Goal: Task Accomplishment & Management: Manage account settings

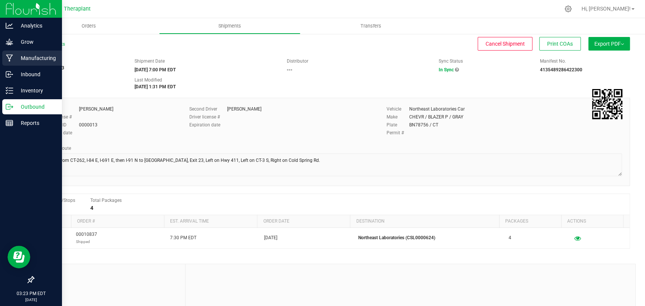
click at [23, 62] on p "Manufacturing" at bounding box center [35, 58] width 45 height 9
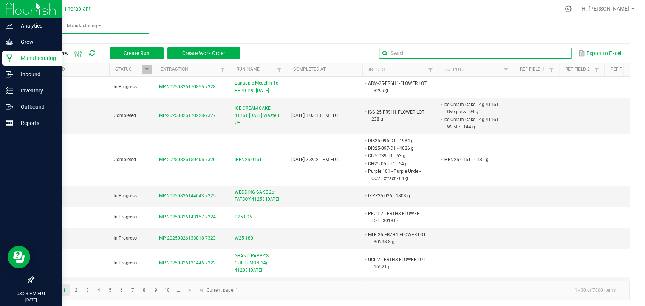
click at [552, 57] on input "text" at bounding box center [475, 53] width 193 height 11
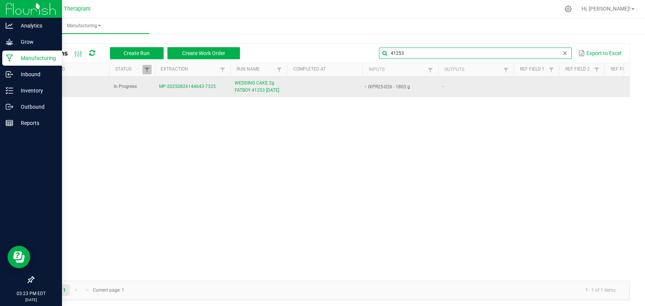
type input "41253"
click at [251, 94] on span "WEDDING CAKE 2g FATBOY 41253 08/26/25" at bounding box center [258, 87] width 48 height 14
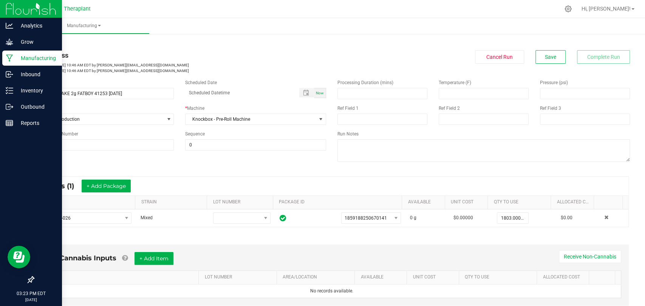
scroll to position [153, 0]
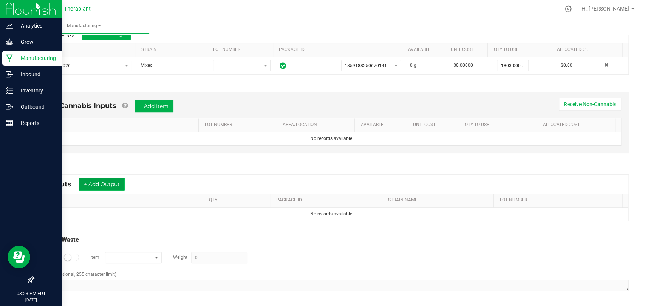
click at [100, 180] on button "+ Add Output" at bounding box center [102, 184] width 46 height 13
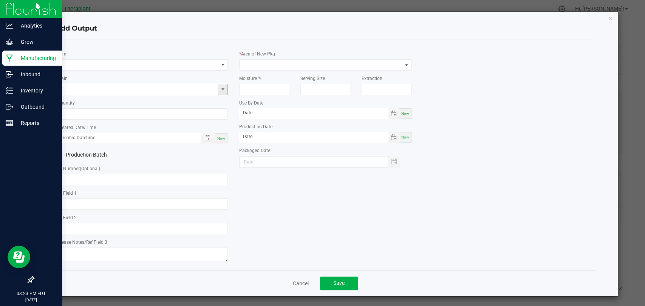
type input "Wedding Cake (Shatter infused)"
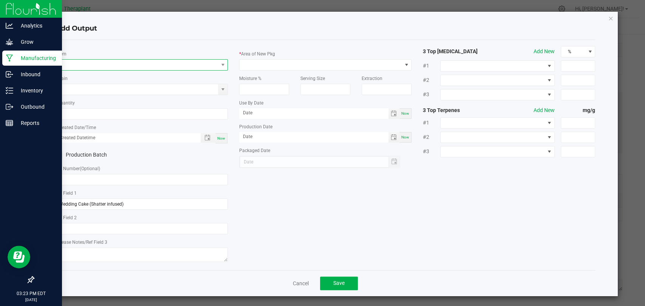
click at [125, 66] on span "NO DATA FOUND" at bounding box center [137, 65] width 162 height 11
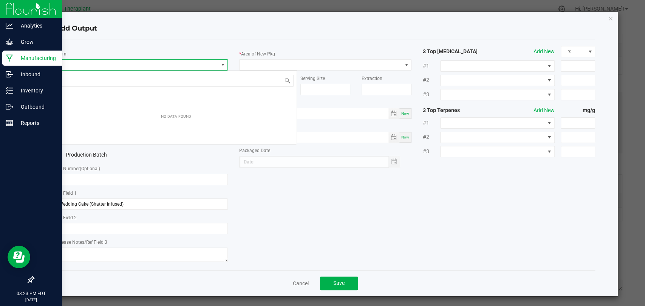
scroll to position [11, 170]
type input "41253"
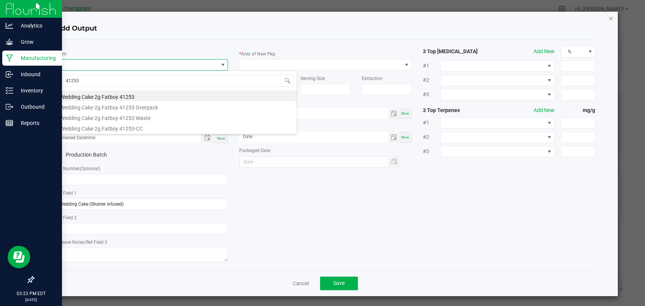
click at [608, 18] on icon "button" at bounding box center [610, 18] width 5 height 9
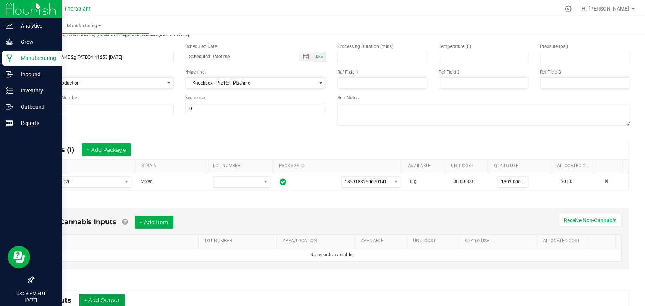
scroll to position [0, 0]
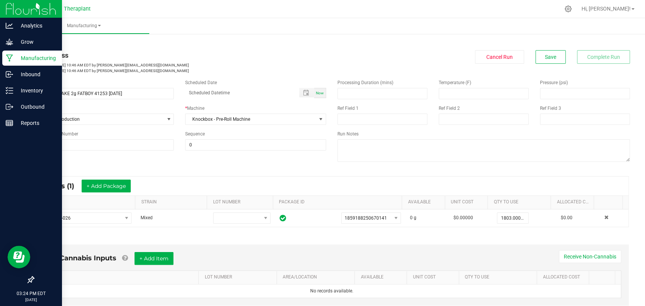
click at [10, 55] on icon at bounding box center [9, 58] width 7 height 7
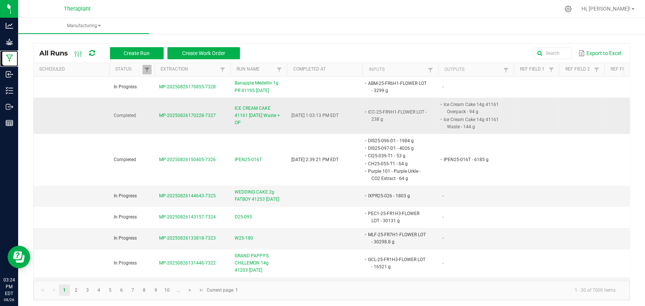
scroll to position [42, 0]
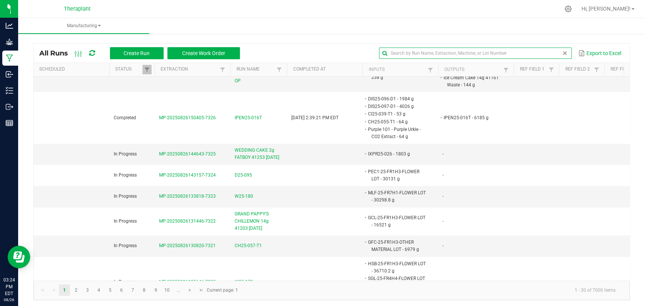
click at [532, 57] on input "text" at bounding box center [475, 53] width 193 height 11
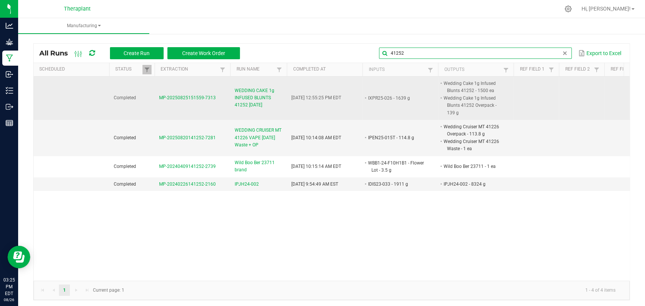
type input "41252"
click at [251, 98] on span "WEDDING CAKE 1g INFUSED BLUNTS 41252 08/26/25" at bounding box center [258, 98] width 48 height 22
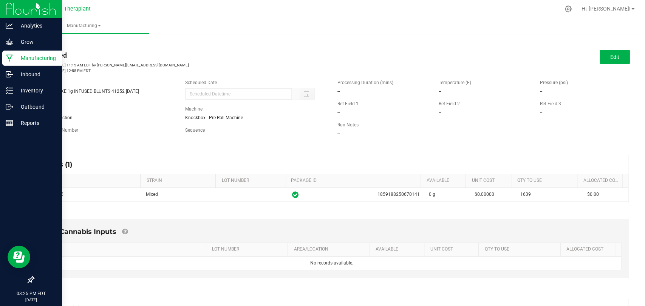
click at [15, 58] on p "Manufacturing" at bounding box center [35, 58] width 45 height 9
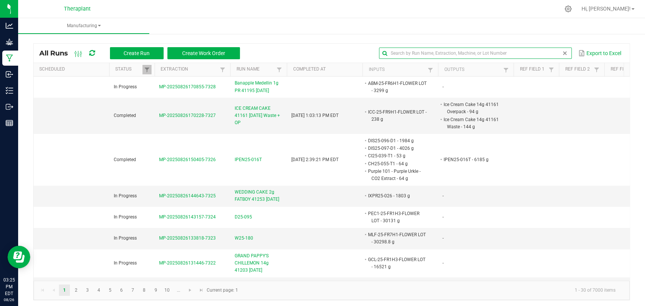
click at [561, 51] on input "text" at bounding box center [475, 53] width 193 height 11
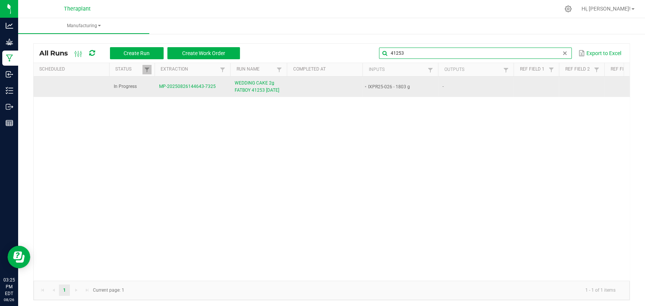
type input "41253"
click at [247, 83] on span "WEDDING CAKE 2g FATBOY 41253 08/26/25" at bounding box center [258, 87] width 48 height 14
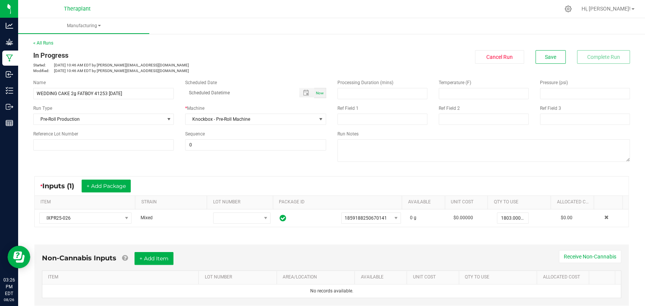
scroll to position [153, 0]
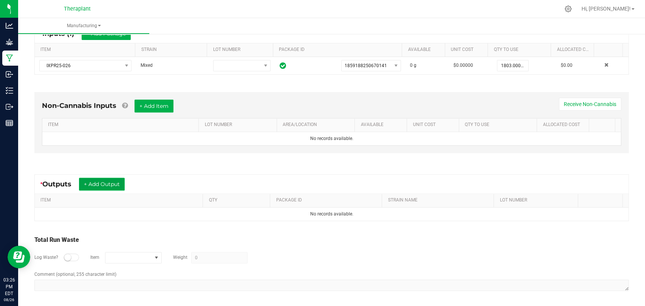
click at [119, 187] on button "+ Add Output" at bounding box center [102, 184] width 46 height 13
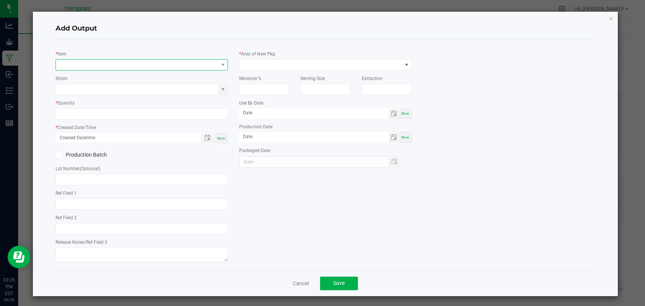
click at [155, 65] on span "NO DATA FOUND" at bounding box center [137, 65] width 162 height 11
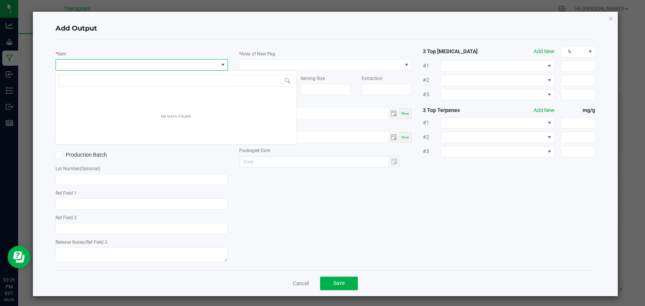
type input "Wedding Cake (Shatter infused)"
type input "41253"
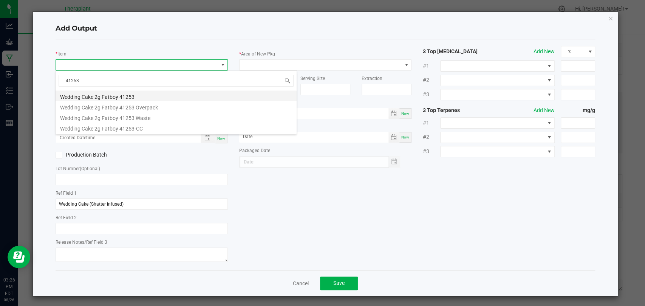
click at [134, 97] on li "Wedding Cake 2g Fatboy 41253" at bounding box center [176, 96] width 241 height 11
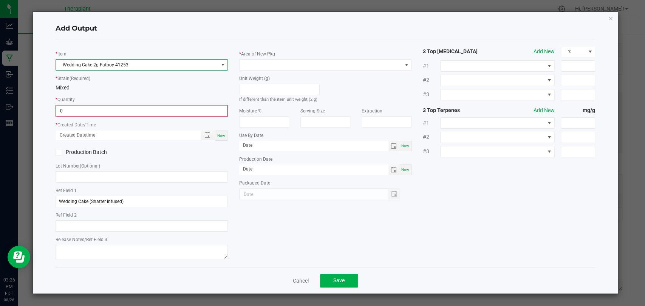
click at [131, 109] on input "0" at bounding box center [141, 111] width 171 height 11
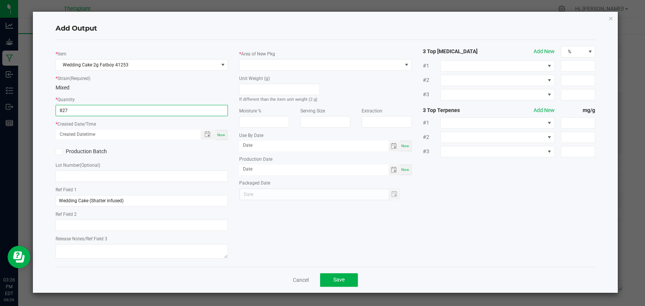
type input "827 ea"
click at [222, 133] on span "Now" at bounding box center [221, 135] width 8 height 4
type input "08/26/2025 3:26 PM"
type input "[DATE]"
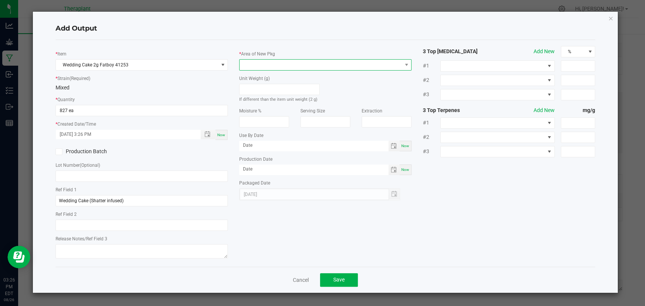
click at [264, 60] on span at bounding box center [320, 65] width 162 height 11
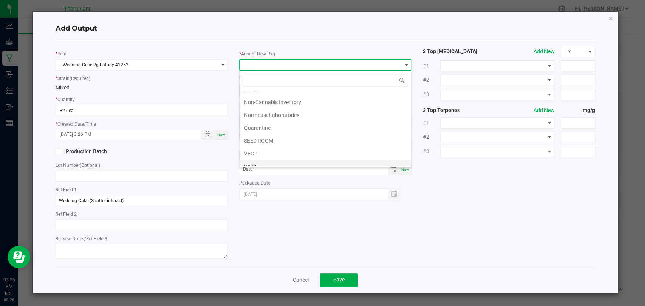
scroll to position [141, 0]
click at [258, 137] on li "Vault 2" at bounding box center [324, 135] width 171 height 13
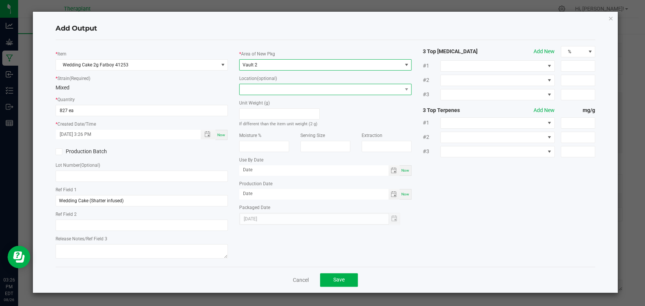
click at [265, 89] on span at bounding box center [320, 89] width 162 height 11
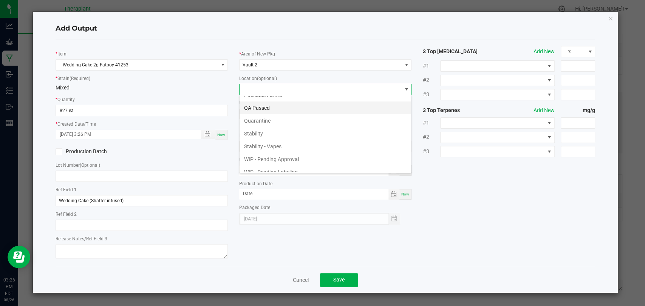
scroll to position [52, 0]
click at [270, 139] on li "WIP - Pending Approval" at bounding box center [324, 140] width 171 height 13
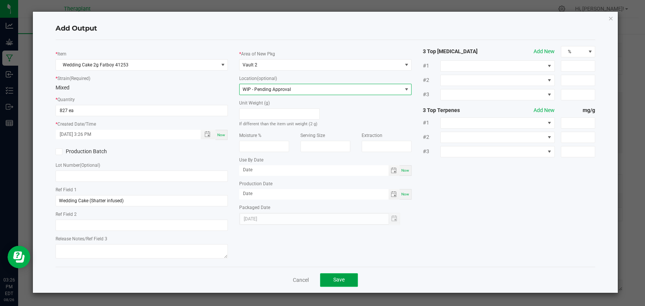
click at [335, 277] on span "Save" at bounding box center [338, 280] width 11 height 6
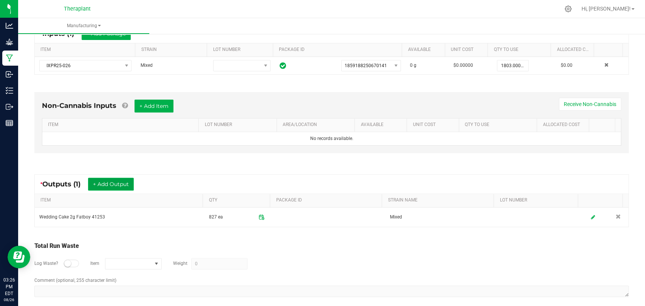
click at [128, 178] on button "+ Add Output" at bounding box center [111, 184] width 46 height 13
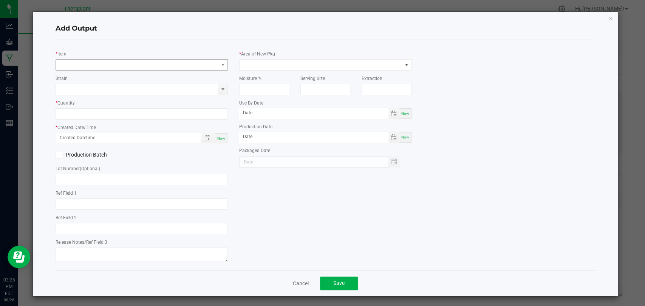
type input "Wedding Cake (Shatter infused)"
click at [163, 64] on span "NO DATA FOUND" at bounding box center [137, 65] width 162 height 11
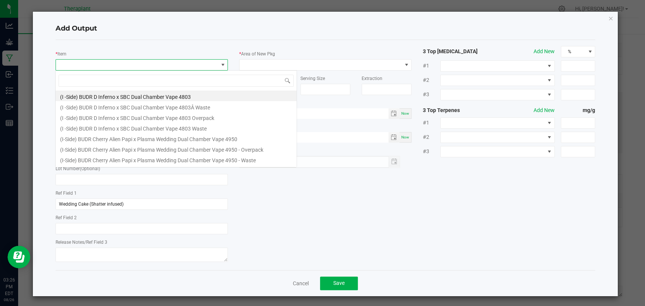
scroll to position [11, 170]
type input "41253"
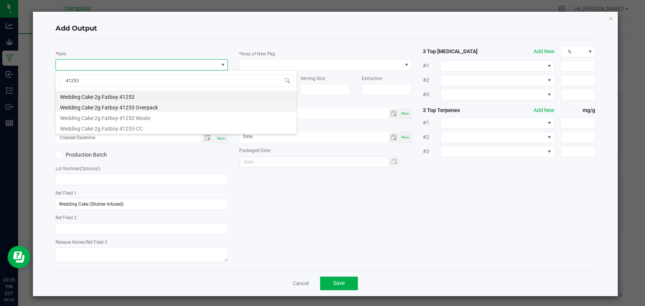
click at [137, 106] on li "Wedding Cake 2g Fatboy 41253 Overpack" at bounding box center [176, 106] width 241 height 11
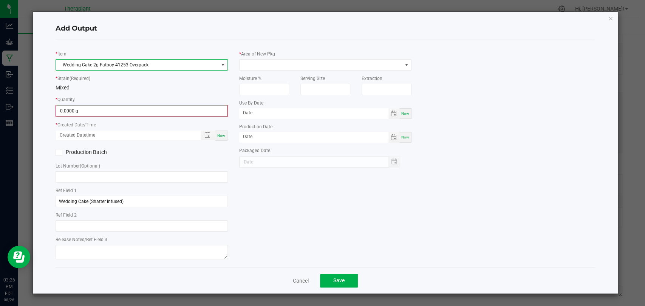
click at [134, 108] on input "0.0000 g" at bounding box center [141, 111] width 171 height 11
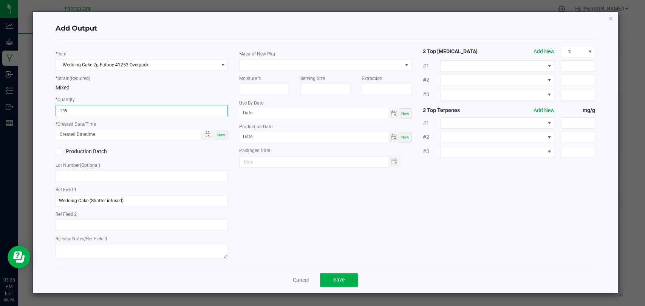
type input "149.0000 g"
click at [219, 133] on span "Now" at bounding box center [221, 135] width 8 height 4
type input "08/26/2025 3:26 PM"
type input "[DATE]"
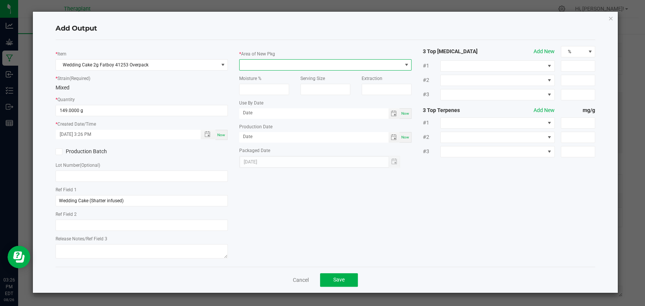
click at [274, 66] on span at bounding box center [320, 65] width 162 height 11
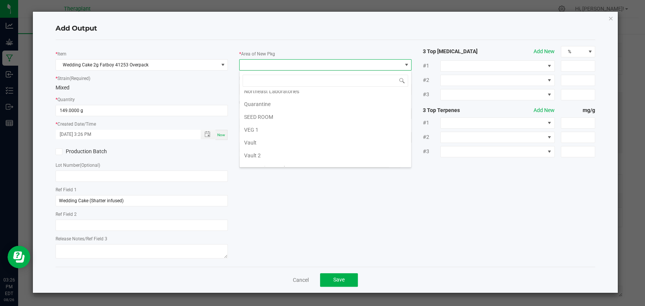
scroll to position [141, 0]
click at [253, 156] on li "Waste" at bounding box center [324, 161] width 171 height 13
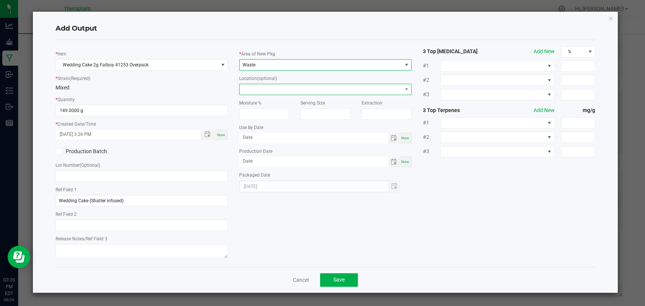
click at [262, 90] on span at bounding box center [320, 89] width 162 height 11
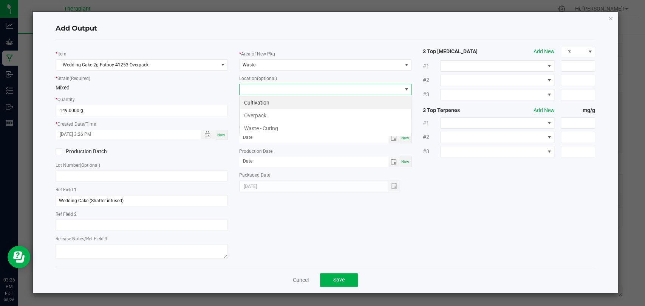
scroll to position [11, 172]
click at [262, 116] on li "Overpack" at bounding box center [324, 115] width 171 height 13
click at [350, 275] on button "Save" at bounding box center [339, 280] width 38 height 14
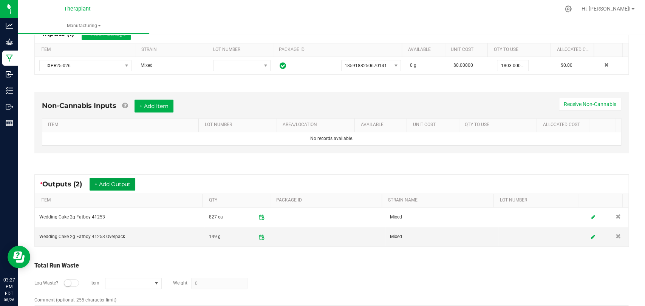
scroll to position [0, 0]
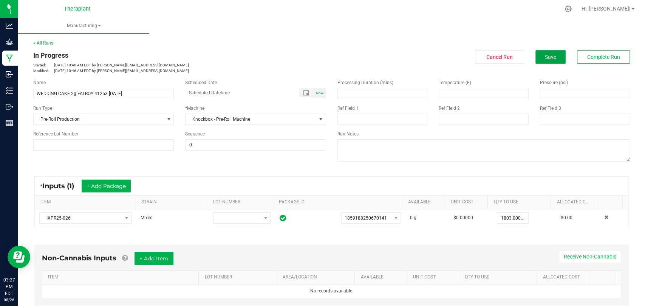
click at [544, 56] on span "Save" at bounding box center [549, 57] width 11 height 6
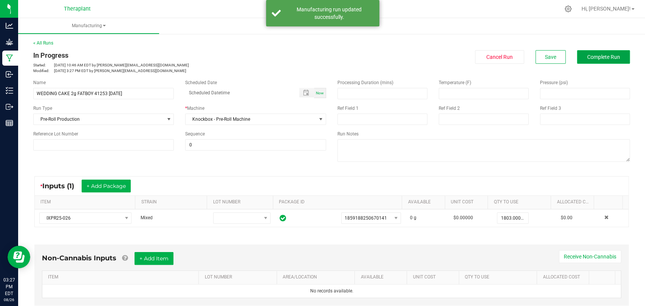
click at [589, 50] on button "Complete Run" at bounding box center [603, 57] width 53 height 14
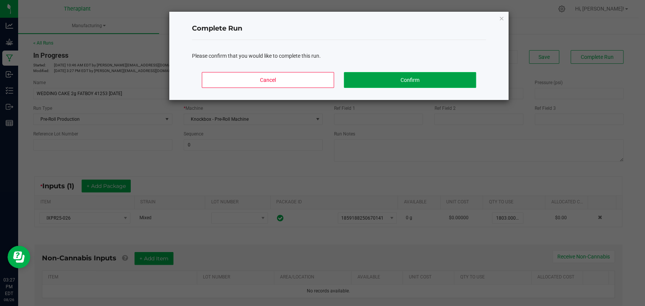
click at [405, 75] on button "Confirm" at bounding box center [410, 80] width 132 height 16
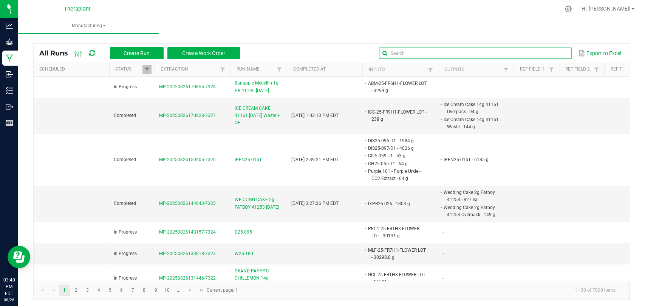
click at [544, 50] on input "text" at bounding box center [475, 53] width 193 height 11
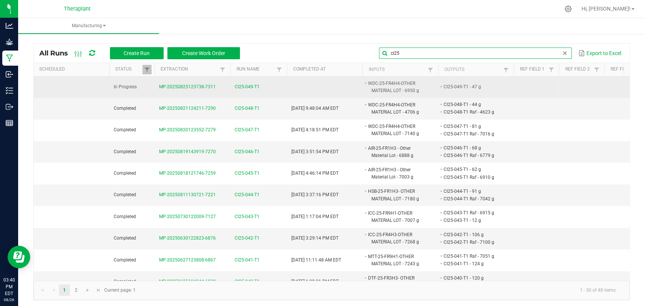
type input "ci25"
click at [253, 88] on span "CI25-049-T1" at bounding box center [246, 86] width 25 height 7
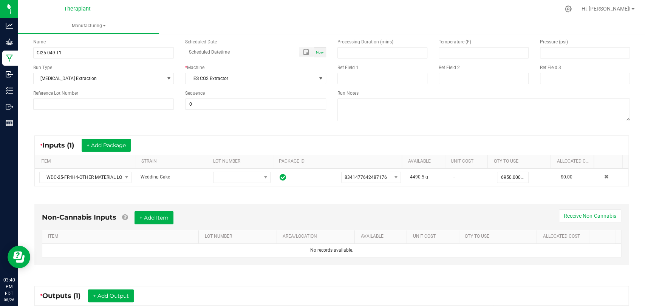
scroll to position [159, 0]
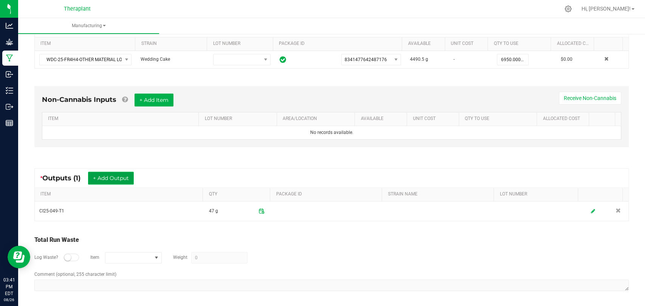
click at [121, 178] on button "+ Add Output" at bounding box center [111, 178] width 46 height 13
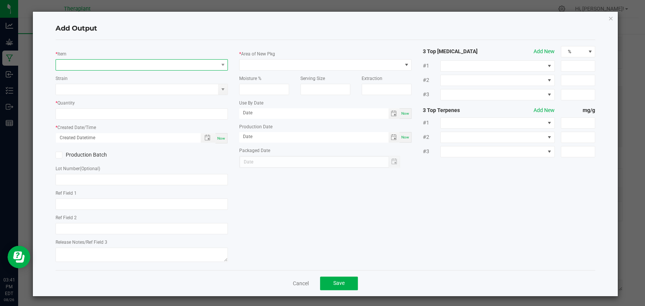
click at [134, 66] on span "NO DATA FOUND" at bounding box center [137, 65] width 162 height 11
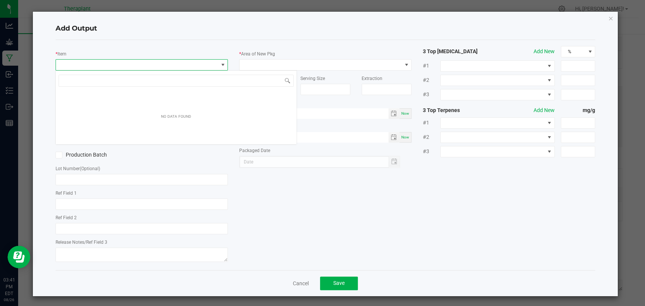
scroll to position [11, 170]
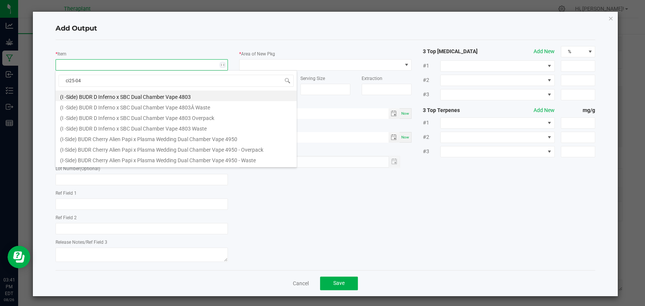
type input "ci25-049"
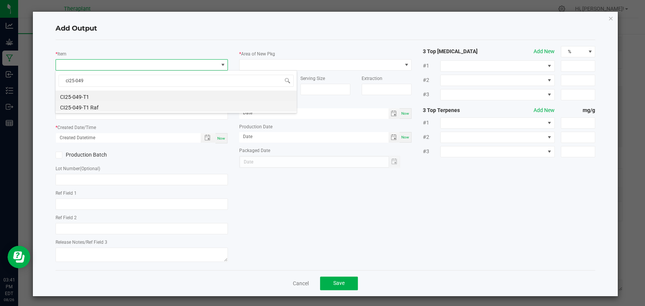
click at [103, 106] on li "CI25-049-T1 Raf" at bounding box center [176, 106] width 241 height 11
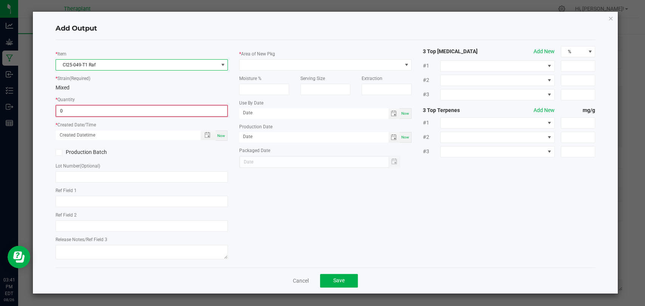
click at [100, 113] on input "0" at bounding box center [141, 111] width 171 height 11
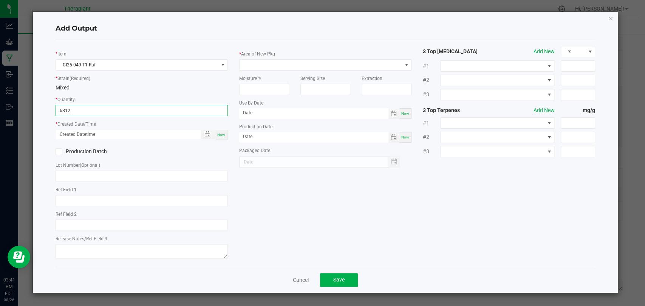
type input "6812.0000 g"
click at [225, 135] on div "Now" at bounding box center [221, 135] width 12 height 10
type input "08/26/2025 3:41 PM"
type input "[DATE]"
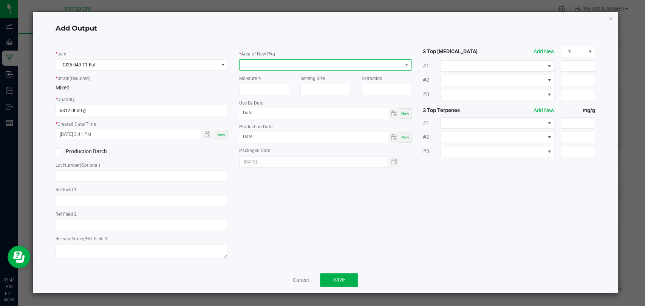
click at [271, 67] on span at bounding box center [320, 65] width 162 height 11
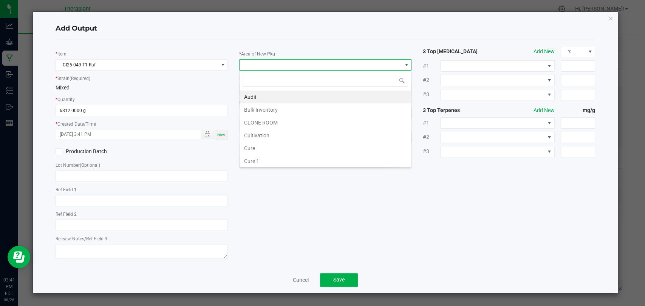
scroll to position [141, 0]
click at [264, 132] on li "Vault 2" at bounding box center [324, 135] width 171 height 13
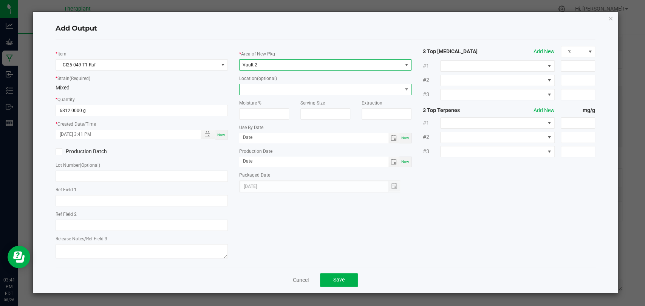
click at [274, 90] on span at bounding box center [320, 89] width 162 height 11
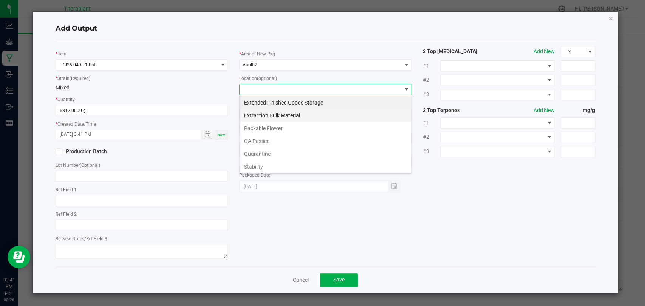
scroll to position [11, 172]
click at [272, 116] on li "Extraction Bulk Material" at bounding box center [324, 115] width 171 height 13
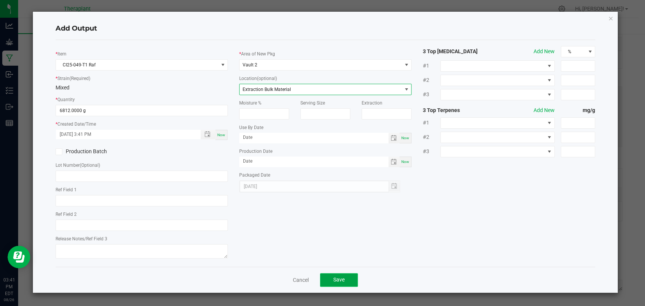
click at [335, 274] on button "Save" at bounding box center [339, 280] width 38 height 14
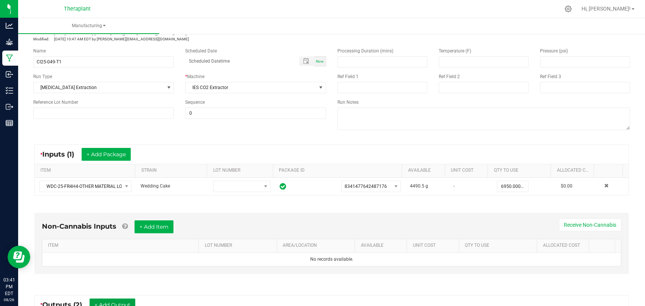
scroll to position [0, 0]
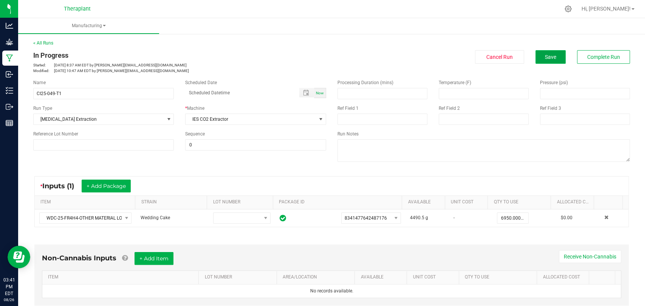
click at [549, 59] on button "Save" at bounding box center [550, 57] width 30 height 14
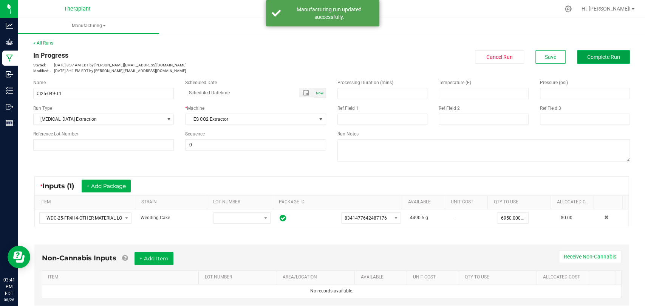
click at [587, 55] on span "Complete Run" at bounding box center [603, 57] width 33 height 6
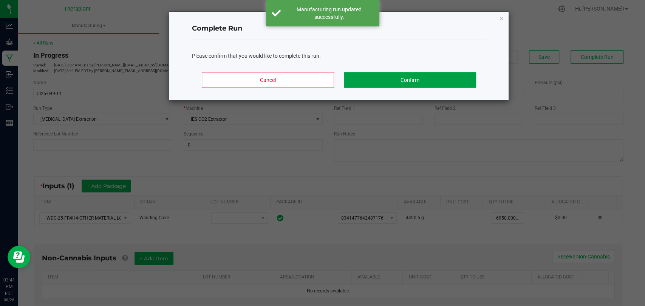
click at [459, 75] on button "Confirm" at bounding box center [410, 80] width 132 height 16
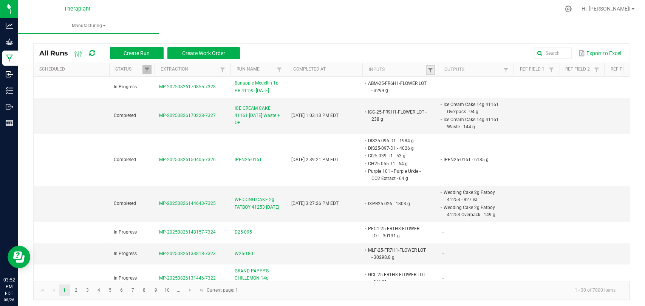
click at [427, 66] on link at bounding box center [430, 69] width 9 height 9
click at [454, 86] on input "text" at bounding box center [469, 85] width 78 height 11
type input "ipen25-016"
click at [478, 100] on button "Filter" at bounding box center [489, 105] width 38 height 17
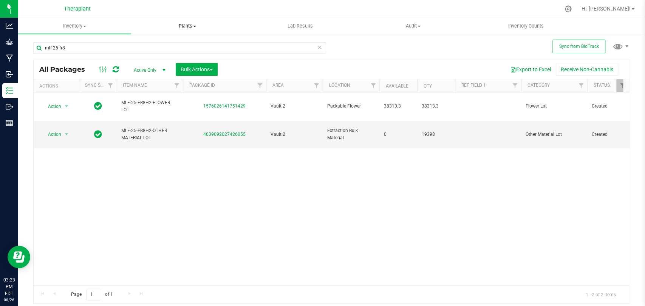
type input "mlf-25-fr8"
click at [318, 47] on icon at bounding box center [319, 46] width 5 height 9
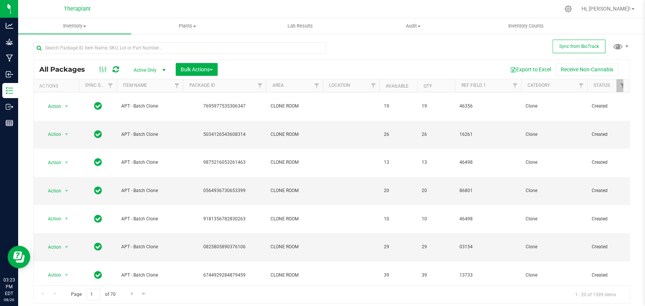
scroll to position [187, 0]
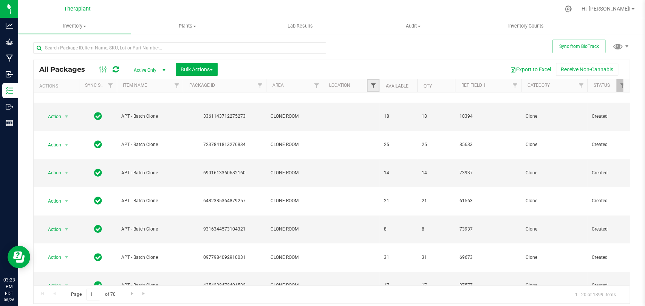
click at [371, 87] on span "Filter" at bounding box center [373, 86] width 6 height 6
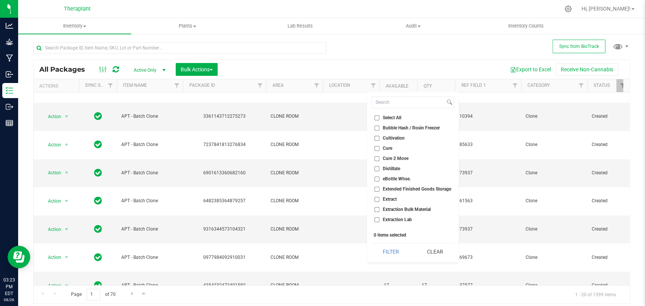
click at [331, 62] on div "All Packages Active Only Active Only Lab Samples Locked All External Internal B…" at bounding box center [331, 69] width 595 height 19
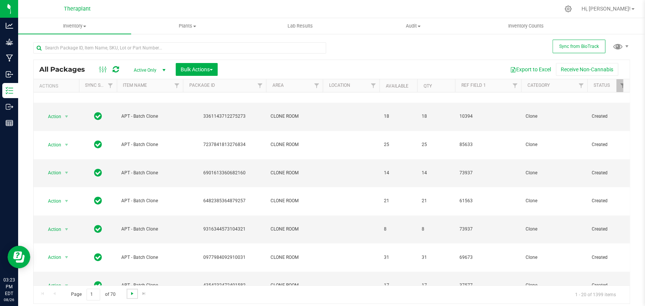
click at [130, 295] on span "Go to the next page" at bounding box center [132, 294] width 6 height 6
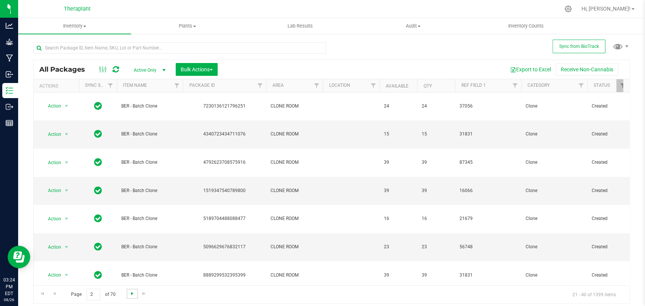
click at [131, 293] on span "Go to the next page" at bounding box center [132, 294] width 6 height 6
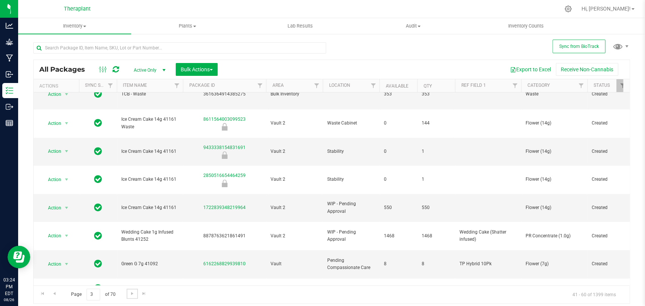
scroll to position [218, 0]
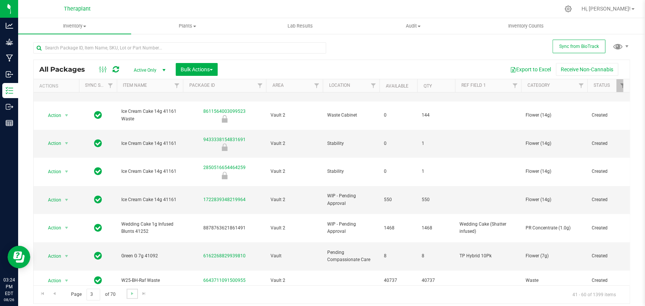
click at [128, 294] on link "Go to the next page" at bounding box center [131, 294] width 11 height 10
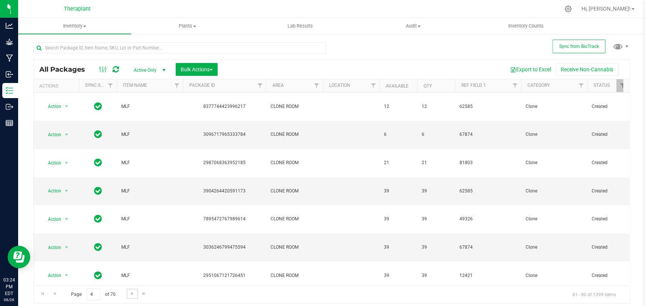
scroll to position [175, 0]
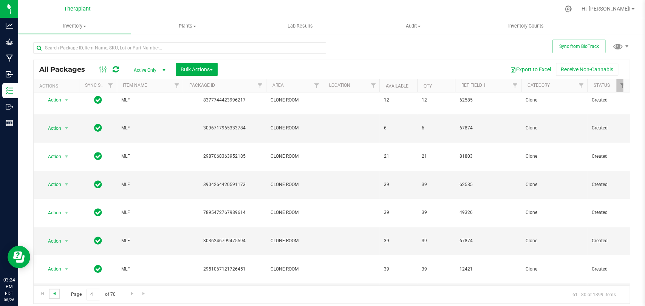
click at [55, 294] on span "Go to the previous page" at bounding box center [54, 294] width 6 height 6
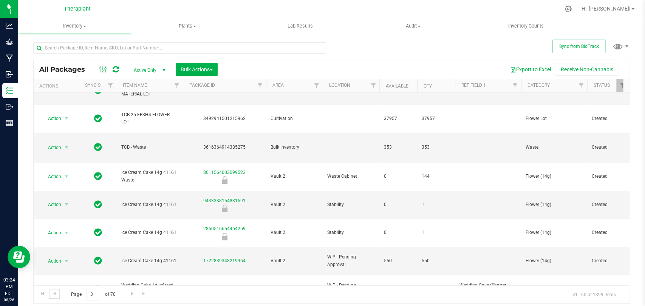
scroll to position [168, 0]
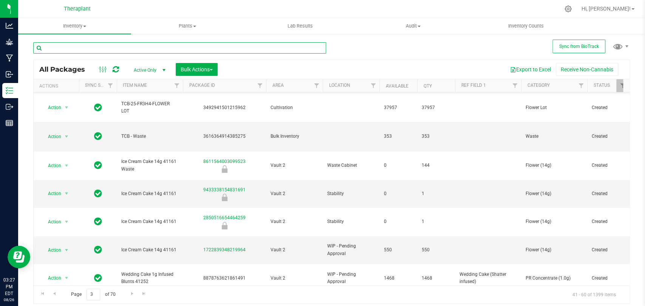
click at [176, 46] on input "text" at bounding box center [179, 47] width 293 height 11
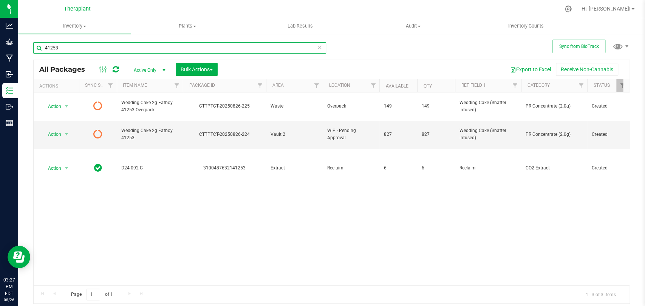
type input "41253"
click at [118, 67] on icon at bounding box center [116, 70] width 6 height 8
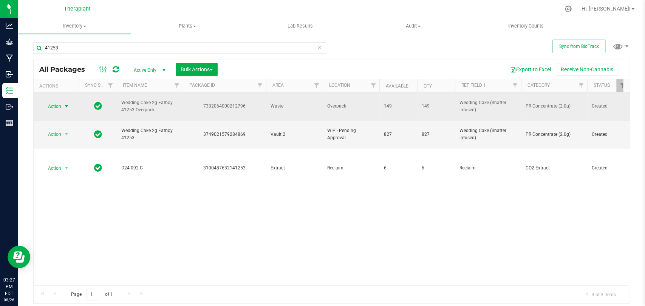
click at [57, 101] on span "Action" at bounding box center [51, 106] width 20 height 11
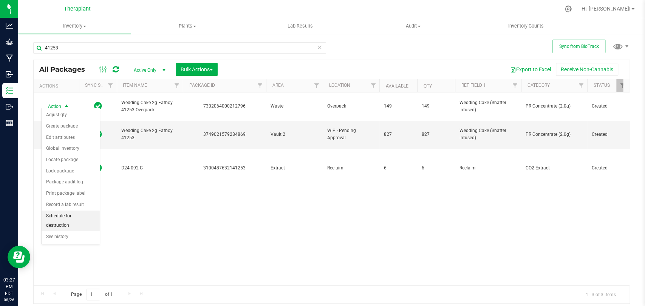
click at [71, 224] on li "Schedule for destruction" at bounding box center [71, 221] width 58 height 21
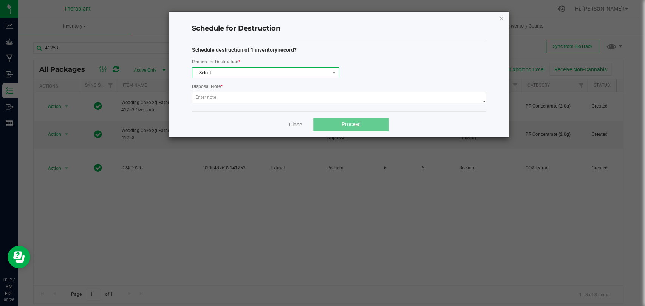
click at [233, 71] on span "Select" at bounding box center [260, 73] width 137 height 11
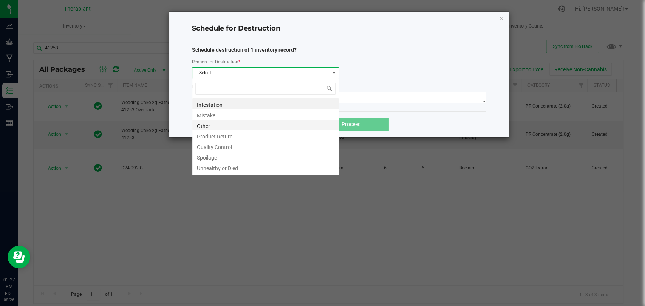
scroll to position [11, 147]
click at [212, 128] on li "Other" at bounding box center [265, 125] width 146 height 11
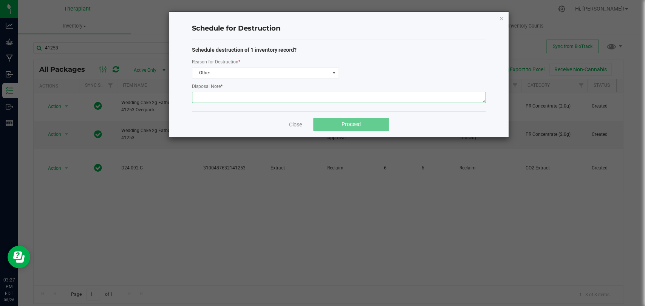
click at [226, 95] on textarea at bounding box center [339, 97] width 294 height 11
type textarea "Digitally destroying overpack from production run of NDC: 41253. -DT"
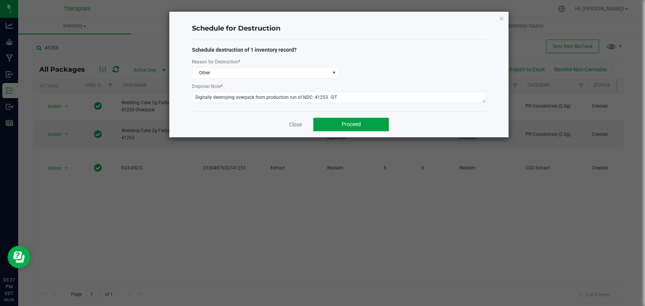
click at [338, 122] on button "Proceed" at bounding box center [351, 125] width 76 height 14
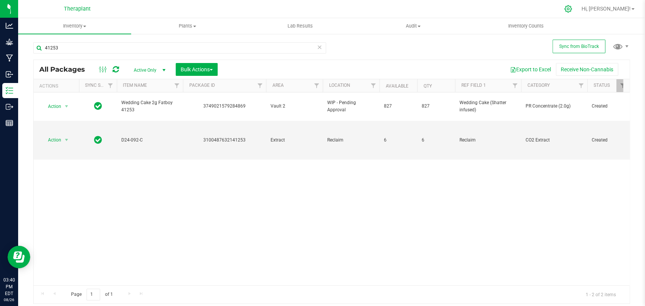
click at [572, 5] on icon at bounding box center [568, 9] width 8 height 8
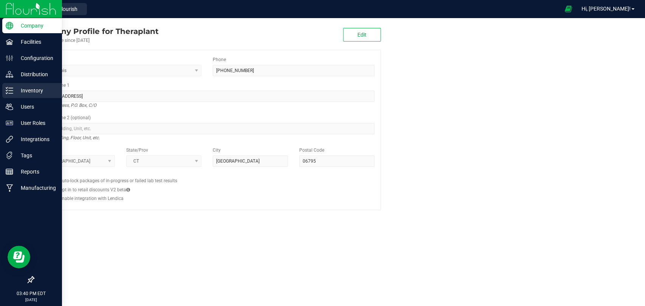
click at [10, 94] on icon at bounding box center [10, 91] width 8 height 8
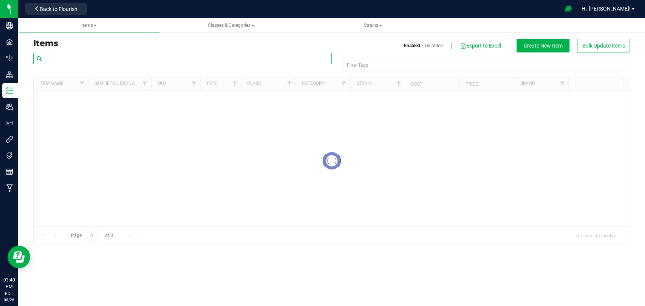
click at [91, 60] on input "text" at bounding box center [182, 58] width 298 height 11
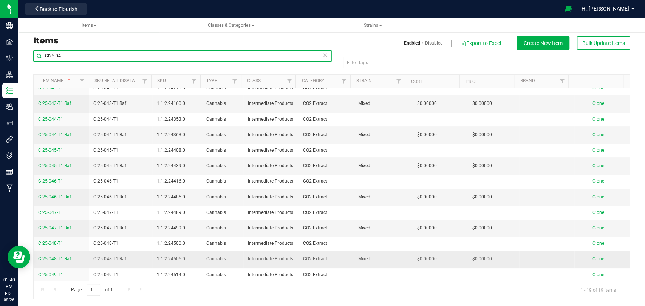
scroll to position [3, 0]
type input "CI25-04"
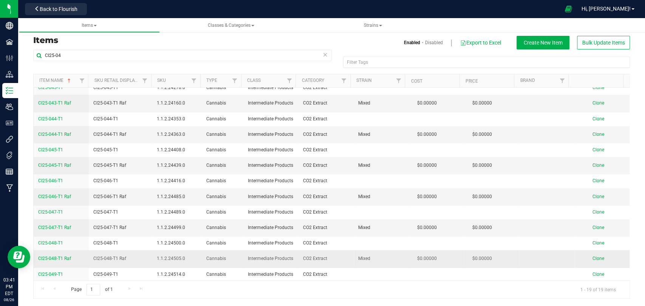
click at [592, 257] on span "Clone" at bounding box center [598, 258] width 12 height 5
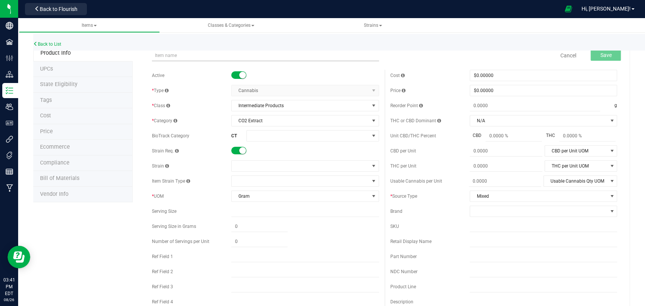
click at [190, 56] on input "text" at bounding box center [265, 55] width 227 height 11
type input "CI25-049-T1 Raf"
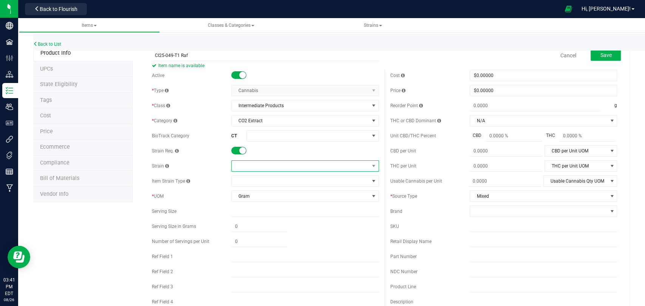
click at [260, 164] on span at bounding box center [299, 166] width 137 height 11
type input "mixed"
click at [254, 196] on li "Mixed" at bounding box center [302, 197] width 145 height 11
click at [600, 54] on span "Save" at bounding box center [605, 55] width 11 height 6
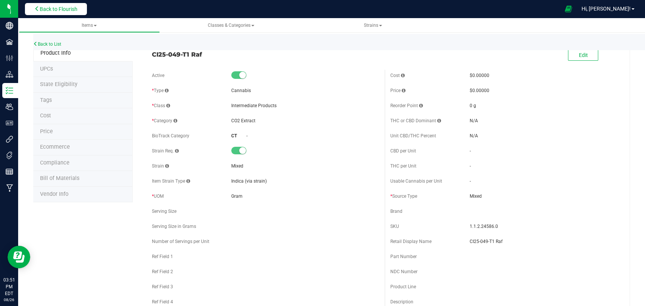
click at [67, 9] on span "Back to Flourish" at bounding box center [59, 9] width 38 height 6
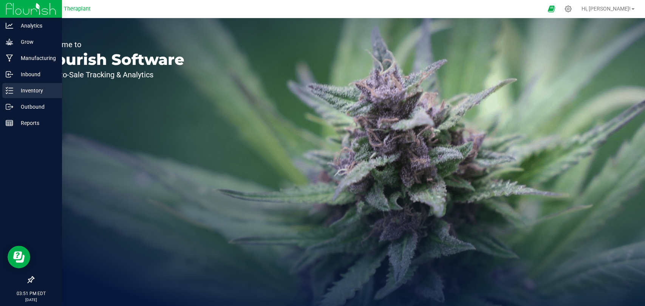
click at [14, 90] on p "Inventory" at bounding box center [35, 90] width 45 height 9
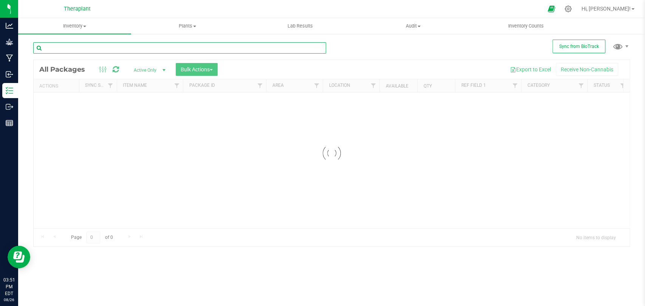
click at [179, 47] on input "text" at bounding box center [179, 47] width 293 height 11
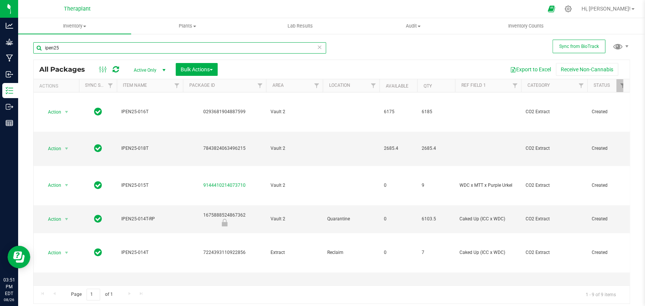
type input "ipen25"
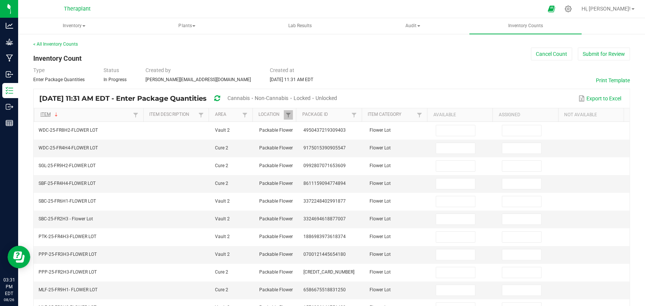
click at [71, 115] on link "Item" at bounding box center [85, 115] width 91 height 6
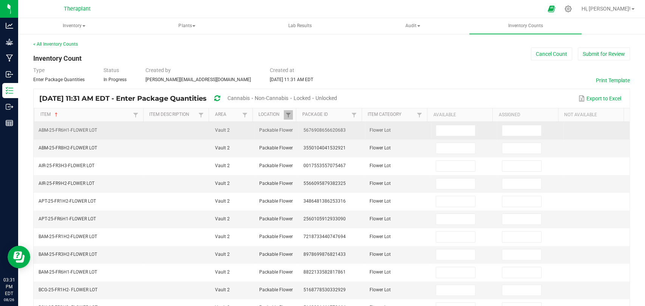
scroll to position [195, 0]
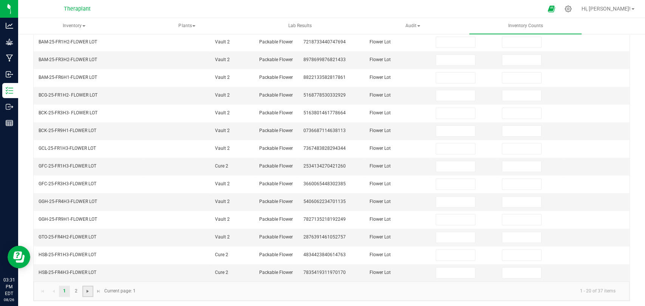
click at [88, 288] on span "Go to the next page" at bounding box center [88, 291] width 6 height 6
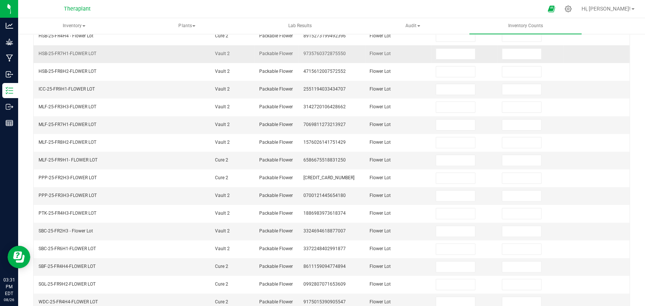
scroll to position [142, 0]
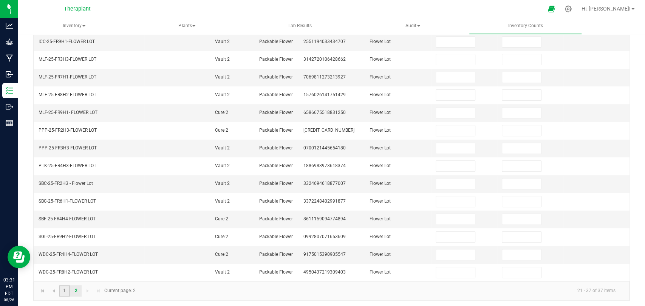
click at [66, 289] on link "1" at bounding box center [64, 290] width 11 height 11
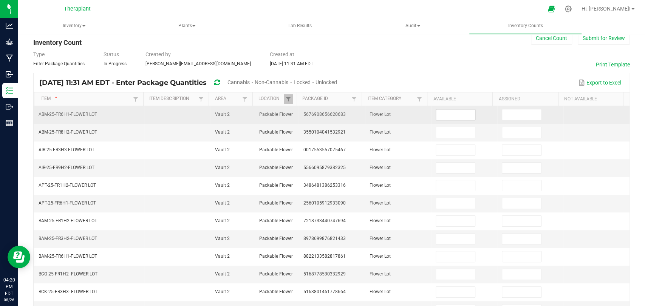
click at [455, 113] on input at bounding box center [455, 114] width 39 height 11
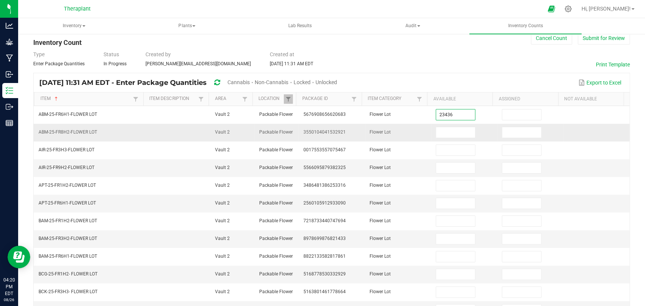
type input "23,436.0000"
click at [456, 138] on td at bounding box center [464, 133] width 66 height 18
click at [449, 131] on input at bounding box center [455, 132] width 39 height 11
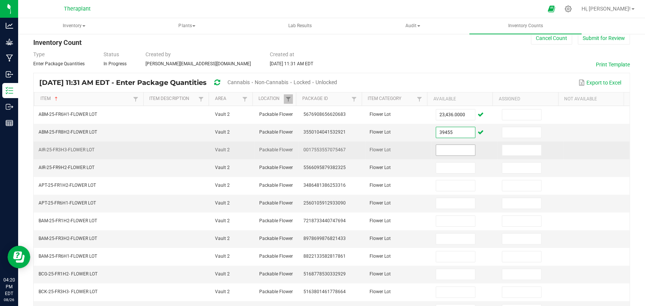
click at [456, 153] on input at bounding box center [455, 150] width 39 height 11
type input "39,455.0000"
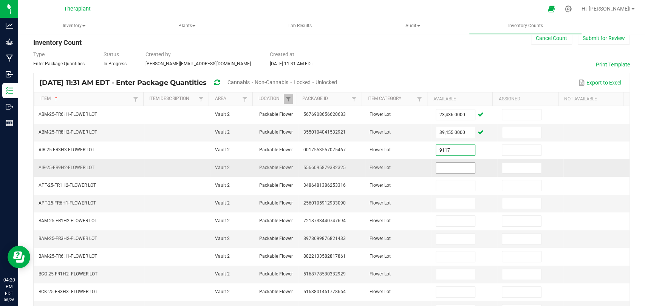
click at [454, 163] on input at bounding box center [455, 168] width 39 height 11
type input "9,117.0000"
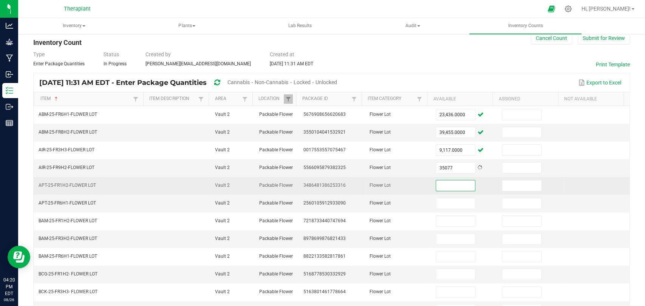
type input "35,077.0000"
click at [451, 180] on input at bounding box center [455, 185] width 39 height 11
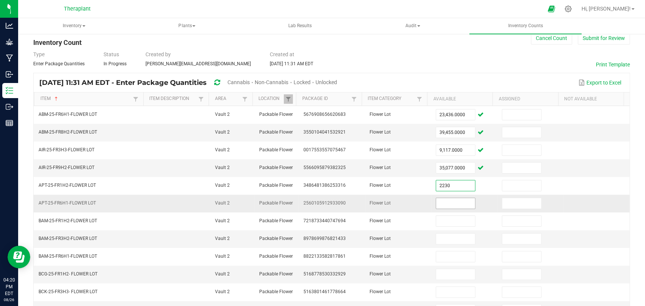
click at [450, 204] on input at bounding box center [455, 203] width 39 height 11
type input "2,230.0000"
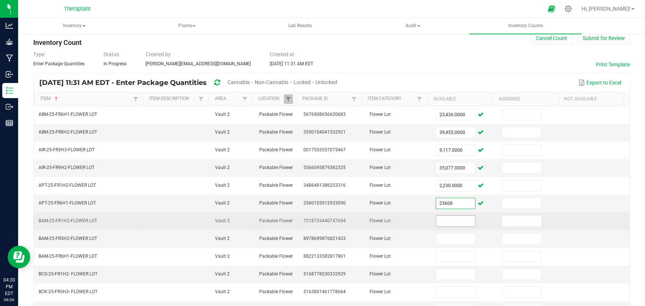
type input "23,608.0000"
click at [442, 216] on input at bounding box center [455, 221] width 39 height 11
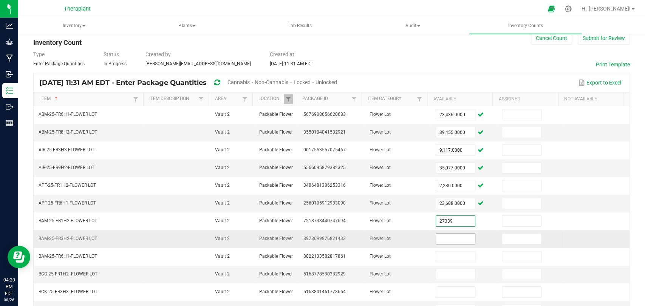
click at [454, 241] on input at bounding box center [455, 239] width 39 height 11
type input "27,339.0000"
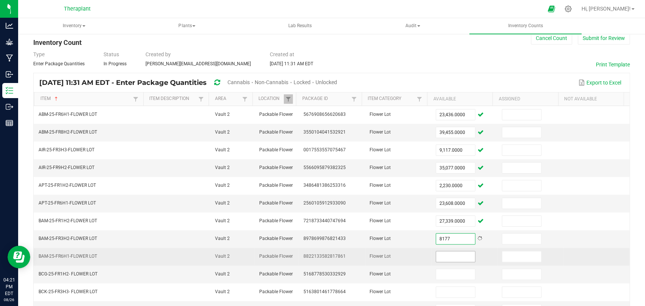
type input "8,177.0000"
click at [451, 255] on input at bounding box center [455, 256] width 39 height 11
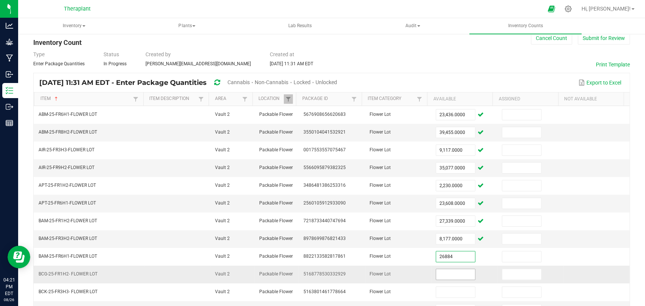
type input "26,884.0000"
click at [446, 270] on input at bounding box center [455, 274] width 39 height 11
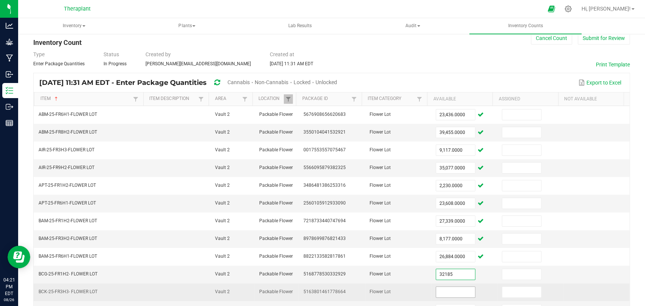
type input "32,185.0000"
click at [448, 288] on input at bounding box center [455, 292] width 39 height 11
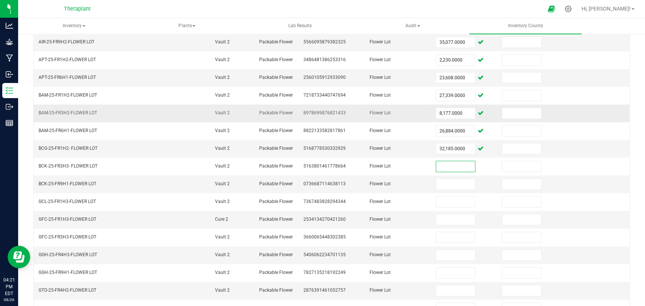
scroll to position [142, 0]
click at [459, 183] on input at bounding box center [455, 184] width 39 height 11
type input "9,313.0000"
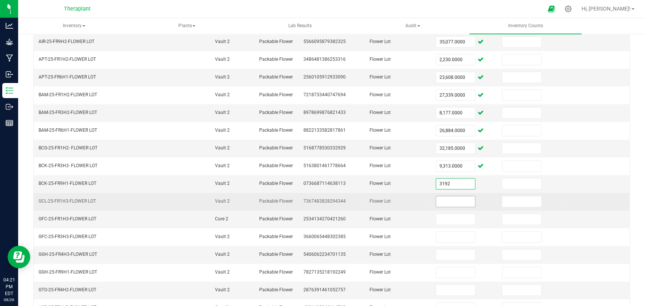
type input "3,192.0000"
click at [456, 196] on input at bounding box center [455, 201] width 39 height 11
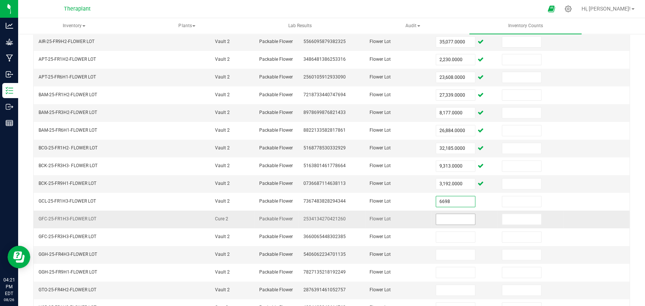
type input "6,698.0000"
click at [455, 214] on input at bounding box center [455, 219] width 39 height 11
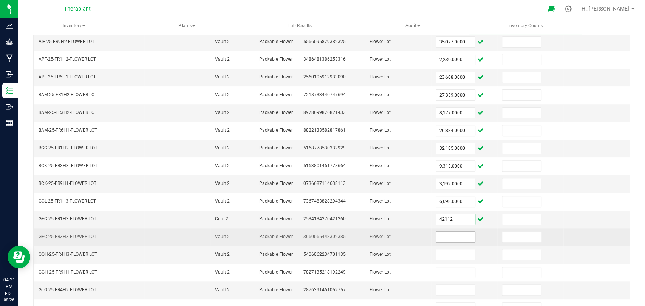
click at [451, 232] on input at bounding box center [455, 237] width 39 height 11
type input "42,112.0000"
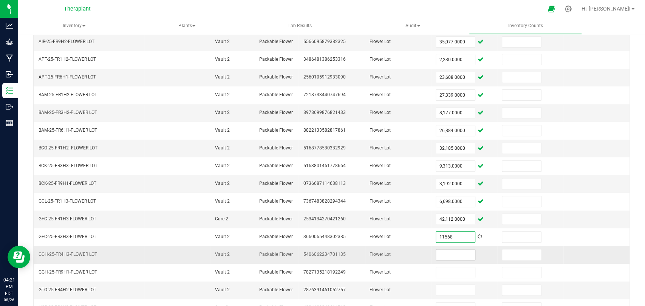
click at [441, 251] on input at bounding box center [455, 255] width 39 height 11
type input "11,568.0000"
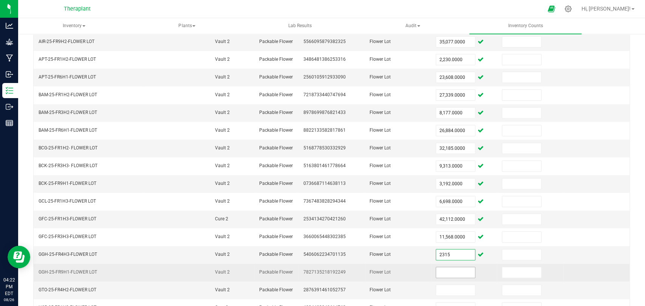
click at [448, 270] on input at bounding box center [455, 272] width 39 height 11
type input "2,315.0000"
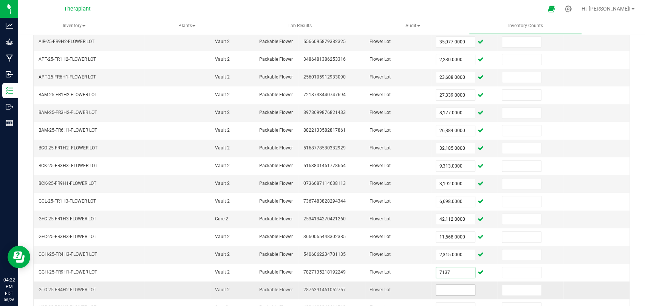
type input "7,137.0000"
click at [445, 285] on input at bounding box center [455, 290] width 39 height 11
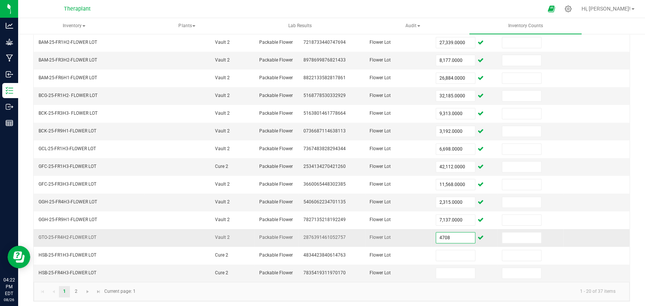
scroll to position [195, 0]
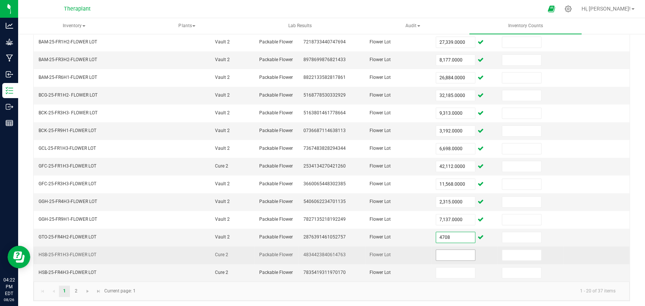
click at [439, 251] on input at bounding box center [455, 255] width 39 height 11
type input "4,708.0000"
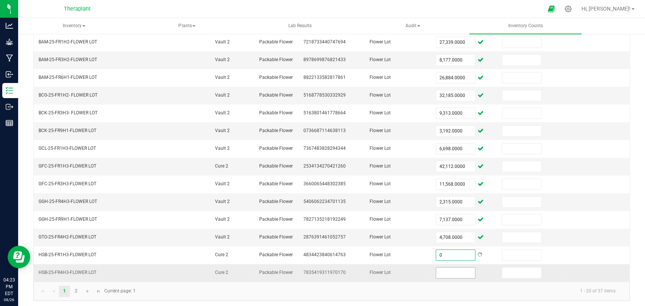
click at [447, 270] on input at bounding box center [455, 273] width 39 height 11
type input "0.0000"
type input "29,098.0000"
click at [245, 294] on kendo-pager-info "1 - 20 of 37 items" at bounding box center [380, 291] width 481 height 12
click at [87, 288] on span "Go to the next page" at bounding box center [88, 291] width 6 height 6
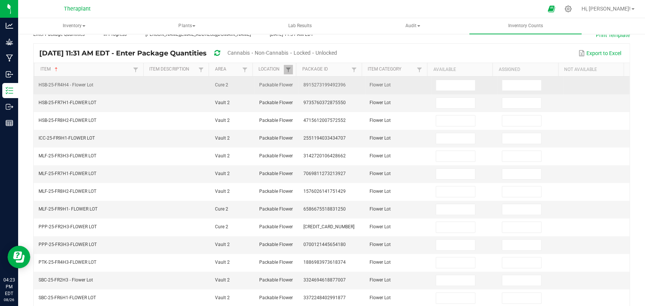
scroll to position [16, 0]
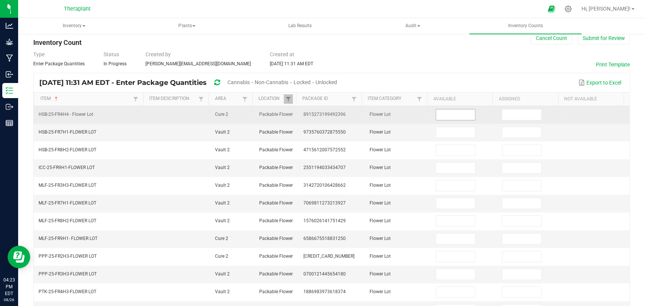
click at [436, 110] on input at bounding box center [455, 114] width 39 height 11
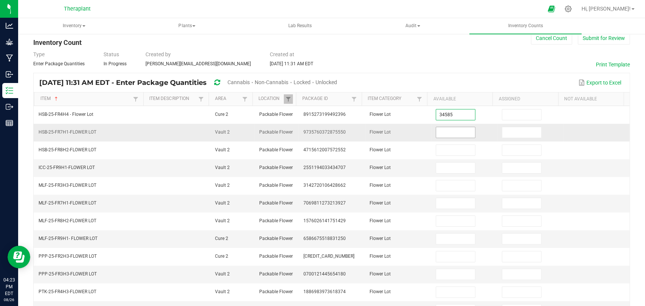
click at [439, 131] on input at bounding box center [455, 132] width 39 height 11
type input "34,585.0000"
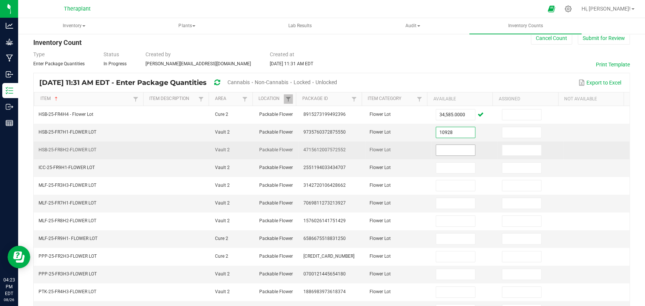
type input "10,928.0000"
click at [436, 146] on input at bounding box center [455, 150] width 39 height 11
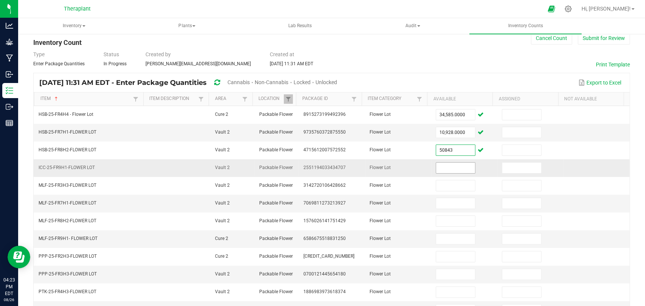
click at [446, 168] on input at bounding box center [455, 168] width 39 height 11
type input "50,843.0000"
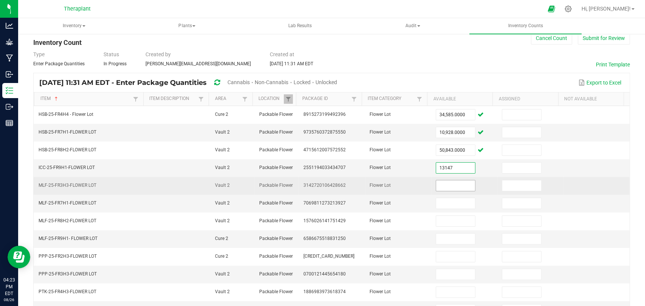
click at [441, 185] on input at bounding box center [455, 185] width 39 height 11
type input "13,147.0000"
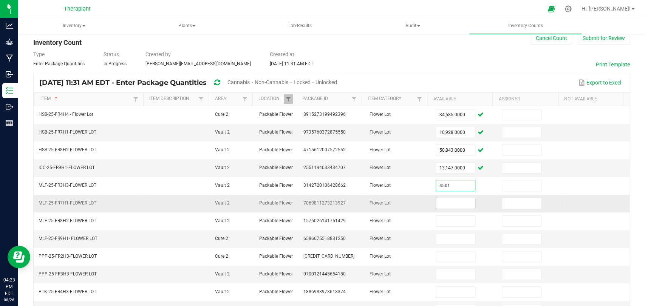
type input "4,501.0000"
click at [436, 201] on input at bounding box center [455, 203] width 39 height 11
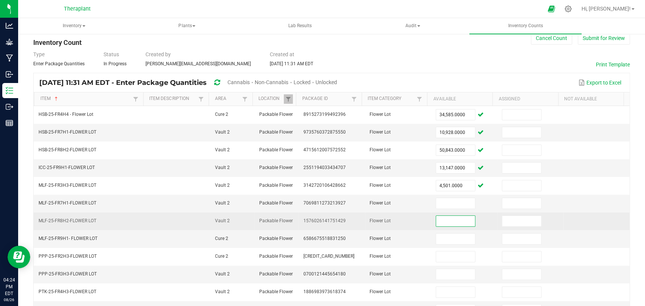
click at [438, 216] on input at bounding box center [455, 221] width 39 height 11
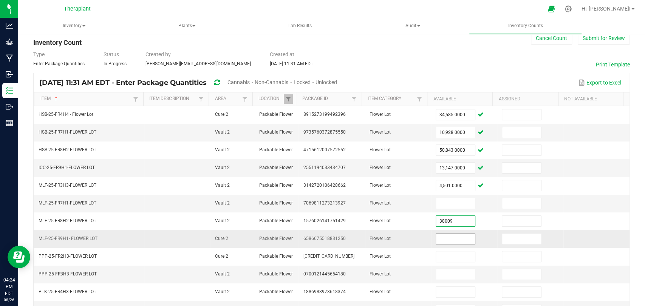
type input "38,009.0000"
click at [443, 236] on input at bounding box center [455, 239] width 39 height 11
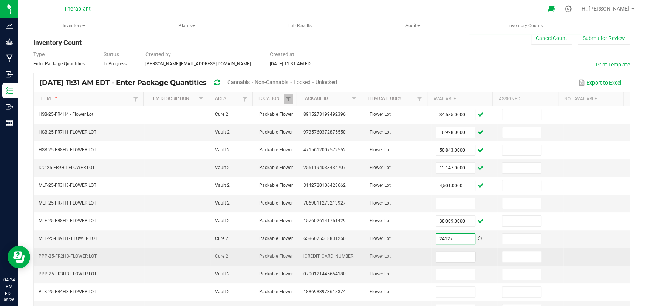
click at [447, 253] on input at bounding box center [455, 256] width 39 height 11
type input "24,127.0000"
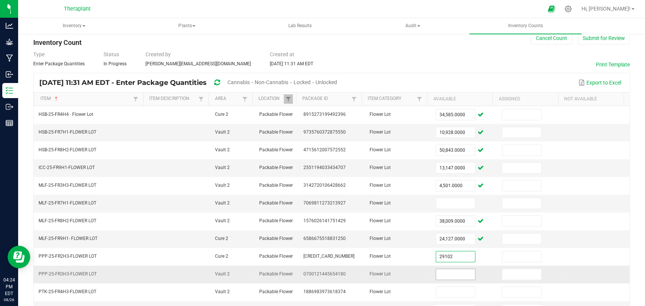
click at [443, 269] on input at bounding box center [455, 274] width 39 height 11
type input "29,102.0000"
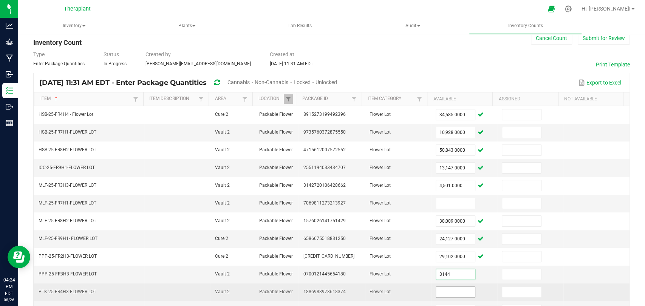
type input "3,144.0000"
click at [442, 287] on input at bounding box center [455, 292] width 39 height 11
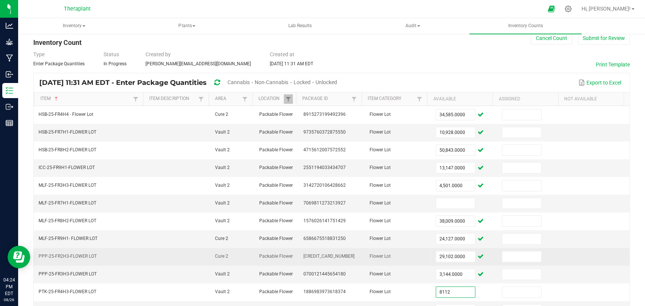
type input "8,112.0000"
click at [404, 248] on td "Flower Lot" at bounding box center [398, 257] width 66 height 18
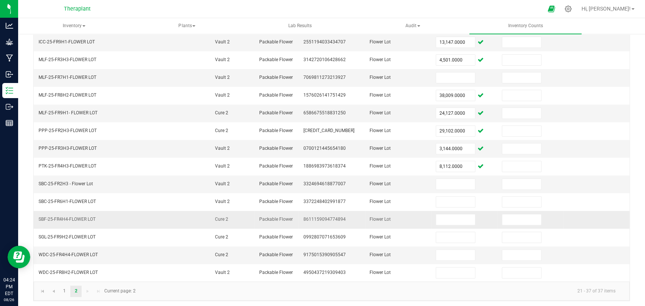
scroll to position [142, 0]
click at [438, 184] on input at bounding box center [455, 184] width 39 height 11
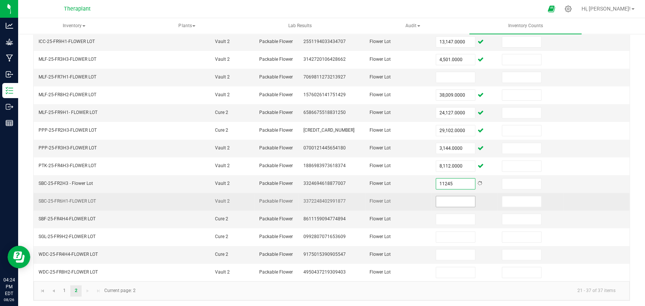
click at [441, 202] on input at bounding box center [455, 201] width 39 height 11
type input "11,245.0000"
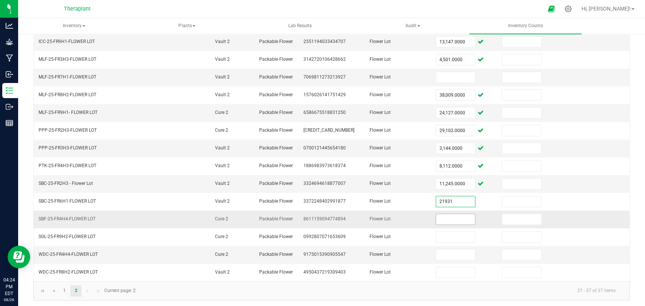
type input "21,931.0000"
click at [444, 222] on input at bounding box center [455, 219] width 39 height 11
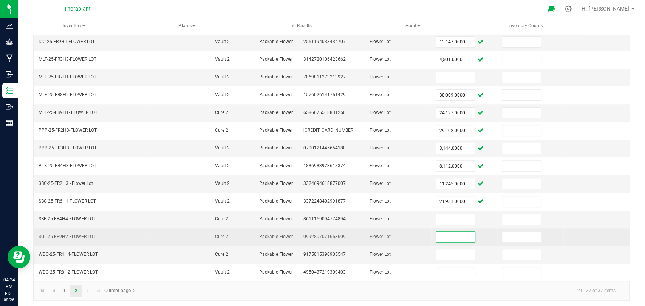
click at [444, 232] on input at bounding box center [455, 237] width 39 height 11
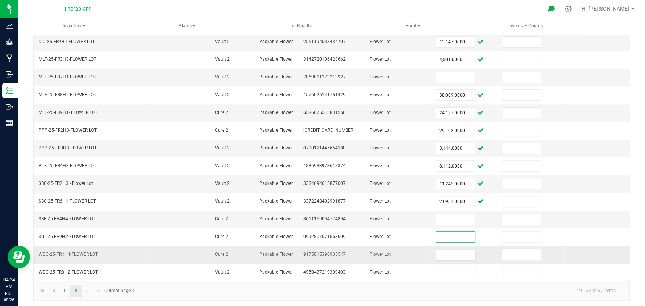
click at [439, 250] on input at bounding box center [455, 255] width 39 height 11
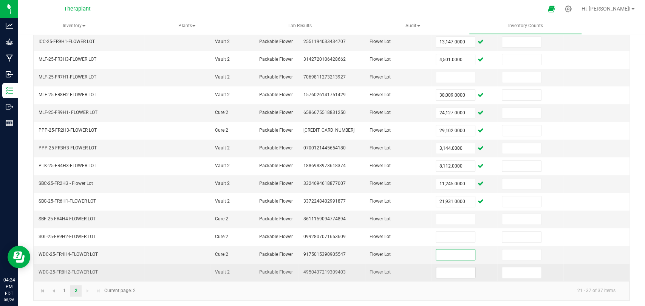
click at [450, 267] on input at bounding box center [455, 272] width 39 height 11
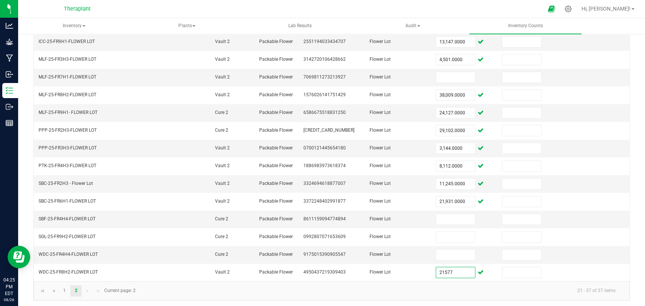
type input "21,577.0000"
click at [446, 289] on kendo-pager-info "21 - 37 of 37 items" at bounding box center [380, 291] width 481 height 12
click at [66, 289] on link "1" at bounding box center [64, 290] width 11 height 11
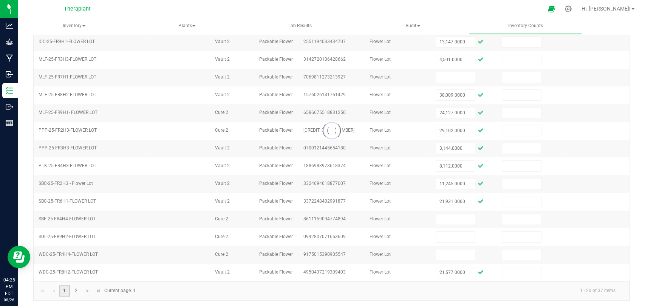
type input "23,436.0000"
type input "39,455.0000"
type input "9,117.0000"
type input "35,077.0000"
type input "2,230.0000"
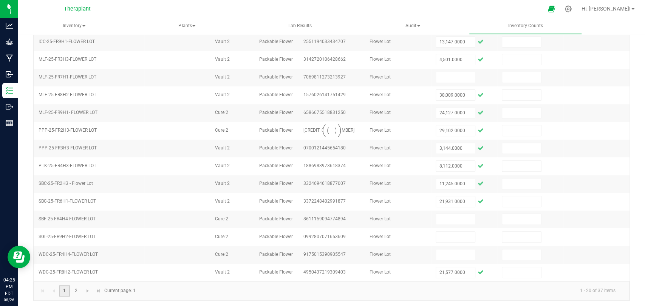
type input "23,608.0000"
type input "27,339.0000"
type input "8,177.0000"
type input "26,884.0000"
type input "32,185.0000"
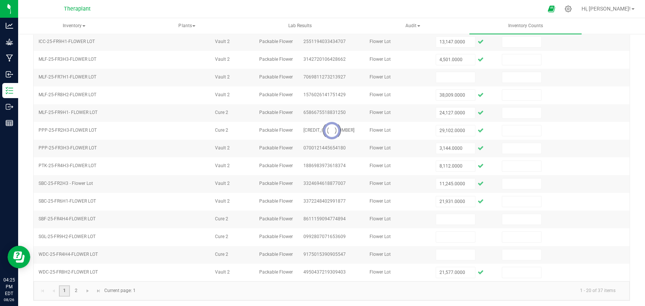
type input "9,313.0000"
type input "3,192.0000"
type input "6,698.0000"
type input "42,112.0000"
type input "11,568.0000"
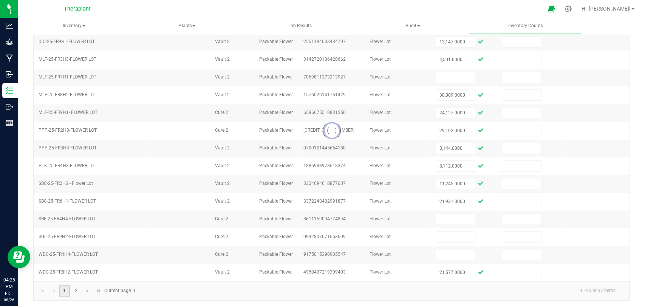
type input "2,315.0000"
type input "7,137.0000"
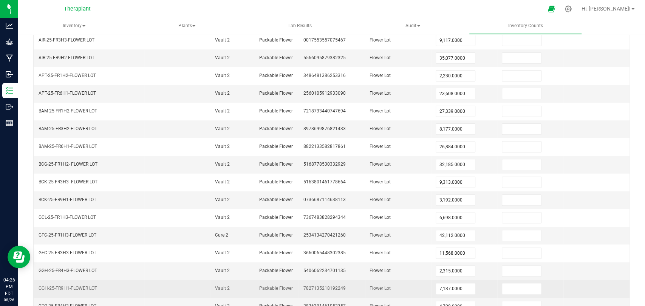
scroll to position [195, 0]
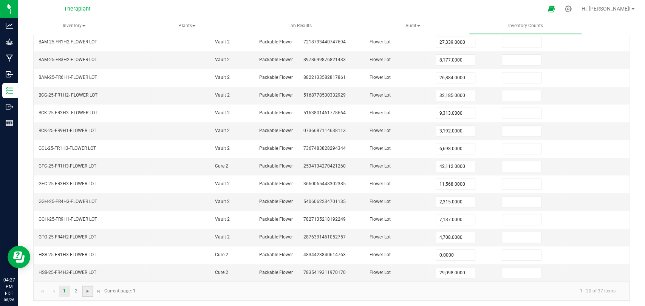
click at [86, 288] on span "Go to the next page" at bounding box center [88, 291] width 6 height 6
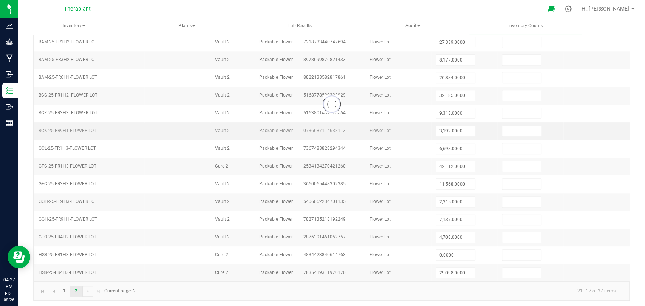
type input "34,585.0000"
type input "10,928.0000"
type input "50,843.0000"
type input "13,147.0000"
type input "4,501.0000"
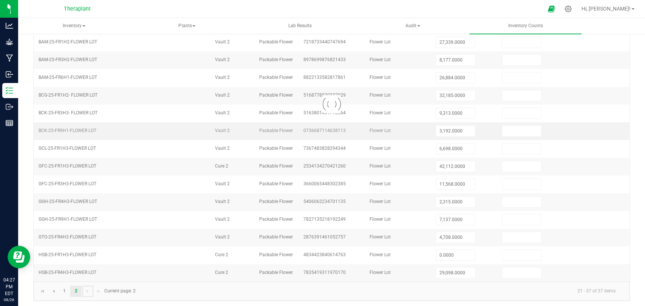
type input "38,009.0000"
type input "24,127.0000"
type input "29,102.0000"
type input "3,144.0000"
type input "8,112.0000"
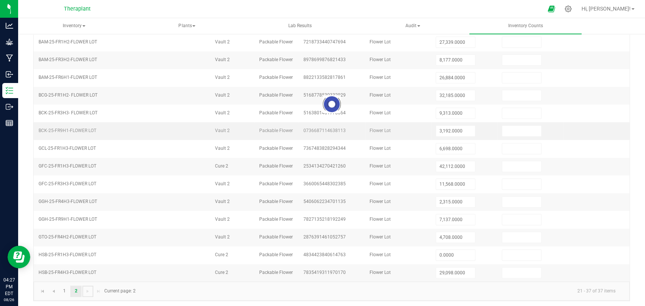
type input "11,245.0000"
type input "21,931.0000"
type input "21,577.0000"
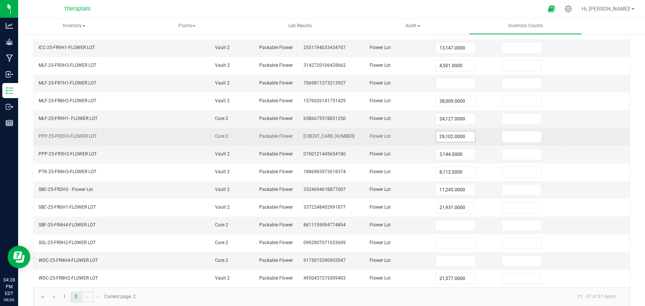
scroll to position [142, 0]
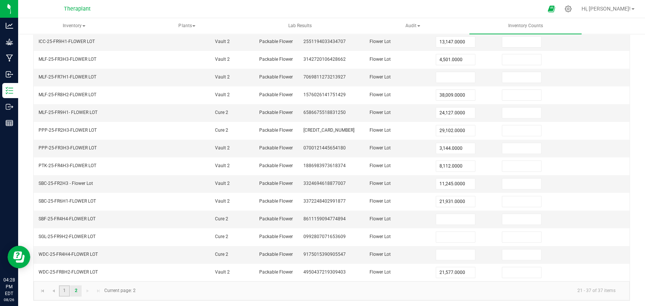
click at [65, 289] on link "1" at bounding box center [64, 290] width 11 height 11
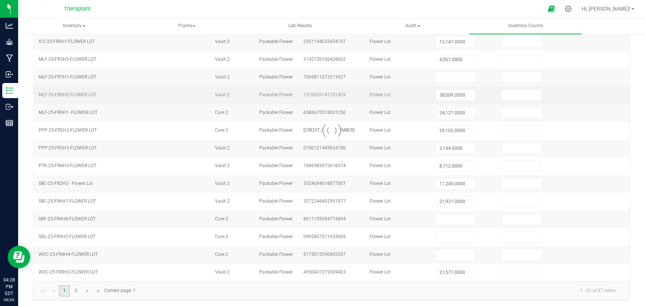
type input "23,436.0000"
type input "39,455.0000"
type input "9,117.0000"
type input "35,077.0000"
type input "2,230.0000"
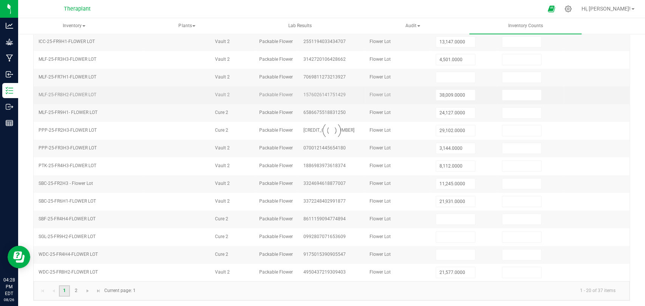
type input "23,608.0000"
type input "27,339.0000"
type input "8,177.0000"
type input "26,884.0000"
type input "32,185.0000"
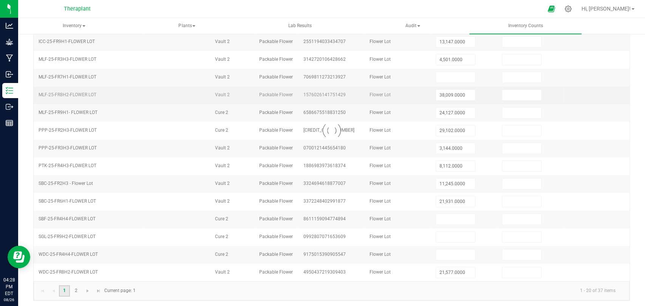
type input "9,313.0000"
type input "3,192.0000"
type input "6,698.0000"
type input "42,112.0000"
type input "11,568.0000"
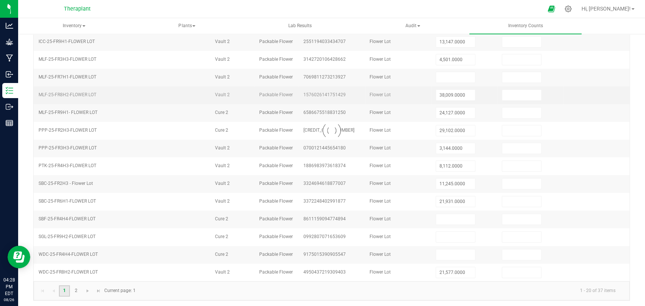
type input "2,315.0000"
type input "7,137.0000"
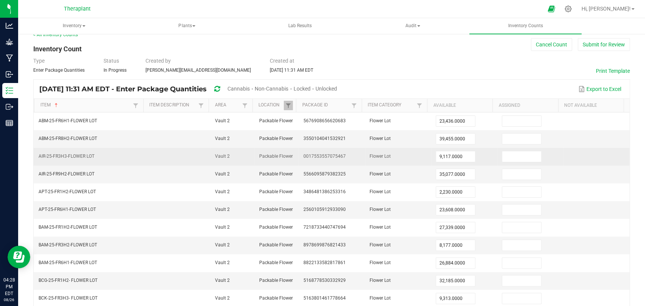
scroll to position [0, 0]
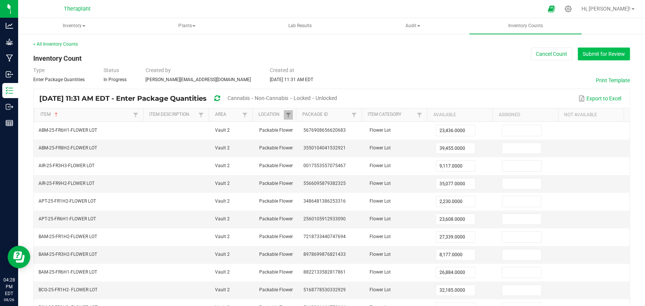
click at [609, 56] on button "Submit for Review" at bounding box center [603, 54] width 52 height 13
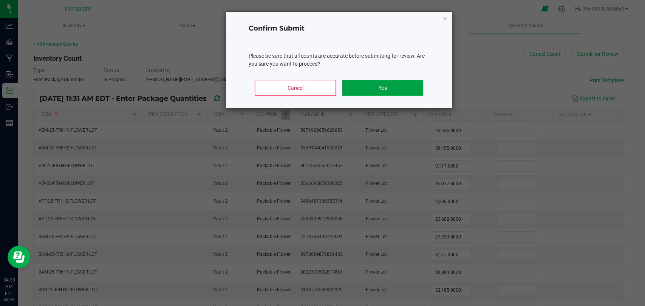
click at [407, 83] on button "Yes" at bounding box center [382, 88] width 81 height 16
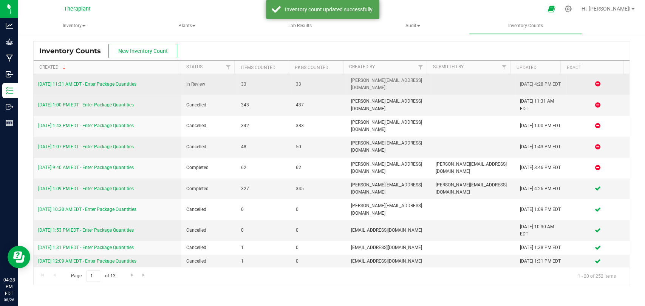
click at [132, 84] on link "8/26/25 11:31 AM EDT - Enter Package Quantities" at bounding box center [87, 84] width 98 height 5
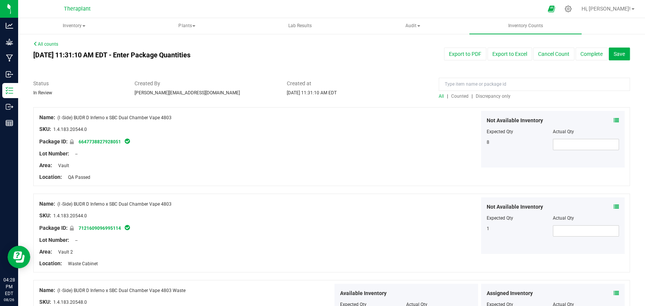
click at [456, 98] on span "Counted" at bounding box center [459, 96] width 17 height 5
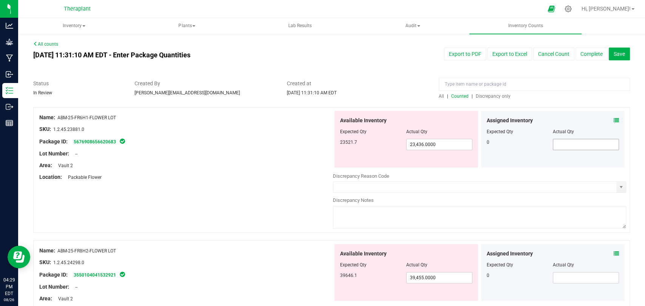
click at [570, 145] on input "text" at bounding box center [585, 144] width 65 height 11
type input "0"
click at [616, 193] on div at bounding box center [479, 195] width 293 height 4
type input "0.0000"
click at [617, 189] on span "select" at bounding box center [620, 187] width 9 height 11
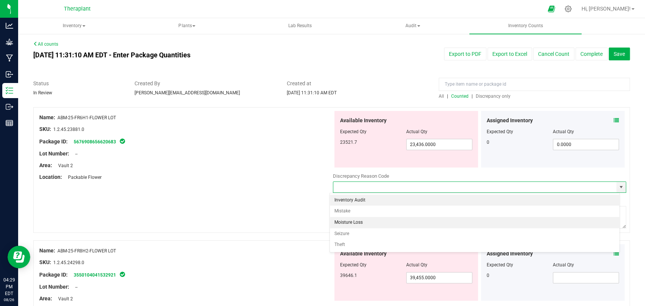
click at [368, 221] on li "Moisture Loss" at bounding box center [474, 222] width 289 height 11
type input "Moisture Loss"
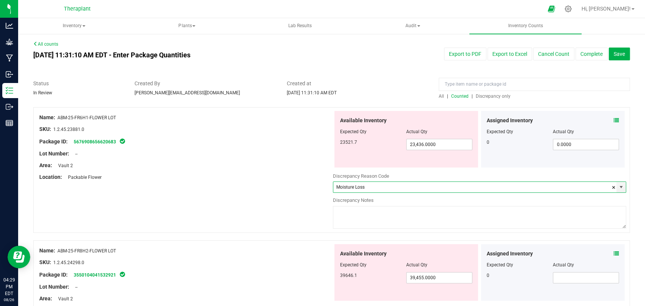
click at [367, 214] on textarea at bounding box center [479, 217] width 293 height 23
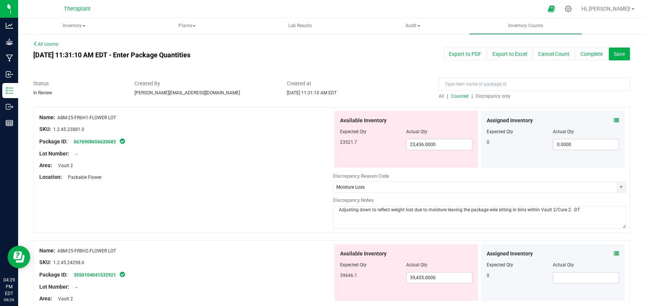
type textarea "Adjusting down to reflect weight lost due to moisture leaving the package wile …"
click at [613, 118] on icon at bounding box center [615, 120] width 5 height 5
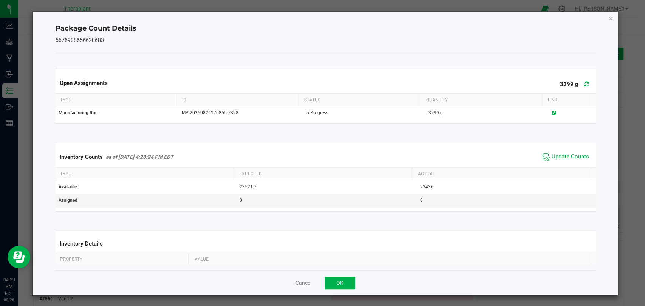
click at [608, 19] on icon "Close" at bounding box center [610, 18] width 5 height 9
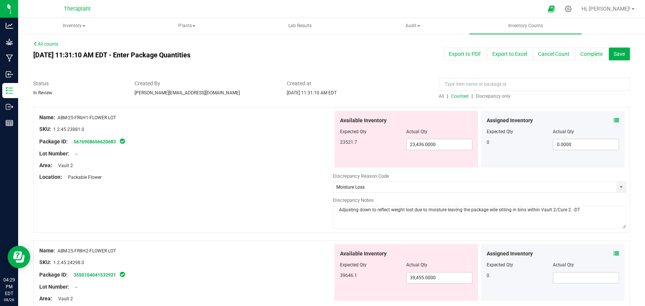
drag, startPoint x: 574, startPoint y: 211, endPoint x: 350, endPoint y: 219, distance: 224.1
click at [323, 227] on div "Name: ABM-25-FR6H1-FLOWER LOT SKU: 1.2.45.23881.0 Package ID: 5676908656620683 …" at bounding box center [331, 170] width 596 height 126
click at [261, 159] on div at bounding box center [185, 160] width 293 height 4
click at [613, 119] on icon at bounding box center [615, 120] width 5 height 5
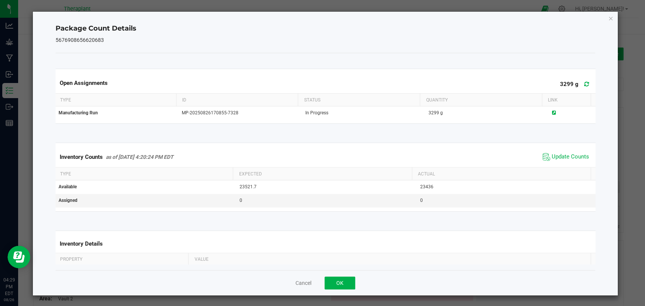
click at [584, 83] on icon at bounding box center [586, 84] width 5 height 6
click at [560, 154] on span "Update Counts" at bounding box center [569, 157] width 37 height 8
click at [608, 16] on icon "Close" at bounding box center [610, 18] width 5 height 9
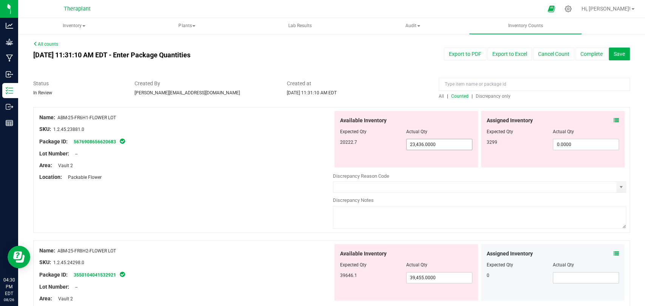
click at [436, 149] on input "23,436.0000" at bounding box center [438, 144] width 65 height 11
type input "20137"
click at [297, 149] on div at bounding box center [185, 148] width 293 height 4
type input "20,137.0000"
click at [567, 142] on input "0.0000" at bounding box center [585, 144] width 65 height 11
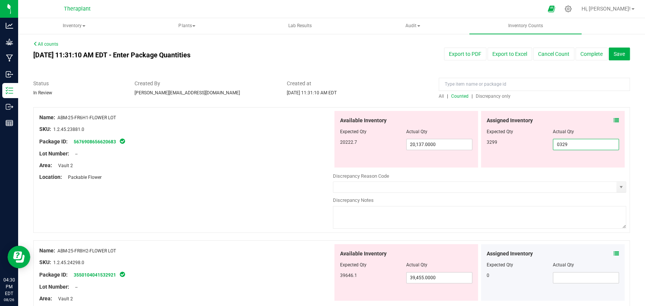
type input "03299"
type input "3,299.0000"
click at [257, 92] on div "Created By d.tucker@theraplant.com" at bounding box center [205, 88] width 152 height 17
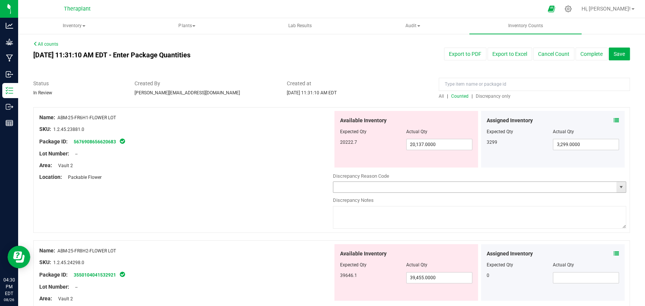
click at [617, 187] on span "select" at bounding box center [620, 187] width 6 height 6
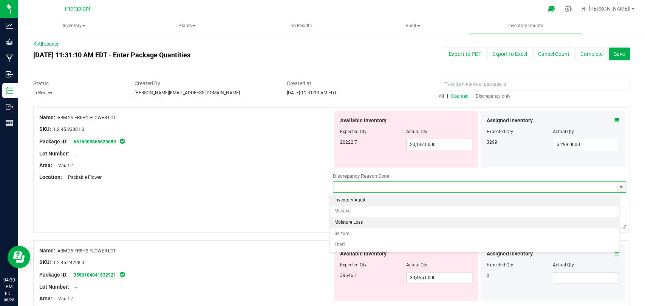
click at [369, 221] on li "Moisture Loss" at bounding box center [474, 222] width 289 height 11
type input "Moisture Loss"
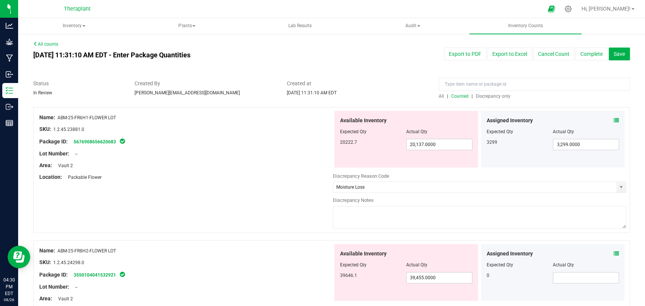
click at [372, 217] on textarea at bounding box center [479, 217] width 293 height 23
paste textarea "Adjusting down to reflect weight lost due to moisture leaving the package wile …"
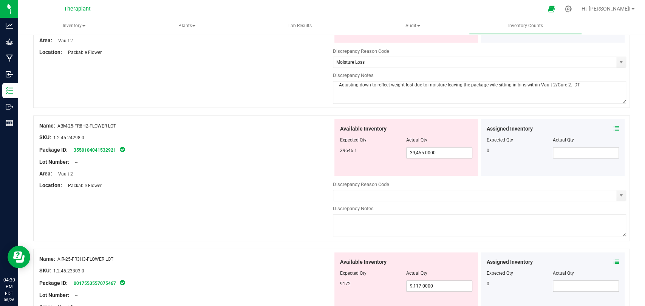
scroll to position [126, 0]
type textarea "Adjusting down to reflect weight lost due to moisture leaving the package wile …"
click at [613, 127] on icon at bounding box center [615, 127] width 5 height 5
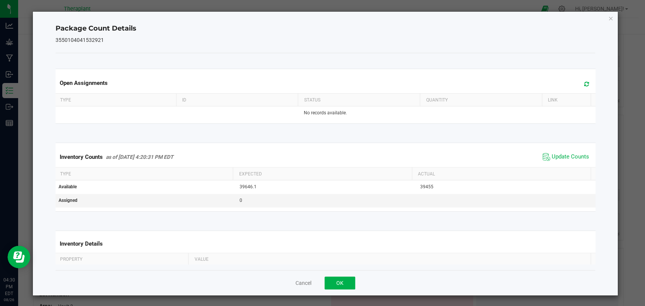
click at [584, 83] on icon at bounding box center [586, 84] width 5 height 6
click at [551, 155] on span "Update Counts" at bounding box center [569, 157] width 37 height 8
click at [608, 17] on icon "Close" at bounding box center [610, 18] width 5 height 9
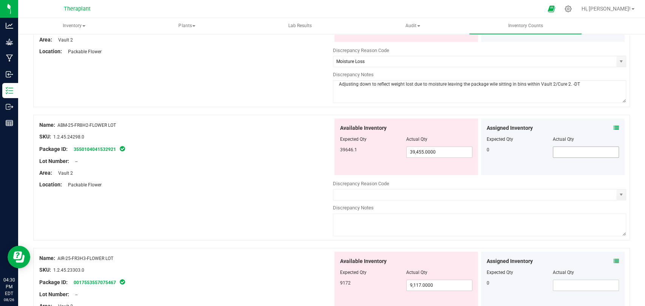
click at [559, 153] on input "text" at bounding box center [585, 152] width 65 height 11
type input "0"
click at [617, 193] on span "select" at bounding box center [620, 195] width 6 height 6
type input "0.0000"
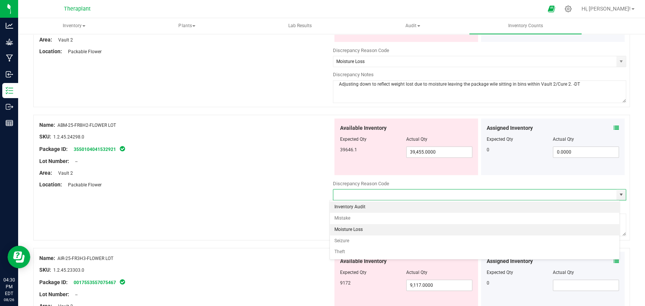
click at [354, 230] on li "Moisture Loss" at bounding box center [474, 229] width 289 height 11
type input "Moisture Loss"
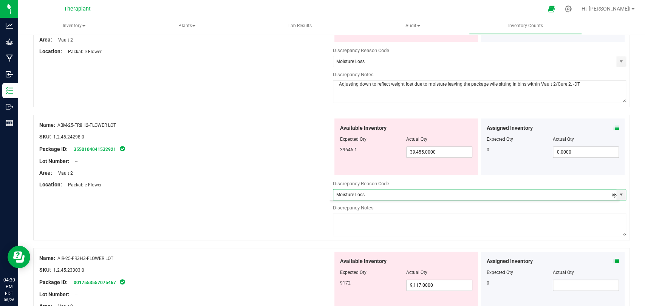
click at [362, 231] on textarea at bounding box center [479, 225] width 293 height 23
paste textarea "Adjusting down to reflect weight lost due to moisture leaving the package wile …"
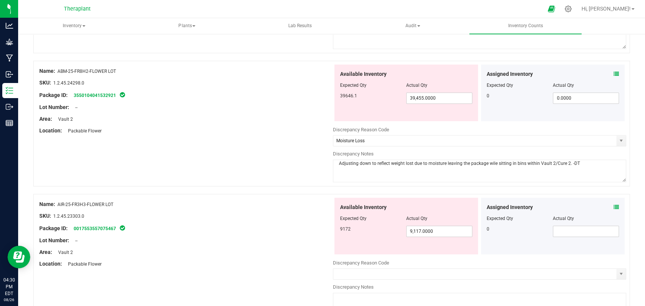
scroll to position [210, 0]
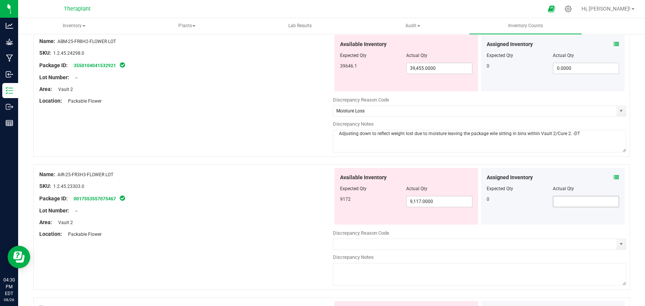
type textarea "Adjusting down to reflect weight lost due to moisture leaving the package wile …"
click at [554, 196] on input "text" at bounding box center [585, 201] width 65 height 11
click at [613, 174] on span at bounding box center [615, 178] width 5 height 8
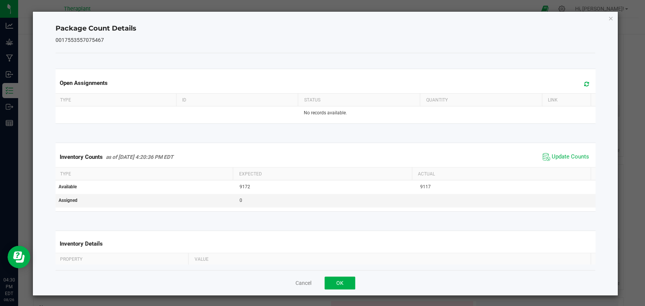
click at [580, 82] on div "Open Assignments" at bounding box center [325, 83] width 542 height 20
click at [584, 83] on icon at bounding box center [586, 84] width 5 height 6
click at [557, 161] on span "Update Counts" at bounding box center [565, 156] width 50 height 11
click at [556, 155] on span "Update Counts" at bounding box center [569, 157] width 37 height 8
click at [608, 16] on icon "Close" at bounding box center [610, 18] width 5 height 9
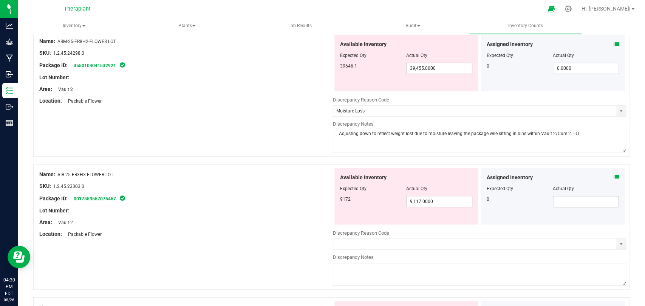
click at [556, 201] on span at bounding box center [585, 201] width 66 height 11
type input "0"
click at [617, 241] on span "select" at bounding box center [620, 244] width 6 height 6
type input "0.0000"
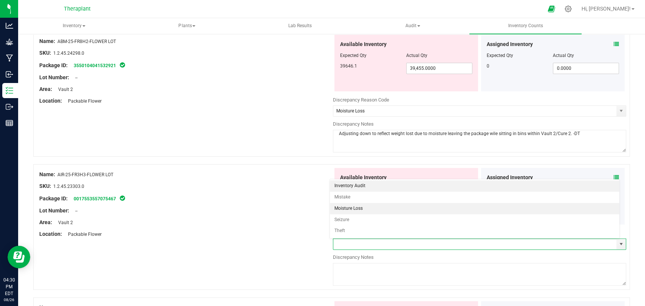
click at [375, 211] on li "Moisture Loss" at bounding box center [474, 208] width 289 height 11
type input "Moisture Loss"
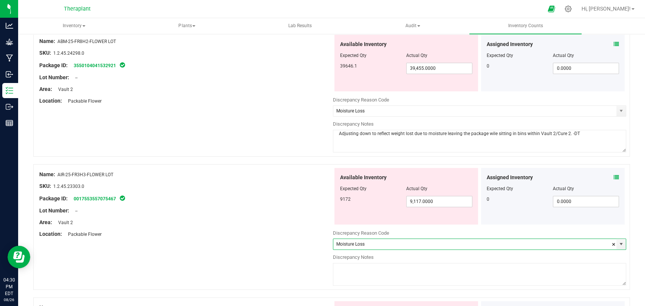
click at [383, 264] on textarea at bounding box center [479, 274] width 293 height 23
paste textarea "Adjusting down to reflect weight lost due to moisture leaving the package wile …"
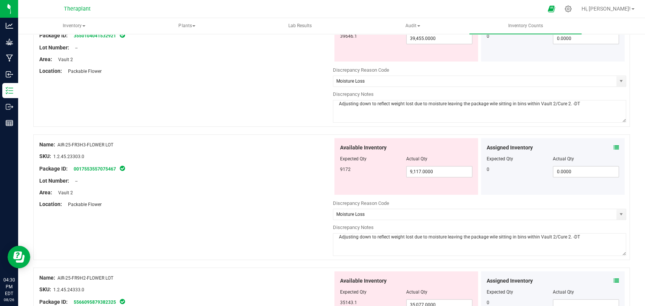
scroll to position [335, 0]
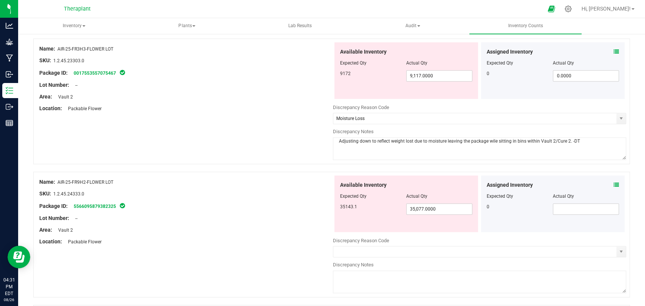
type textarea "Adjusting down to reflect weight lost due to moisture leaving the package wile …"
click at [613, 184] on icon at bounding box center [615, 184] width 5 height 5
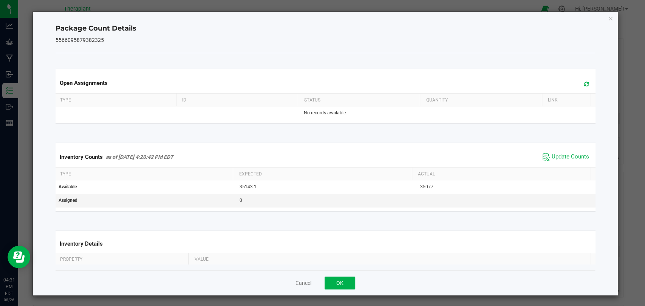
click at [584, 81] on icon at bounding box center [586, 84] width 5 height 6
click at [559, 154] on span "Update Counts" at bounding box center [569, 157] width 37 height 8
click at [608, 19] on icon "Close" at bounding box center [610, 18] width 5 height 9
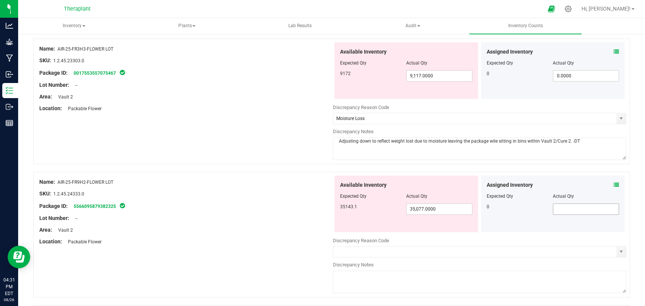
click at [563, 205] on input "text" at bounding box center [585, 209] width 65 height 11
type input "0"
click at [616, 254] on span "select" at bounding box center [620, 252] width 9 height 11
type input "0.0000"
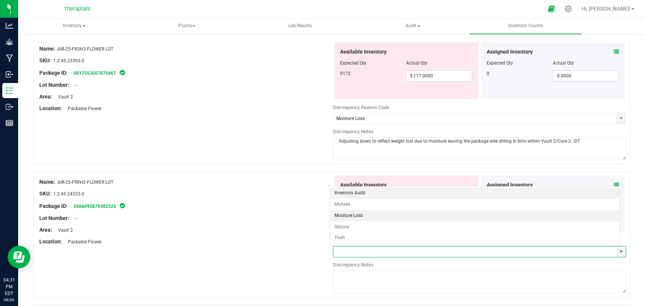
click at [364, 218] on li "Moisture Loss" at bounding box center [474, 215] width 289 height 11
type input "Moisture Loss"
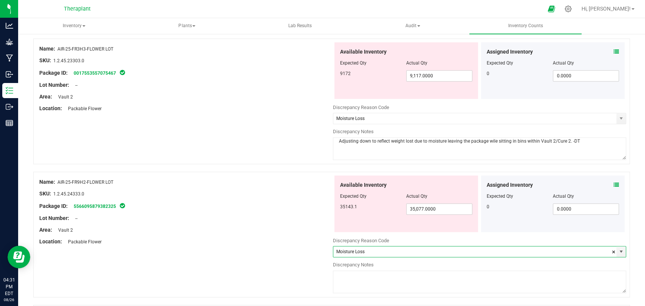
click at [359, 279] on textarea at bounding box center [479, 282] width 293 height 23
paste textarea "Adjusting down to reflect weight lost due to moisture leaving the package wile …"
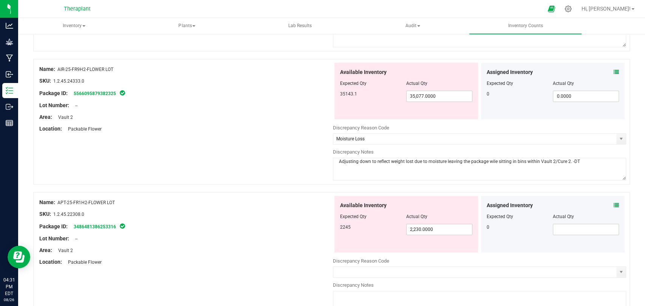
scroll to position [461, 0]
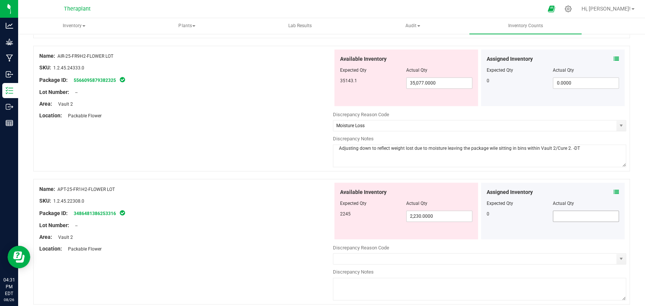
type textarea "Adjusting down to reflect weight lost due to moisture leaving the package wile …"
click at [553, 212] on input "text" at bounding box center [585, 216] width 65 height 11
type input "0"
type input "0.0000"
click at [613, 191] on icon at bounding box center [615, 192] width 5 height 5
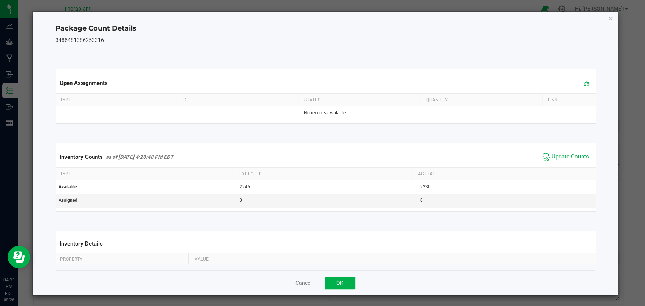
click at [578, 86] on span at bounding box center [584, 84] width 12 height 11
click at [553, 151] on span "Update Counts" at bounding box center [565, 156] width 50 height 11
click at [608, 17] on icon "Close" at bounding box center [610, 18] width 5 height 9
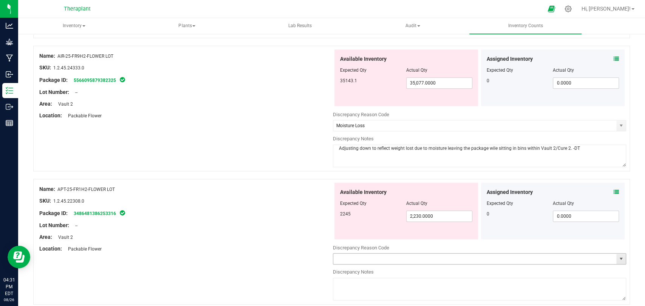
click at [617, 258] on span "select" at bounding box center [620, 259] width 6 height 6
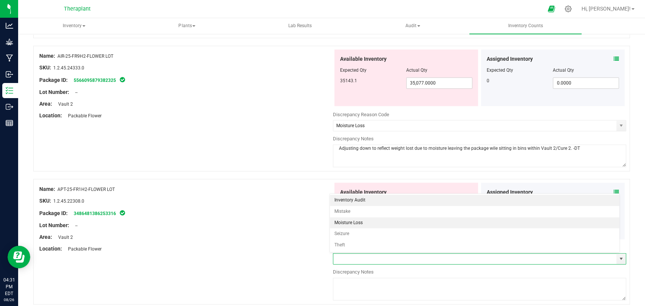
click at [354, 224] on li "Moisture Loss" at bounding box center [474, 222] width 289 height 11
type input "Moisture Loss"
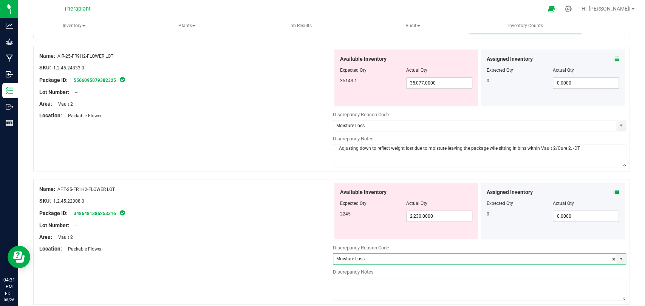
click at [375, 286] on textarea at bounding box center [479, 289] width 293 height 23
paste textarea "Adjusting down to reflect weight lost due to moisture leaving the package wile …"
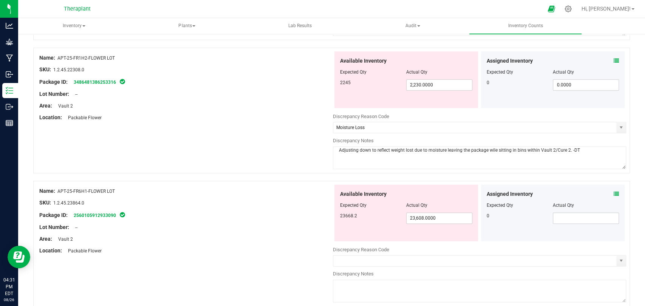
scroll to position [629, 0]
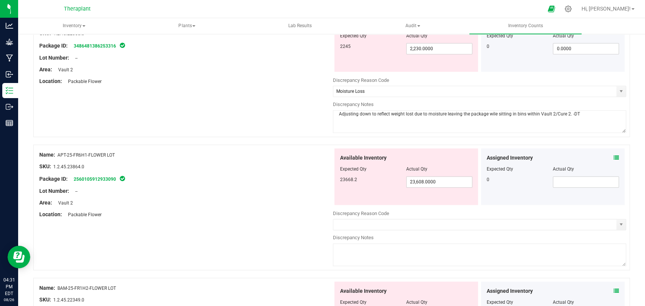
type textarea "Adjusting down to reflect weight lost due to moisture leaving the package wile …"
click at [613, 155] on icon at bounding box center [615, 157] width 5 height 5
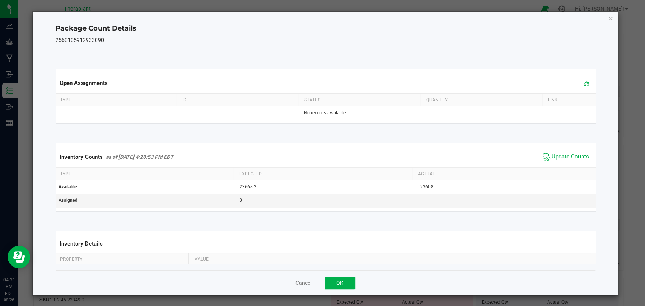
click at [557, 162] on span "Update Counts" at bounding box center [565, 156] width 50 height 11
click at [556, 155] on span "Update Counts" at bounding box center [569, 157] width 37 height 8
click at [584, 84] on icon at bounding box center [586, 84] width 5 height 6
click at [608, 17] on icon "Close" at bounding box center [610, 18] width 5 height 9
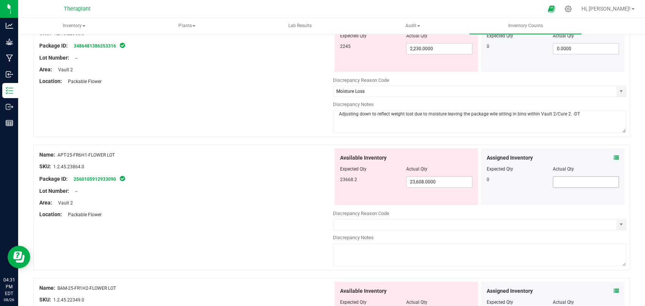
click at [579, 182] on input "text" at bounding box center [585, 182] width 65 height 11
type input "0"
click at [617, 223] on span "select" at bounding box center [620, 225] width 6 height 6
type input "0.0000"
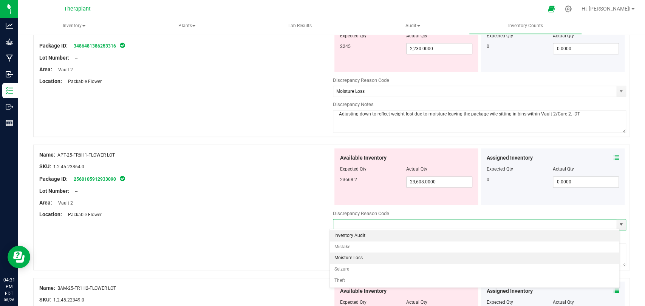
click at [356, 260] on li "Moisture Loss" at bounding box center [474, 258] width 289 height 11
type input "Moisture Loss"
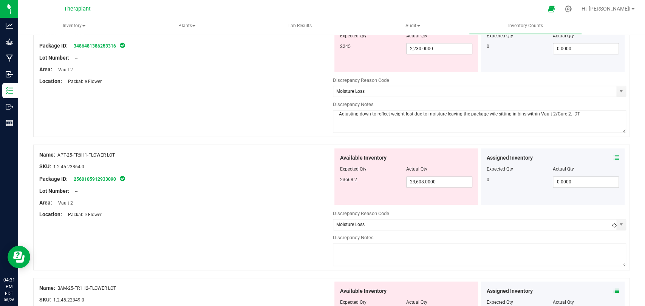
click at [359, 249] on textarea at bounding box center [479, 255] width 293 height 23
paste textarea "Adjusting down to reflect weight lost due to moisture leaving the package wile …"
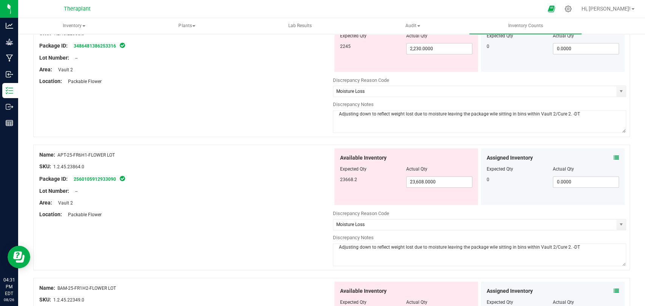
scroll to position [797, 0]
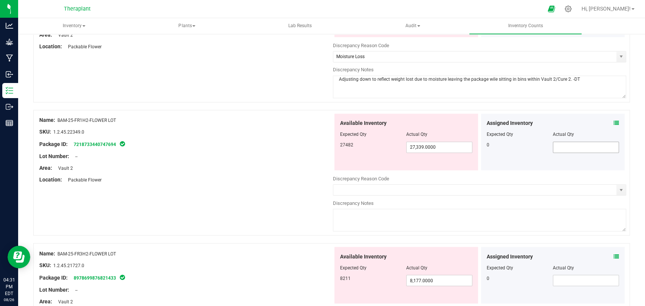
type textarea "Adjusting down to reflect weight lost due to moisture leaving the package wile …"
click at [571, 148] on input "text" at bounding box center [585, 147] width 65 height 11
type input "0"
type input "0.0000"
click at [613, 120] on icon at bounding box center [615, 122] width 5 height 5
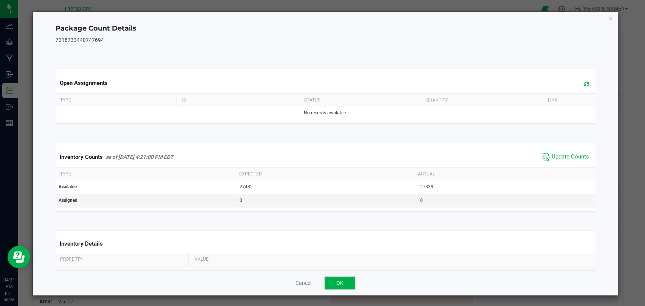
click at [578, 84] on span at bounding box center [584, 84] width 12 height 11
click at [551, 154] on span "Update Counts" at bounding box center [569, 157] width 37 height 8
click at [608, 16] on icon "Close" at bounding box center [610, 18] width 5 height 9
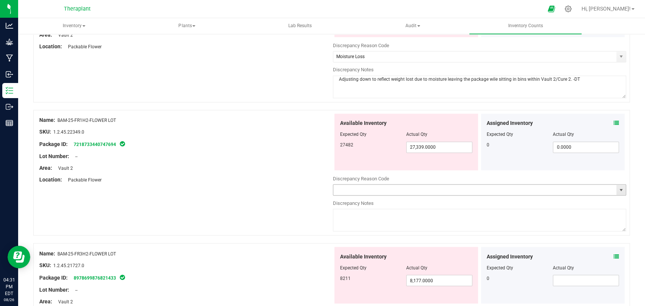
click at [404, 187] on input "text" at bounding box center [474, 190] width 283 height 11
click at [617, 188] on span "select" at bounding box center [620, 190] width 6 height 6
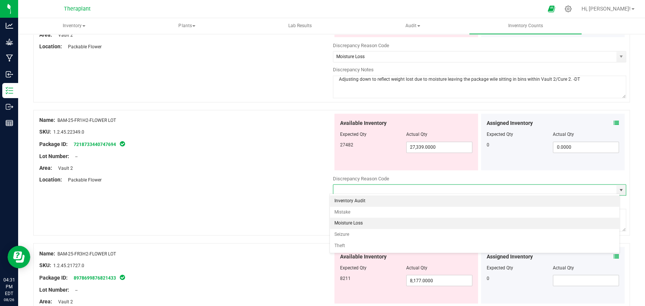
click at [365, 227] on li "Moisture Loss" at bounding box center [474, 223] width 289 height 11
type input "Moisture Loss"
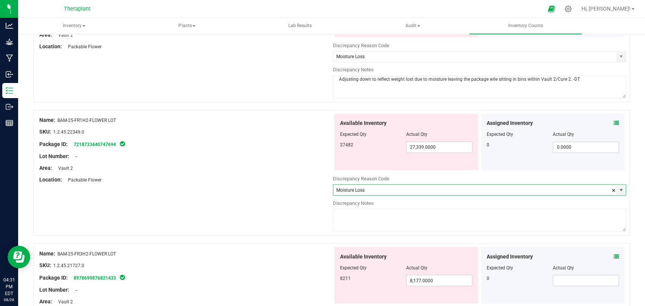
click at [365, 222] on textarea at bounding box center [479, 220] width 293 height 23
paste textarea "Adjusting down to reflect weight lost due to moisture leaving the package wile …"
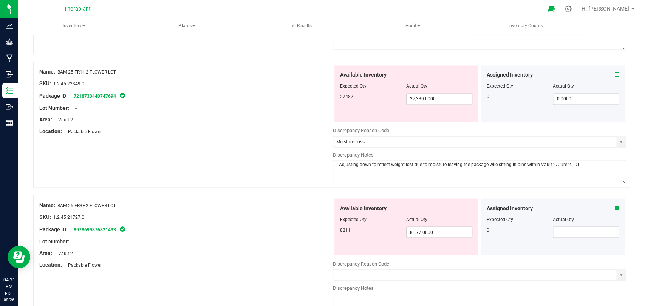
scroll to position [965, 0]
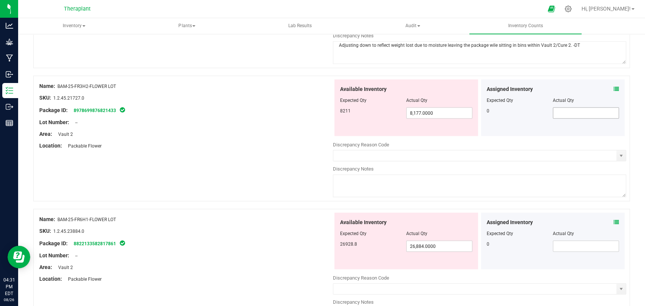
type textarea "Adjusting down to reflect weight lost due to moisture leaving the package wile …"
click at [553, 109] on input "text" at bounding box center [585, 113] width 65 height 11
type input "0"
click at [613, 86] on icon at bounding box center [615, 88] width 5 height 5
type input "0.0000"
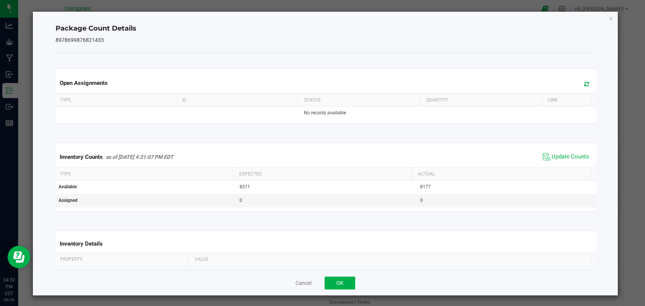
click at [584, 83] on icon at bounding box center [586, 84] width 5 height 6
click at [562, 154] on span "Update Counts" at bounding box center [569, 157] width 37 height 8
click at [608, 20] on icon "Close" at bounding box center [610, 18] width 5 height 9
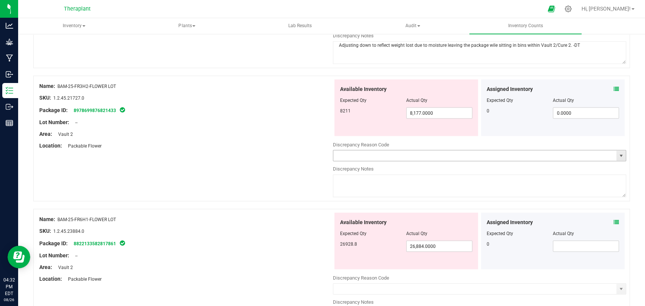
click at [617, 154] on span "select" at bounding box center [620, 156] width 6 height 6
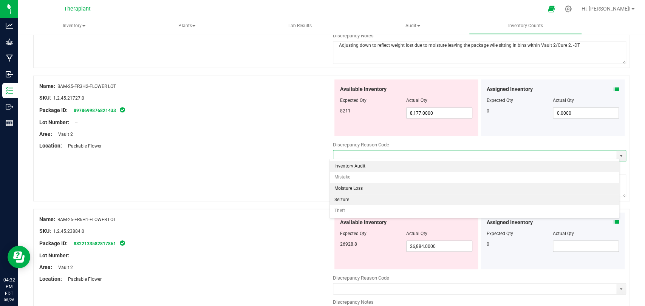
click at [375, 190] on li "Moisture Loss" at bounding box center [474, 188] width 289 height 11
type input "Moisture Loss"
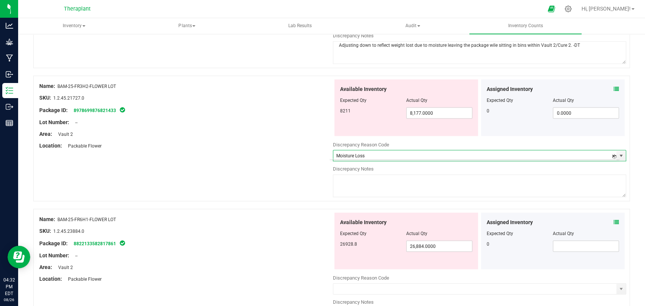
click at [380, 187] on textarea at bounding box center [479, 185] width 293 height 23
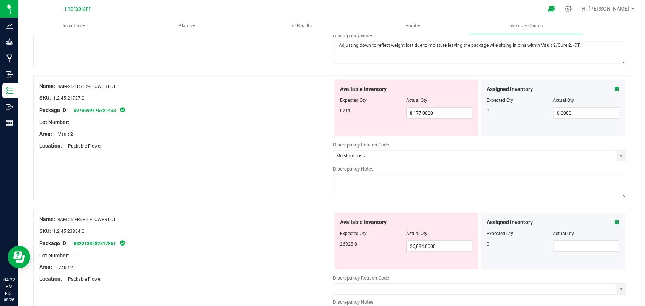
paste textarea "Adjusting down to reflect weight lost due to moisture leaving the package wile …"
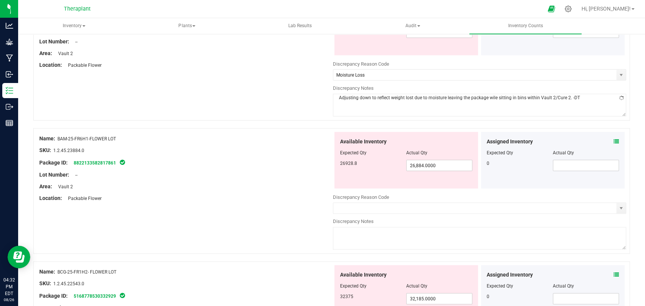
scroll to position [1049, 0]
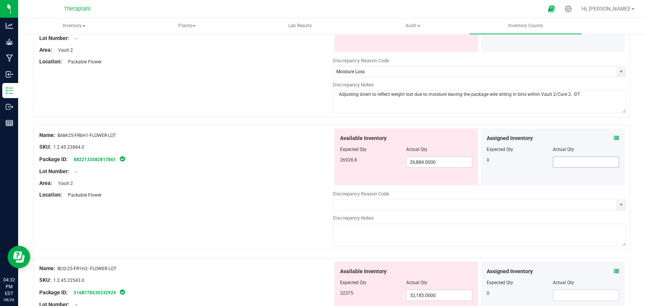
type textarea "Adjusting down to reflect weight lost due to moisture leaving the package wile …"
click at [567, 157] on input "text" at bounding box center [585, 162] width 65 height 11
type input "0"
click at [613, 136] on icon at bounding box center [615, 138] width 5 height 5
type input "0.0000"
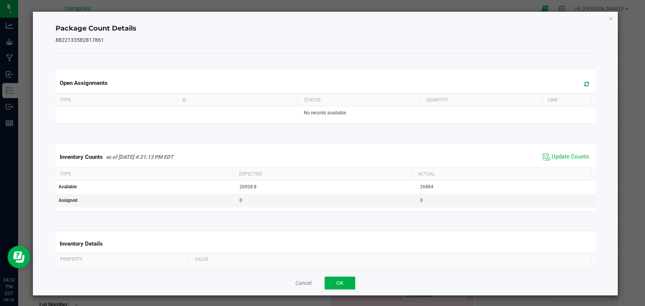
click at [545, 151] on span "Update Counts" at bounding box center [565, 156] width 50 height 11
click at [584, 83] on icon at bounding box center [586, 84] width 5 height 6
click at [608, 16] on icon "Close" at bounding box center [610, 18] width 5 height 9
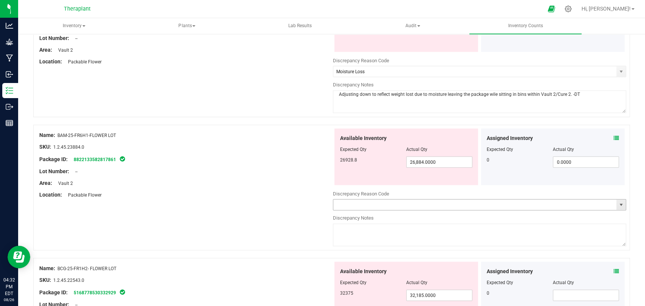
click at [617, 202] on span "select" at bounding box center [620, 205] width 6 height 6
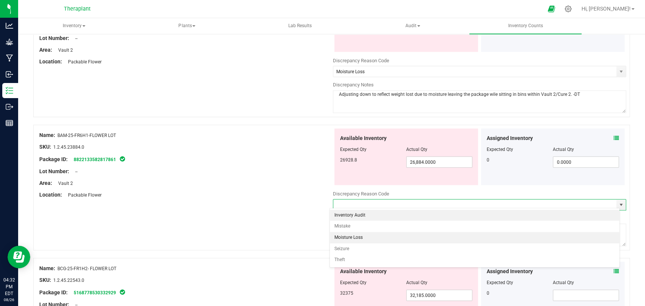
click at [353, 235] on li "Moisture Loss" at bounding box center [474, 237] width 289 height 11
type input "Moisture Loss"
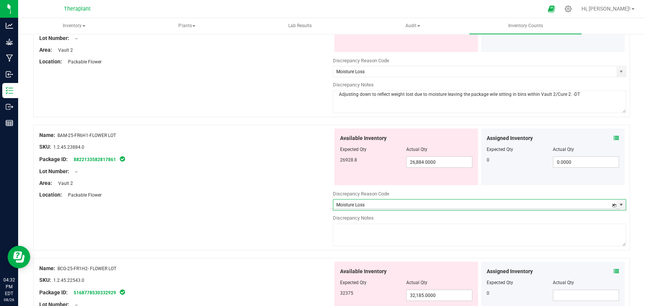
click at [359, 227] on textarea at bounding box center [479, 235] width 293 height 23
paste textarea "Adjusting down to reflect weight lost due to moisture leaving the package wile …"
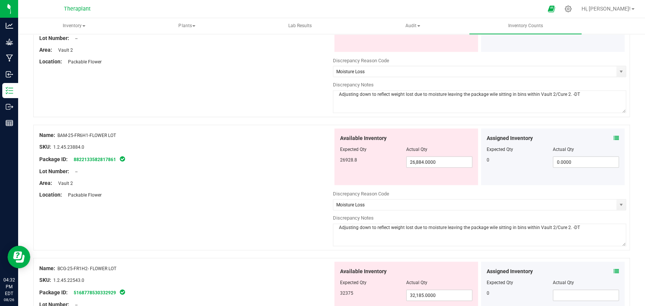
drag, startPoint x: 486, startPoint y: 224, endPoint x: 492, endPoint y: 228, distance: 7.4
click at [486, 224] on textarea "Adjusting down to reflect weight lost due to moisture leaving the package wile …" at bounding box center [479, 235] width 293 height 23
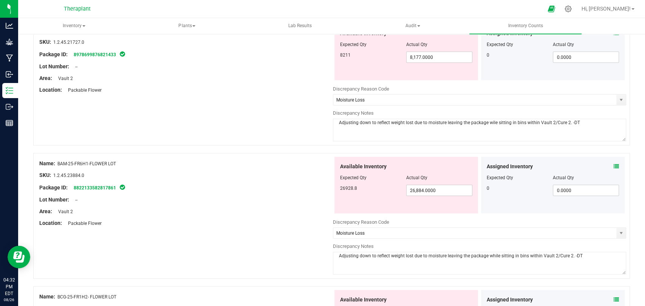
scroll to position [1007, 0]
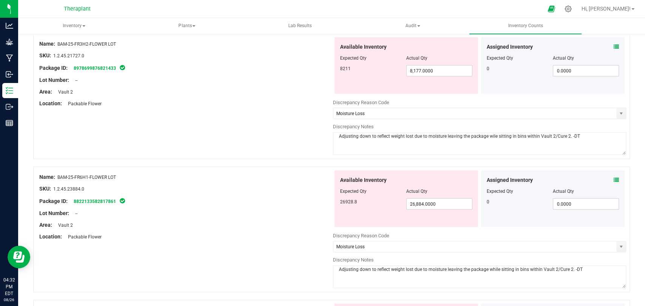
type textarea "Adjusting down to reflect weight lost due to moisture leaving the package while…"
click at [486, 135] on textarea "Adjusting down to reflect weight lost due to moisture leaving the package wile …" at bounding box center [479, 144] width 293 height 23
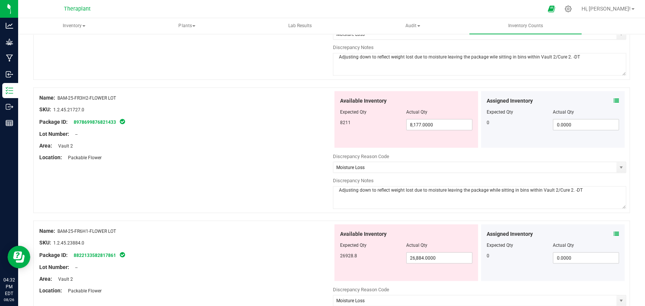
scroll to position [881, 0]
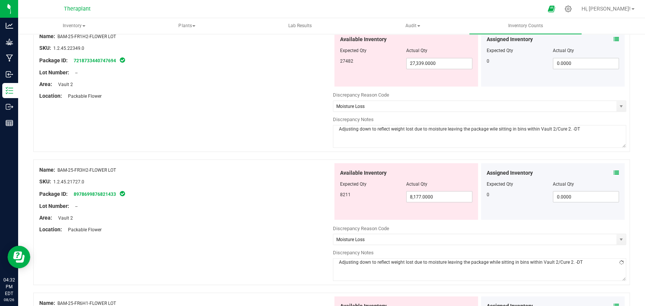
type textarea "Adjusting down to reflect weight lost due to moisture leaving the package while…"
click at [486, 126] on textarea "Adjusting down to reflect weight lost due to moisture leaving the package wile …" at bounding box center [479, 136] width 293 height 23
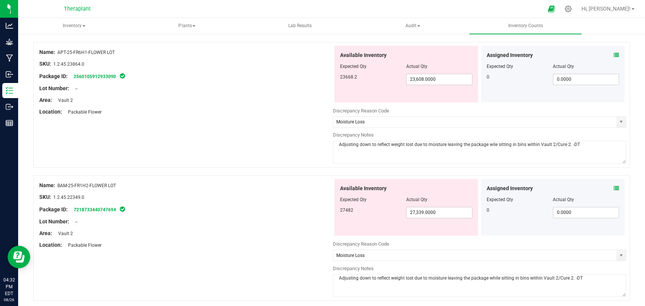
scroll to position [713, 0]
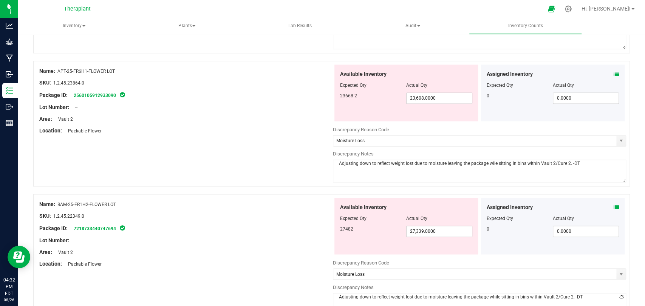
type textarea "Adjusting down to reflect weight lost due to moisture leaving the package while…"
click at [487, 160] on textarea "Adjusting down to reflect weight lost due to moisture leaving the package wile …" at bounding box center [479, 171] width 293 height 23
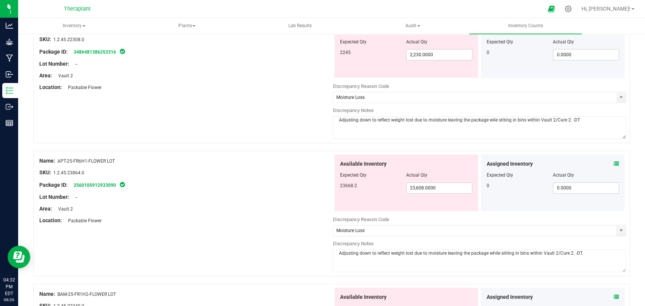
scroll to position [587, 0]
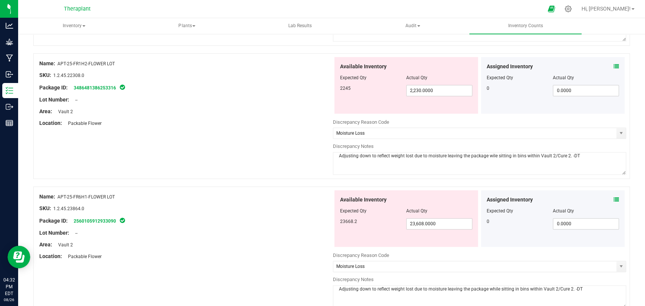
type textarea "Adjusting down to reflect weight lost due to moisture leaving the package while…"
click at [486, 153] on textarea "Adjusting down to reflect weight lost due to moisture leaving the package wile …" at bounding box center [479, 163] width 293 height 23
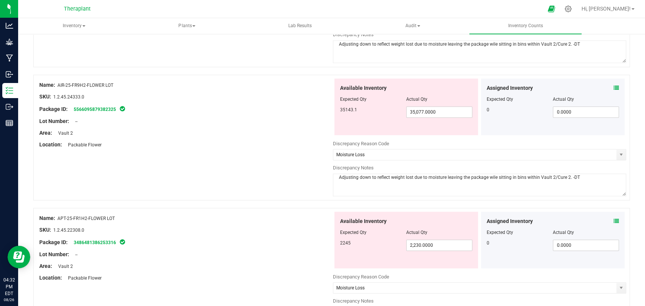
scroll to position [378, 0]
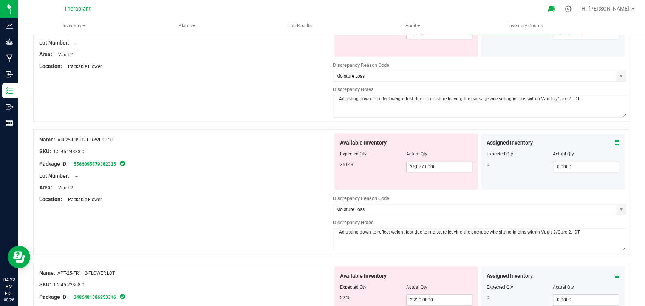
type textarea "Adjusting down to reflect weight lost due to moisture leaving the package while…"
drag, startPoint x: 487, startPoint y: 230, endPoint x: 493, endPoint y: 233, distance: 7.1
click at [487, 230] on textarea "Adjusting down to reflect weight lost due to moisture leaving the package wile …" at bounding box center [479, 239] width 293 height 23
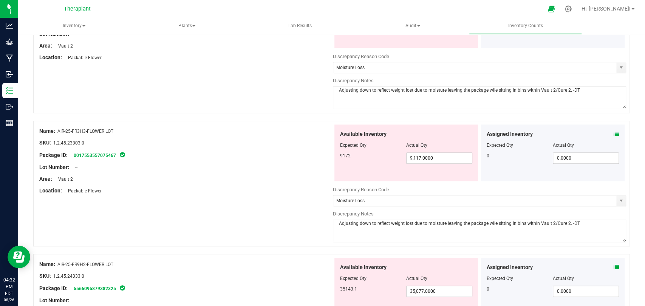
scroll to position [251, 0]
type textarea "Adjusting down to reflect weight lost due to moisture leaving the package while…"
click at [486, 225] on textarea "Adjusting down to reflect weight lost due to moisture leaving the package wile …" at bounding box center [479, 232] width 293 height 23
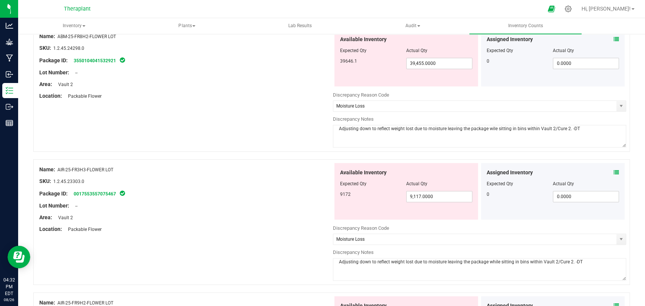
scroll to position [168, 0]
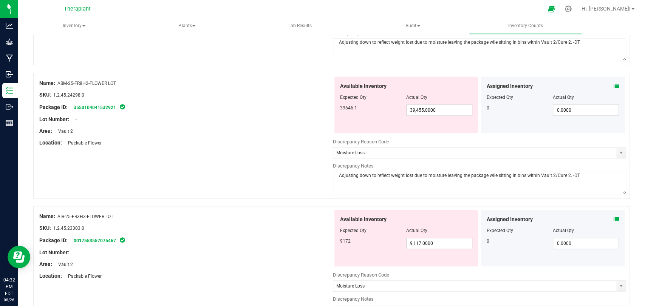
type textarea "Adjusting down to reflect weight lost due to moisture leaving the package while…"
click at [486, 176] on textarea "Adjusting down to reflect weight lost due to moisture leaving the package wile …" at bounding box center [479, 183] width 293 height 23
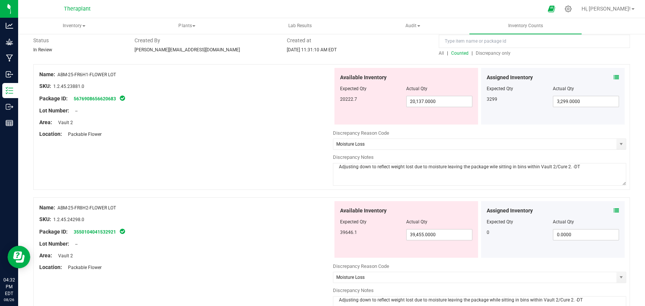
scroll to position [42, 0]
type textarea "Adjusting down to reflect weight lost due to moisture leaving the package while…"
click at [486, 168] on textarea "Adjusting down to reflect weight lost due to moisture leaving the package wile …" at bounding box center [479, 175] width 293 height 23
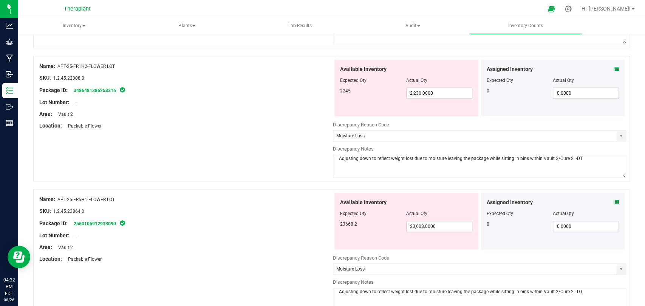
scroll to position [629, 0]
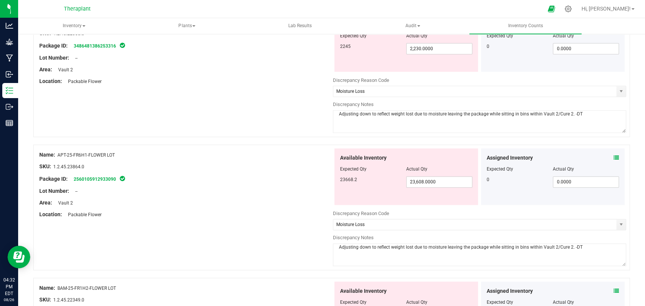
type textarea "Adjusting down to reflect weight lost due to moisture leaving the package while…"
drag, startPoint x: 574, startPoint y: 116, endPoint x: 339, endPoint y: 114, distance: 234.5
click at [322, 116] on div "Name: APT-25-FR1H2-FLOWER LOT SKU: 1.2.45.22308.0 Package ID: 3486481386253316 …" at bounding box center [331, 74] width 596 height 126
click at [255, 104] on div "Name: APT-25-FR1H2-FLOWER LOT SKU: 1.2.45.22308.0 Package ID: 3486481386253316 …" at bounding box center [331, 74] width 596 height 126
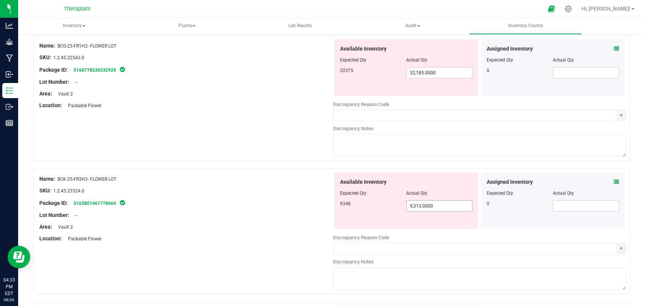
scroll to position [1258, 0]
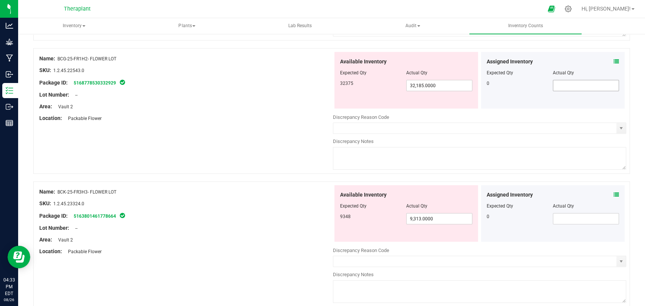
click at [562, 85] on span at bounding box center [585, 85] width 66 height 11
type input "0"
click at [613, 58] on span at bounding box center [615, 62] width 5 height 8
type input "0.0000"
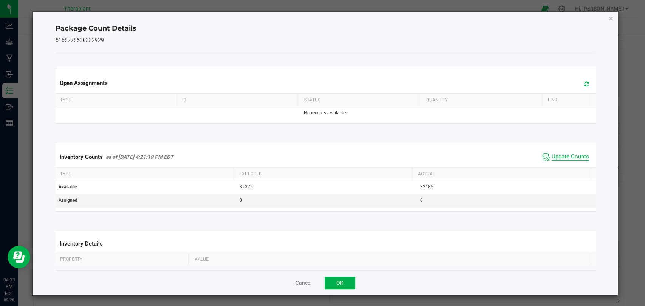
click at [551, 155] on span "Update Counts" at bounding box center [569, 157] width 37 height 8
click at [584, 82] on icon at bounding box center [586, 84] width 5 height 6
click at [599, 17] on div "Package Count Details 5168778530332929 Open Assignments Type ID Status Quantity…" at bounding box center [325, 154] width 584 height 284
click at [601, 17] on div "Package Count Details 5168778530332929 Open Assignments Type ID Status Quantity…" at bounding box center [325, 154] width 584 height 284
click at [608, 17] on icon "Close" at bounding box center [610, 18] width 5 height 9
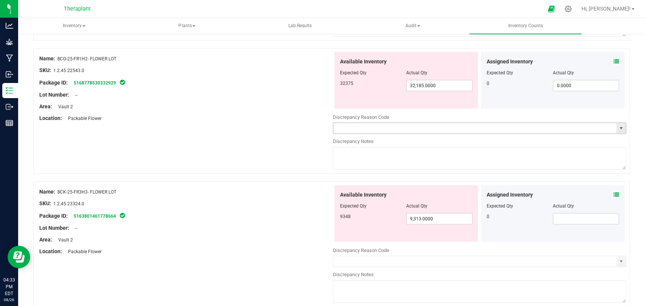
click at [616, 125] on span "select" at bounding box center [620, 128] width 9 height 11
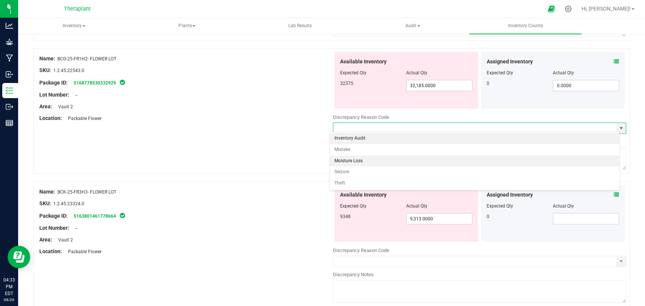
click at [376, 164] on li "Moisture Loss" at bounding box center [474, 161] width 289 height 11
type input "Moisture Loss"
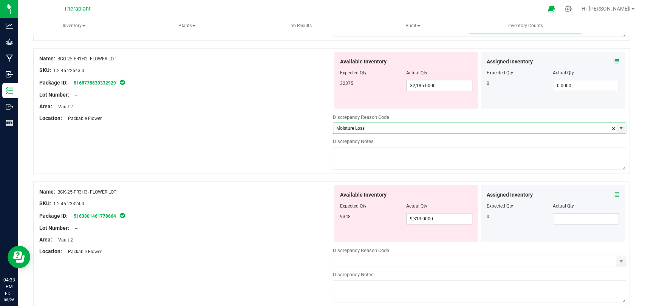
click at [378, 158] on textarea at bounding box center [479, 158] width 293 height 23
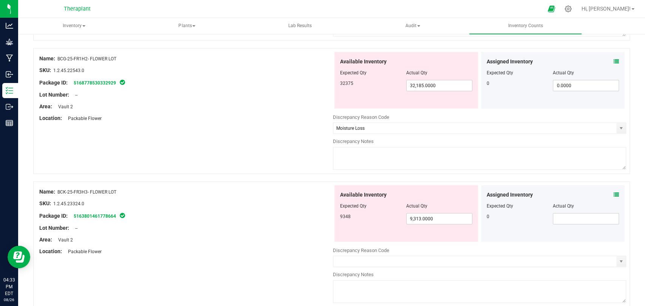
paste textarea "Adjusting down to reflect weight lost due to moisture leaving the package while…"
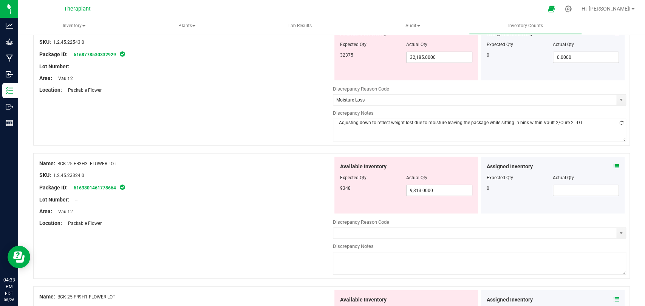
scroll to position [1342, 0]
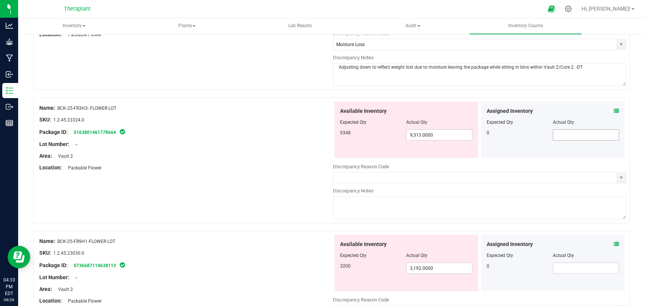
type textarea "Adjusting down to reflect weight lost due to moisture leaving the package while…"
click at [559, 131] on input "text" at bounding box center [585, 135] width 65 height 11
type input "0"
click at [613, 110] on icon at bounding box center [615, 110] width 5 height 5
type input "0.0000"
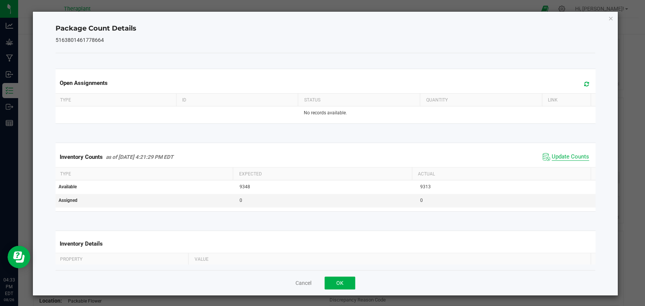
click at [561, 155] on span "Update Counts" at bounding box center [569, 157] width 37 height 8
click at [584, 82] on icon at bounding box center [586, 84] width 5 height 6
click at [608, 19] on icon "Close" at bounding box center [610, 18] width 5 height 9
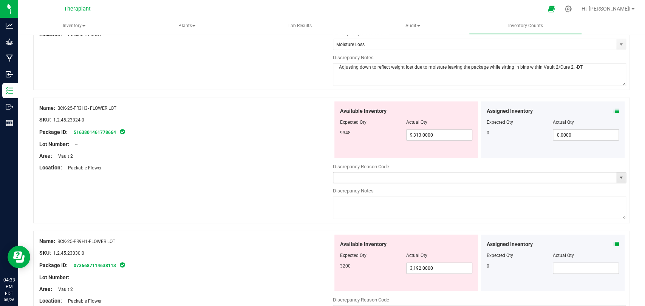
click at [617, 173] on span "select" at bounding box center [620, 178] width 9 height 11
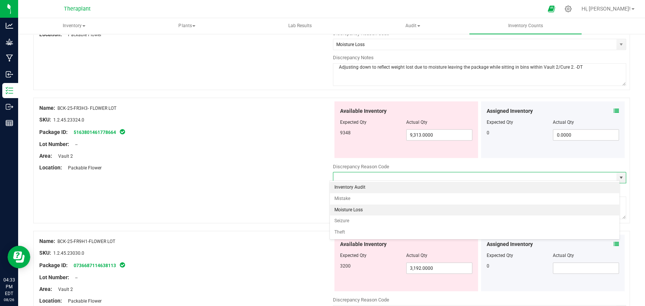
click at [374, 206] on li "Moisture Loss" at bounding box center [474, 210] width 289 height 11
type input "Moisture Loss"
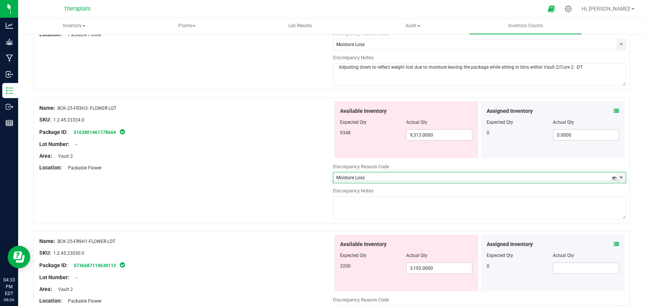
click at [375, 206] on textarea at bounding box center [479, 208] width 293 height 23
paste textarea "Adjusting down to reflect weight lost due to moisture leaving the package while…"
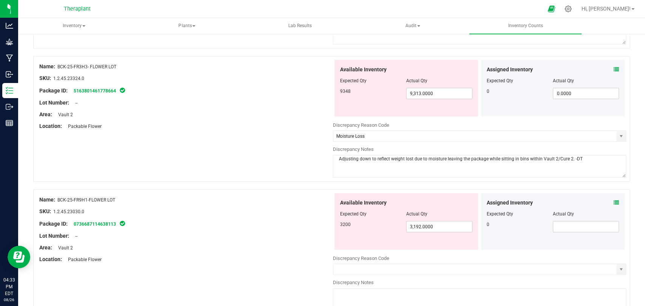
scroll to position [1468, 0]
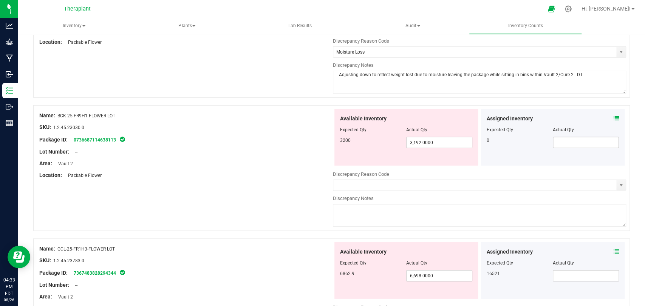
type textarea "Adjusting down to reflect weight lost due to moisture leaving the package while…"
click at [571, 141] on input "text" at bounding box center [585, 142] width 65 height 11
type input "0"
click at [613, 116] on icon at bounding box center [615, 118] width 5 height 5
type input "0.0000"
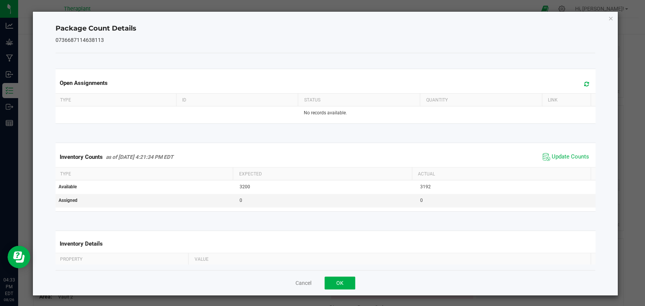
click at [578, 86] on span at bounding box center [584, 84] width 12 height 11
click at [551, 158] on span "Update Counts" at bounding box center [569, 157] width 37 height 8
click at [608, 19] on icon "Close" at bounding box center [610, 18] width 5 height 9
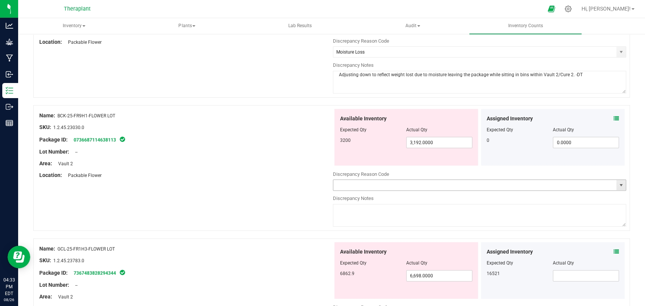
click at [617, 185] on span "select" at bounding box center [620, 185] width 6 height 6
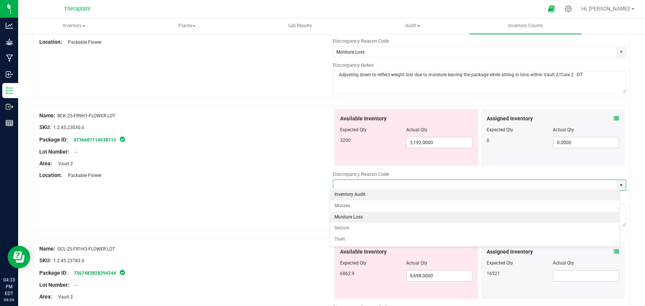
click at [382, 216] on li "Moisture Loss" at bounding box center [474, 217] width 289 height 11
type input "Moisture Loss"
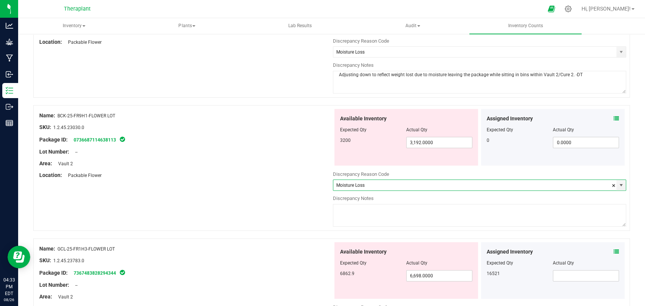
click at [382, 214] on textarea at bounding box center [479, 215] width 293 height 23
paste textarea "Adjusting down to reflect weight lost due to moisture leaving the package while…"
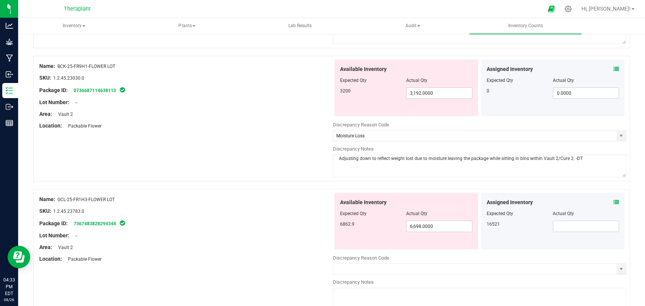
scroll to position [1594, 0]
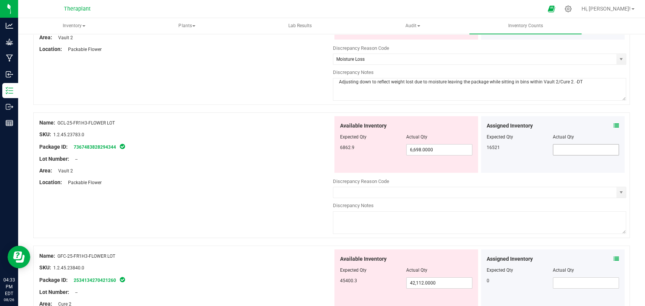
type textarea "Adjusting down to reflect weight lost due to moisture leaving the package while…"
click at [567, 145] on input "text" at bounding box center [585, 150] width 65 height 11
click at [613, 123] on icon at bounding box center [615, 125] width 5 height 5
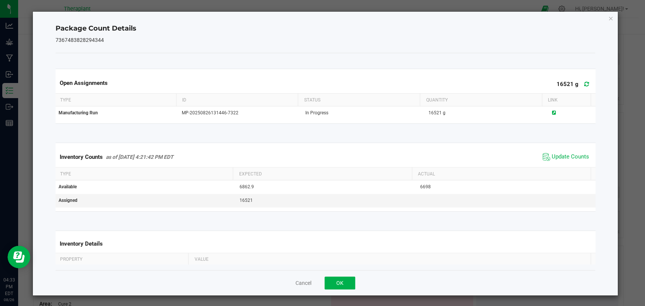
click at [584, 82] on icon at bounding box center [586, 84] width 5 height 6
click at [557, 154] on span "Update Counts" at bounding box center [569, 157] width 37 height 8
click at [608, 19] on icon "Close" at bounding box center [610, 18] width 5 height 9
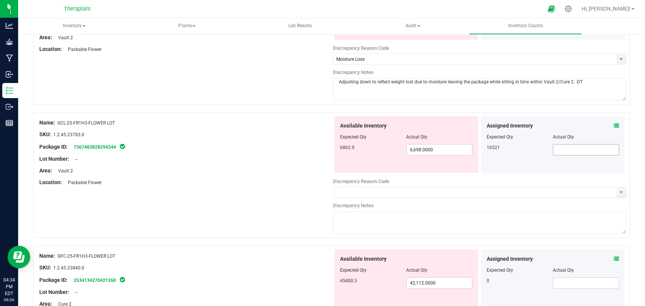
click at [563, 145] on span at bounding box center [585, 149] width 66 height 11
type input "16521"
click at [529, 164] on div "Assigned Inventory Expected Qty Actual Qty 16521 16521" at bounding box center [552, 144] width 143 height 57
type input "16,521.0000"
click at [617, 190] on span "select" at bounding box center [620, 193] width 6 height 6
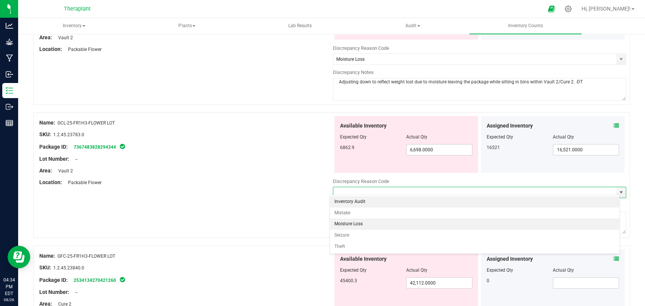
click at [358, 227] on li "Moisture Loss" at bounding box center [474, 224] width 289 height 11
type input "Moisture Loss"
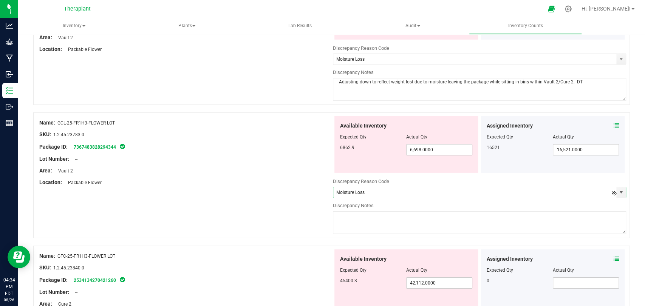
click at [387, 222] on textarea at bounding box center [479, 222] width 293 height 23
paste textarea "Adjusting down to reflect weight lost due to moisture leaving the package while…"
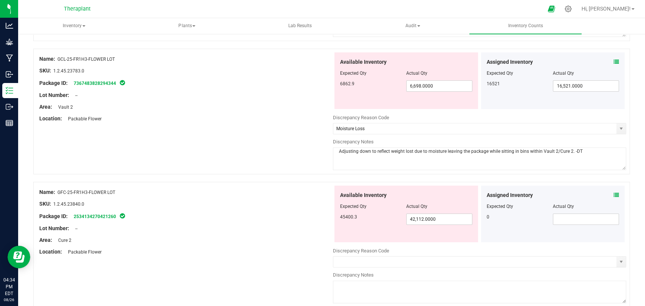
scroll to position [1720, 0]
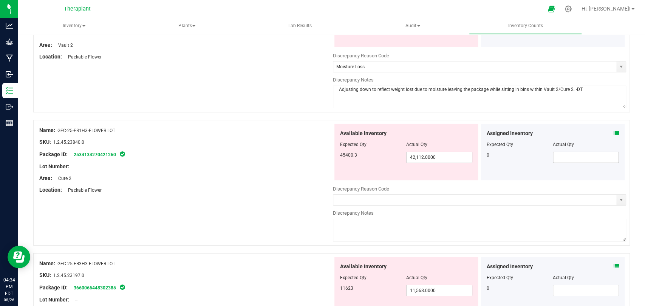
type textarea "Adjusting down to reflect weight lost due to moisture leaving the package while…"
click at [558, 153] on input "text" at bounding box center [585, 157] width 65 height 11
click at [613, 131] on icon at bounding box center [615, 133] width 5 height 5
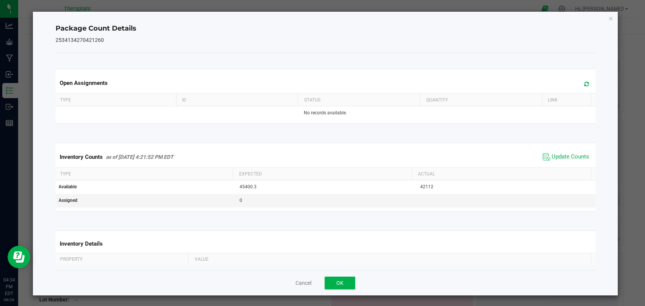
click at [584, 85] on icon at bounding box center [586, 84] width 5 height 6
click at [551, 150] on div "Inventory Counts as of Aug 26, 2025 4:21:52 PM EDT Update Counts" at bounding box center [325, 157] width 542 height 20
click at [551, 155] on span "Update Counts" at bounding box center [569, 157] width 37 height 8
click at [608, 17] on icon "Close" at bounding box center [610, 18] width 5 height 9
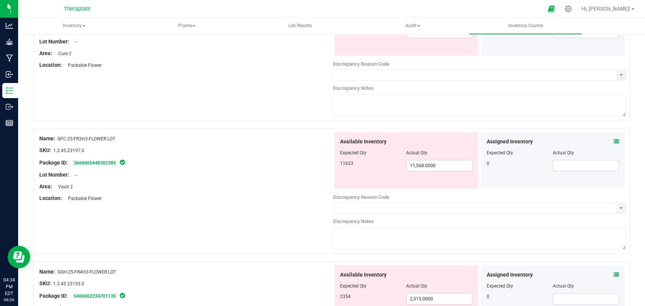
scroll to position [1846, 0]
click at [613, 138] on icon at bounding box center [615, 140] width 5 height 5
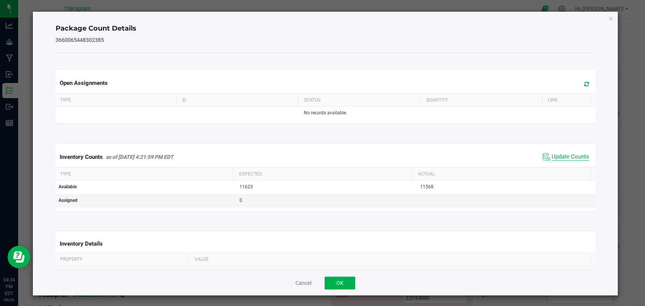
click at [551, 157] on span "Update Counts" at bounding box center [569, 157] width 37 height 8
click at [584, 84] on icon at bounding box center [586, 84] width 5 height 6
click at [608, 18] on icon "Close" at bounding box center [610, 18] width 5 height 9
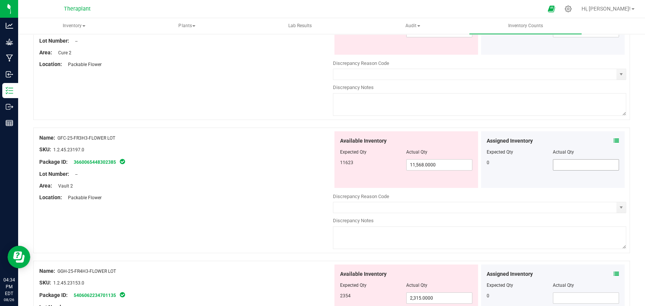
click at [566, 159] on span at bounding box center [585, 164] width 66 height 11
type input "0"
click at [619, 207] on div "Name: GFC-25-FR3H3-FLOWER LOT SKU: 1.2.45.23197.0 Package ID: 3660065448302385 …" at bounding box center [331, 191] width 596 height 126
type input "0.0000"
click at [617, 205] on span "select" at bounding box center [620, 207] width 9 height 11
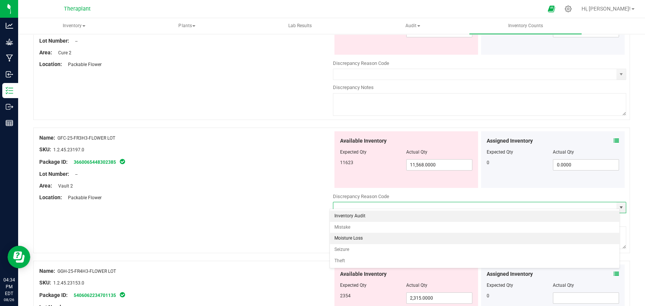
click at [373, 240] on li "Moisture Loss" at bounding box center [474, 238] width 289 height 11
type input "Moisture Loss"
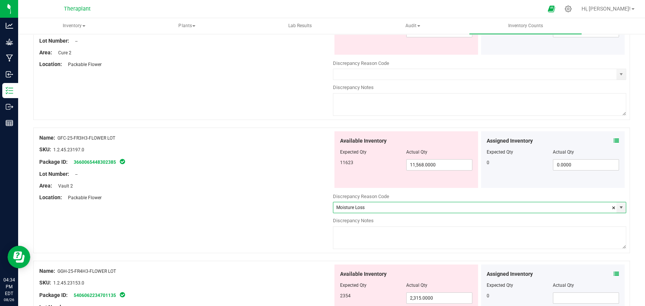
click at [373, 239] on textarea at bounding box center [479, 238] width 293 height 23
paste textarea "Adjusting down to reflect weight lost due to moisture leaving the package while…"
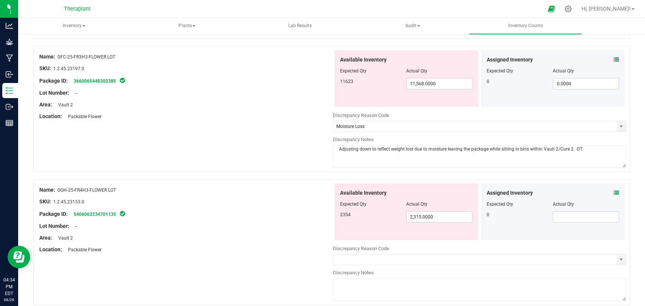
scroll to position [1930, 0]
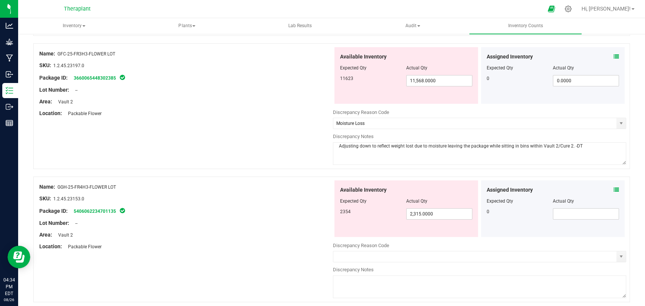
type textarea "Adjusting down to reflect weight lost due to moisture leaving the package while…"
click at [613, 187] on icon at bounding box center [615, 189] width 5 height 5
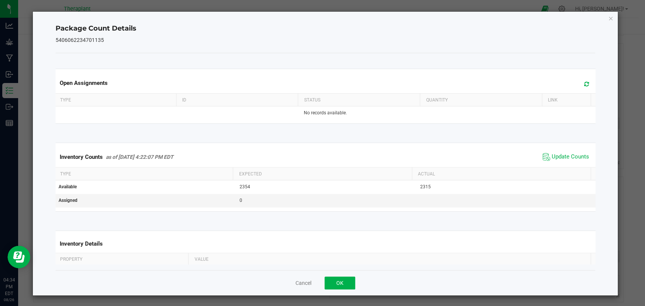
click at [584, 85] on icon at bounding box center [586, 84] width 5 height 6
click at [554, 154] on span "Update Counts" at bounding box center [569, 157] width 37 height 8
click at [608, 16] on icon "Close" at bounding box center [610, 18] width 5 height 9
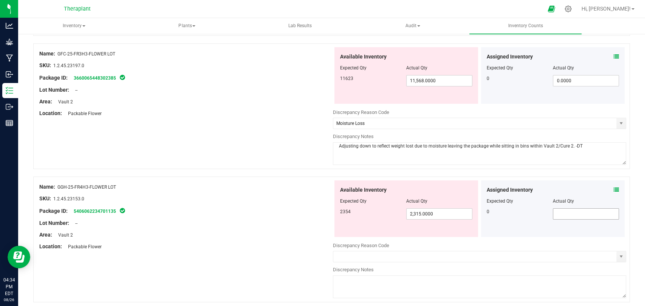
click at [557, 210] on span at bounding box center [585, 213] width 66 height 11
type input "0"
click at [617, 254] on span "select" at bounding box center [620, 257] width 6 height 6
type input "0.0000"
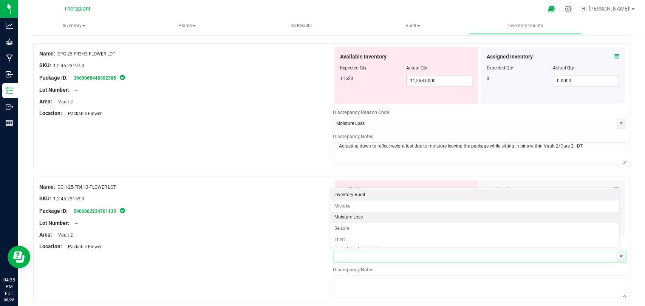
click at [365, 219] on li "Moisture Loss" at bounding box center [474, 217] width 289 height 11
type input "Moisture Loss"
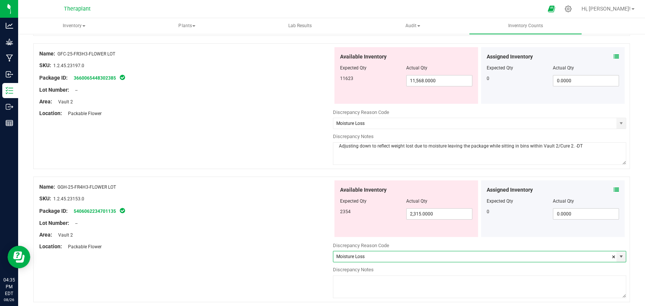
click at [358, 277] on textarea at bounding box center [479, 287] width 293 height 23
paste textarea "Adjusting down to reflect weight lost due to moisture leaving the package while…"
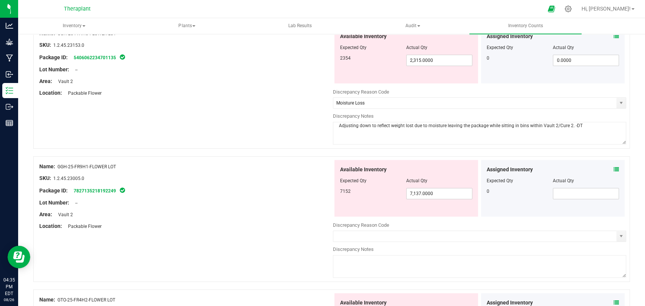
scroll to position [2097, 0]
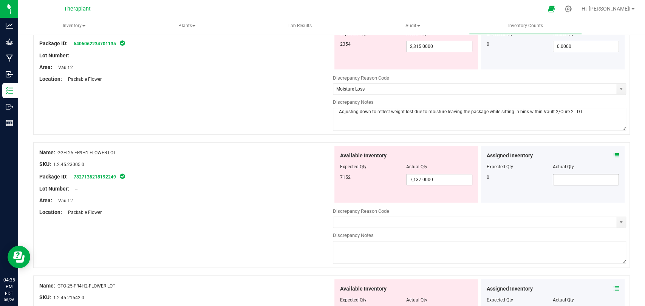
type textarea "Adjusting down to reflect weight lost due to moisture leaving the package while…"
click at [552, 176] on span at bounding box center [585, 179] width 66 height 11
type input "0"
type input "0.0000"
click at [613, 153] on icon at bounding box center [615, 155] width 5 height 5
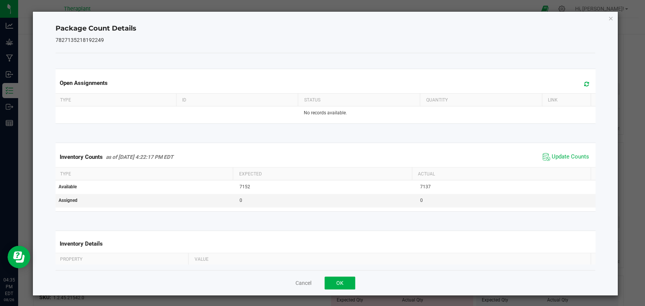
click at [584, 86] on icon at bounding box center [586, 84] width 5 height 6
click at [551, 152] on span "Update Counts" at bounding box center [565, 156] width 50 height 11
click at [608, 19] on icon "Close" at bounding box center [610, 18] width 5 height 9
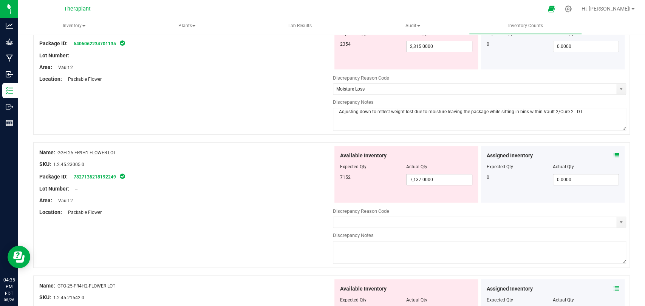
click at [619, 217] on div "Name: GGH-25-FR9H1-FLOWER LOT SKU: 1.2.45.23005.0 Package ID: 7827135218192249 …" at bounding box center [331, 205] width 596 height 126
click at [617, 219] on span "select" at bounding box center [620, 222] width 6 height 6
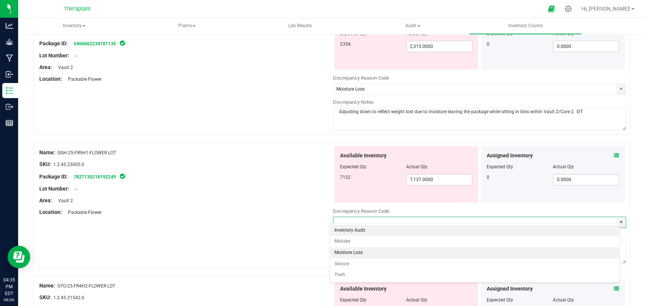
click at [369, 250] on li "Moisture Loss" at bounding box center [474, 252] width 289 height 11
type input "Moisture Loss"
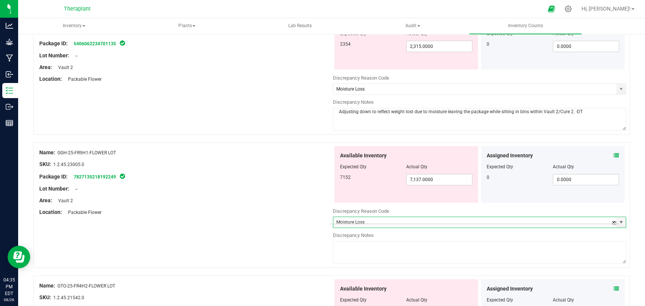
click at [367, 249] on textarea at bounding box center [479, 252] width 293 height 23
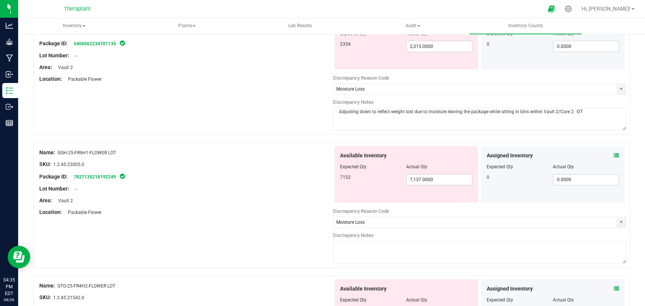
paste textarea "Adjusting down to reflect weight lost due to moisture leaving the package while…"
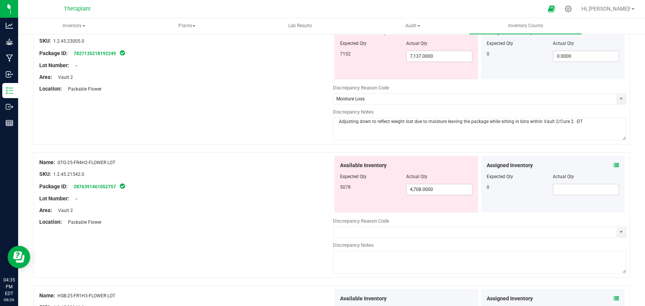
scroll to position [2223, 0]
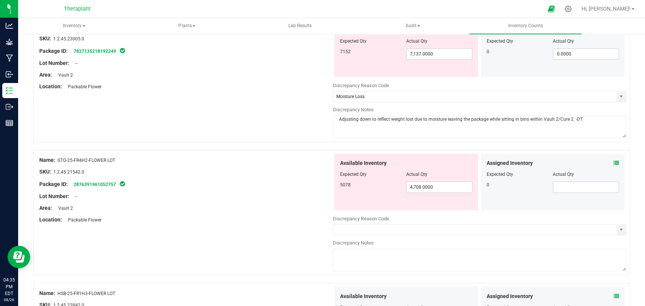
type textarea "Adjusting down to reflect weight lost due to moisture leaving the package while…"
click at [605, 159] on div "Assigned Inventory" at bounding box center [552, 163] width 132 height 8
click at [613, 160] on icon at bounding box center [615, 162] width 5 height 5
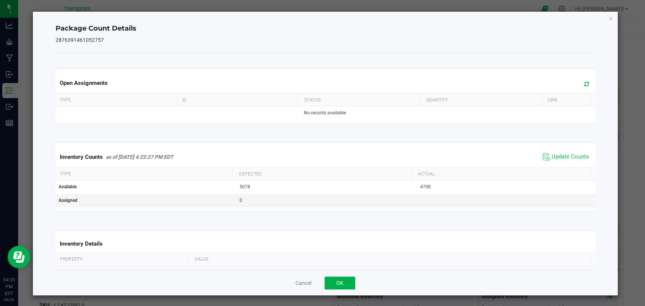
click at [567, 152] on span "Update Counts" at bounding box center [565, 156] width 50 height 11
click at [584, 85] on icon at bounding box center [586, 84] width 5 height 6
click at [608, 17] on icon "Close" at bounding box center [610, 18] width 5 height 9
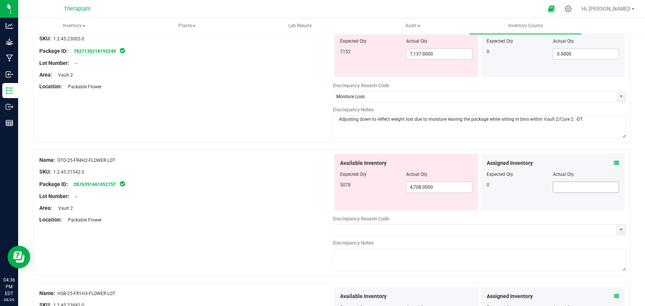
click at [587, 182] on span at bounding box center [585, 187] width 66 height 11
type input "0"
click at [617, 227] on span "select" at bounding box center [620, 230] width 6 height 6
type input "0.0000"
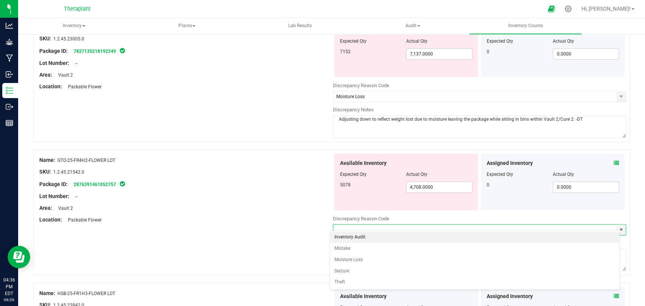
click at [364, 237] on li "Inventory Audit" at bounding box center [474, 237] width 289 height 11
type input "Inventory Audit"
click at [357, 258] on textarea at bounding box center [479, 260] width 293 height 23
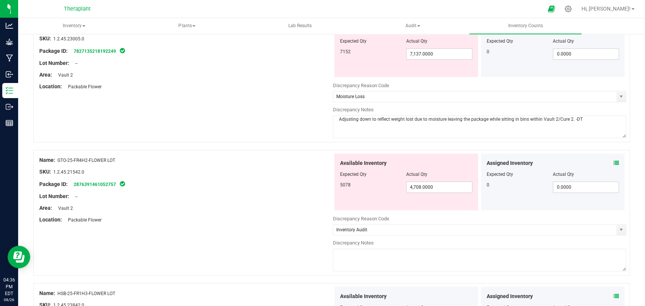
paste textarea "Adjusting down to reflect weight lost due to moisture leaving the package while…"
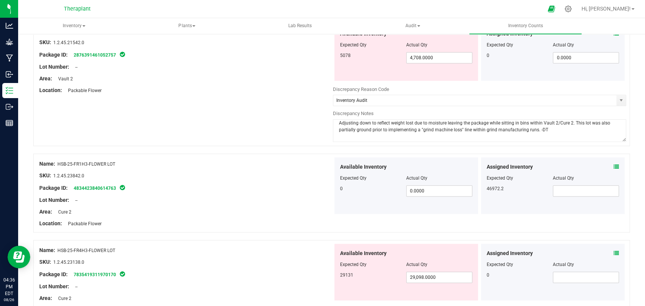
scroll to position [2391, 0]
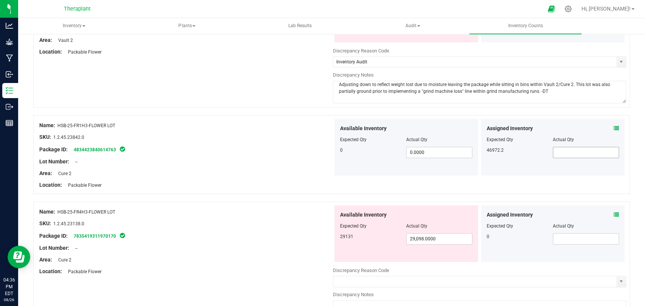
type textarea "Adjusting down to reflect weight lost due to moisture leaving the package while…"
click at [564, 148] on input "text" at bounding box center [585, 152] width 65 height 11
type input "46972.2"
type input "46,972.2000"
click at [612, 122] on div "Assigned Inventory Expected Qty Actual Qty 46972.2 46,972.2000 46972.2" at bounding box center [552, 147] width 143 height 57
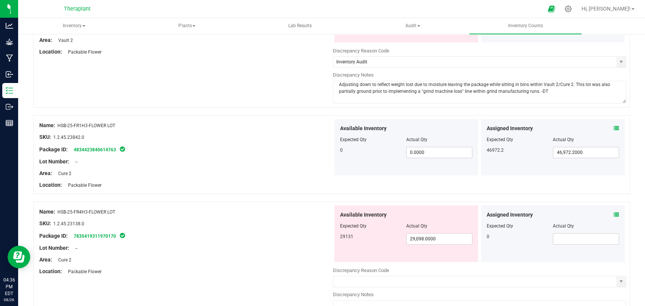
click at [613, 126] on icon at bounding box center [615, 128] width 5 height 5
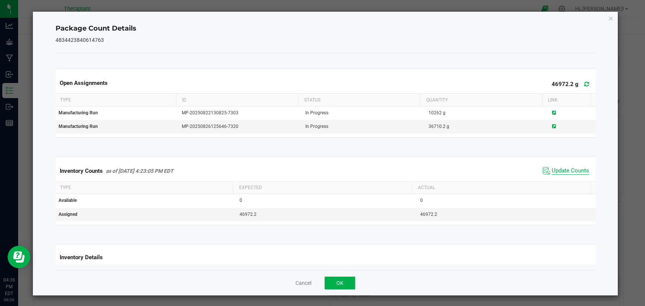
click at [552, 169] on span "Update Counts" at bounding box center [569, 171] width 37 height 8
click at [584, 82] on icon at bounding box center [586, 84] width 5 height 6
click at [608, 19] on icon "Close" at bounding box center [610, 18] width 5 height 9
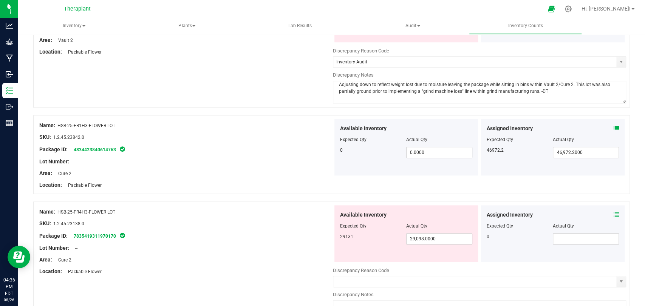
scroll to position [2440, 0]
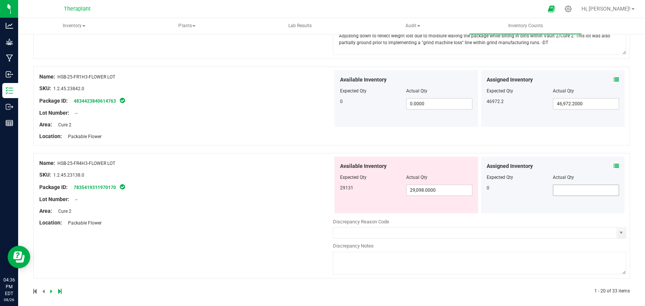
click at [577, 185] on input "text" at bounding box center [585, 190] width 65 height 11
type input "0"
click at [606, 162] on div "Assigned Inventory" at bounding box center [552, 166] width 132 height 8
type input "0.0000"
click at [613, 163] on icon at bounding box center [615, 165] width 5 height 5
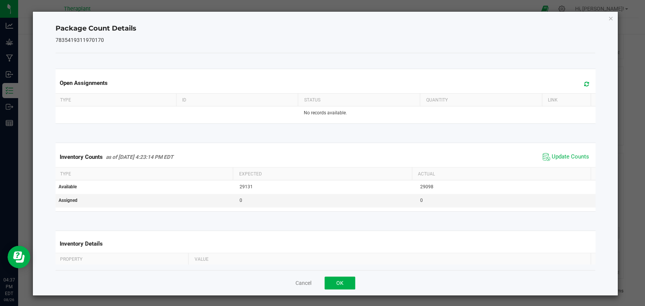
click at [584, 82] on icon at bounding box center [586, 84] width 5 height 6
click at [544, 151] on span "Update Counts" at bounding box center [565, 156] width 50 height 11
click at [608, 18] on icon "Close" at bounding box center [610, 18] width 5 height 9
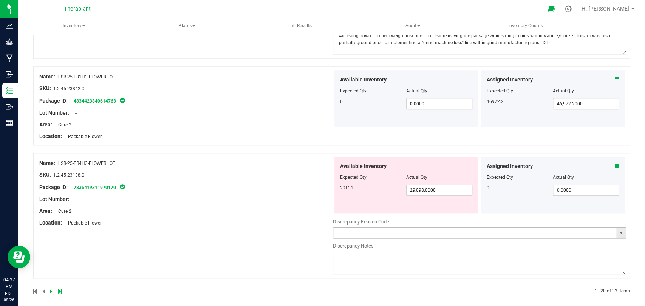
click at [617, 230] on span "select" at bounding box center [620, 233] width 6 height 6
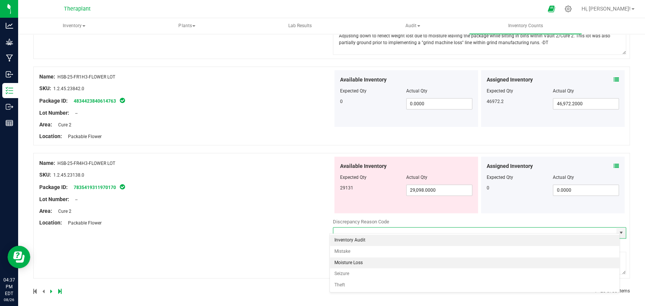
click at [347, 261] on li "Moisture Loss" at bounding box center [474, 263] width 289 height 11
type input "Moisture Loss"
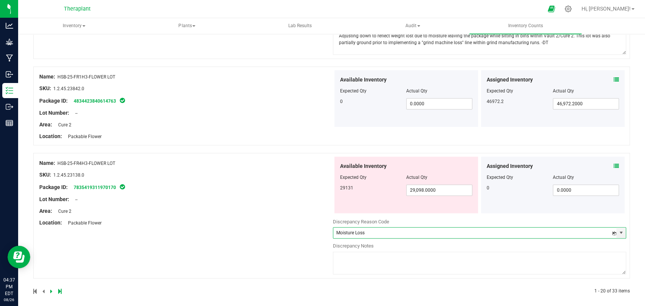
click at [356, 257] on textarea at bounding box center [479, 263] width 293 height 23
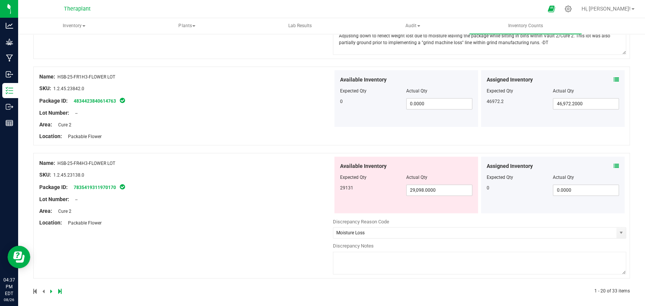
paste textarea "Adjusting down to reflect weight lost due to moisture leaving the package while…"
type textarea "Adjusting down to reflect weight lost due to moisture leaving the package while…"
click at [50, 289] on icon at bounding box center [51, 291] width 2 height 5
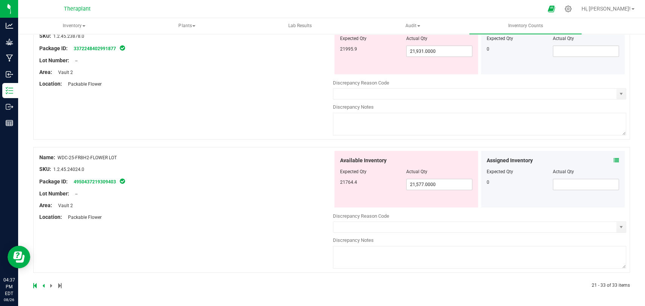
scroll to position [0, 0]
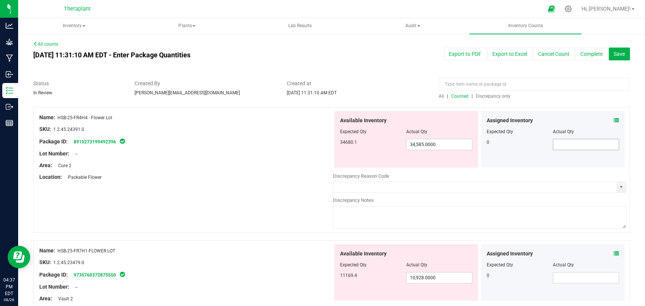
click at [562, 145] on span at bounding box center [585, 144] width 66 height 11
type input "0"
click at [613, 118] on icon at bounding box center [615, 120] width 5 height 5
type input "0.0000"
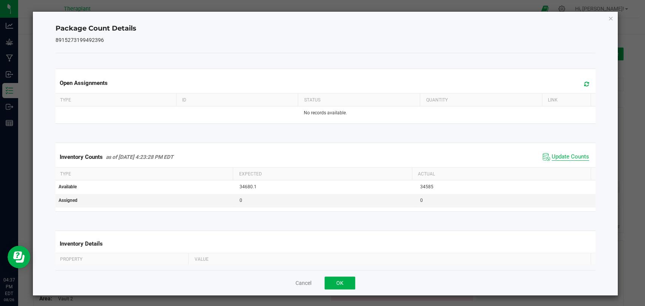
click at [562, 153] on span "Update Counts" at bounding box center [569, 157] width 37 height 8
click at [584, 82] on icon at bounding box center [586, 84] width 5 height 6
click at [608, 19] on icon "Close" at bounding box center [610, 18] width 5 height 9
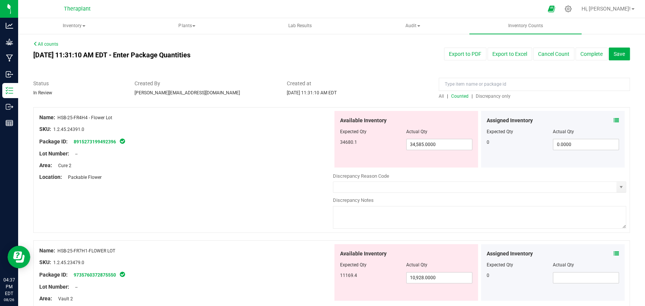
click at [613, 119] on icon at bounding box center [615, 120] width 5 height 5
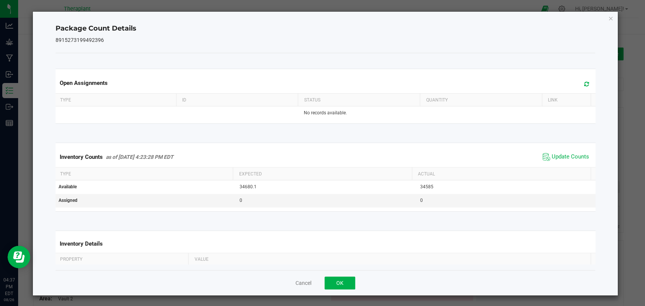
click at [608, 19] on icon "Close" at bounding box center [610, 18] width 5 height 9
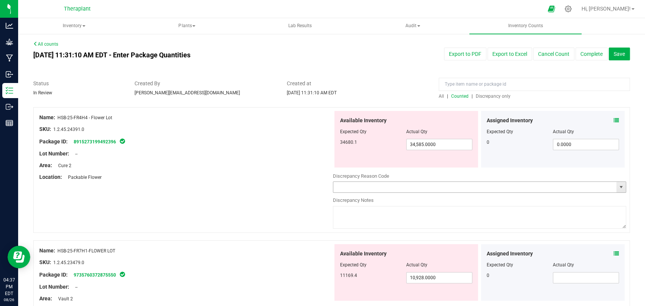
click at [616, 186] on span "select" at bounding box center [620, 187] width 9 height 11
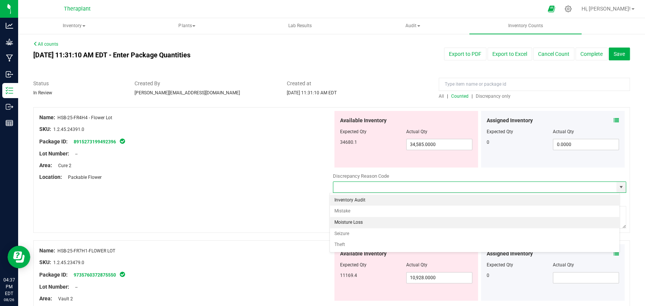
click at [365, 222] on li "Moisture Loss" at bounding box center [474, 222] width 289 height 11
type input "Moisture Loss"
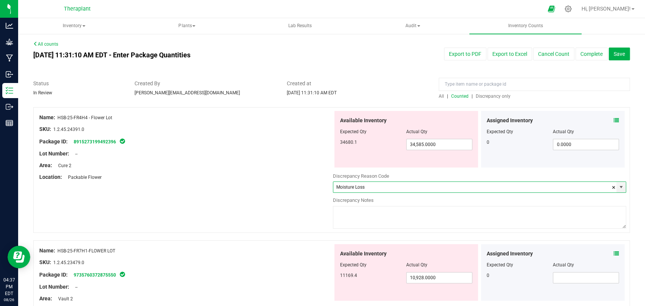
click at [369, 210] on textarea at bounding box center [479, 217] width 293 height 23
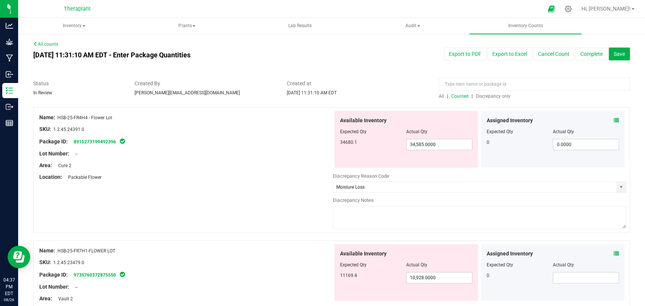
paste textarea "Adjusting down to reflect weight lost due to moisture leaving the package while…"
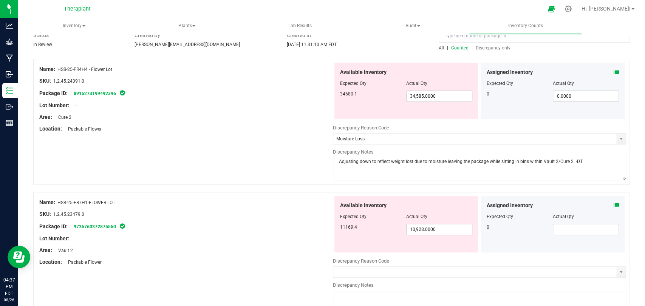
scroll to position [126, 0]
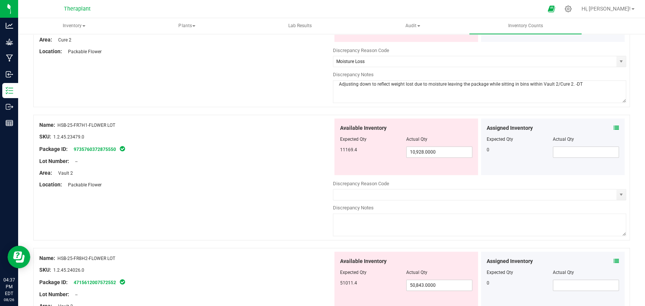
type textarea "Adjusting down to reflect weight lost due to moisture leaving the package while…"
click at [613, 128] on icon at bounding box center [615, 127] width 5 height 5
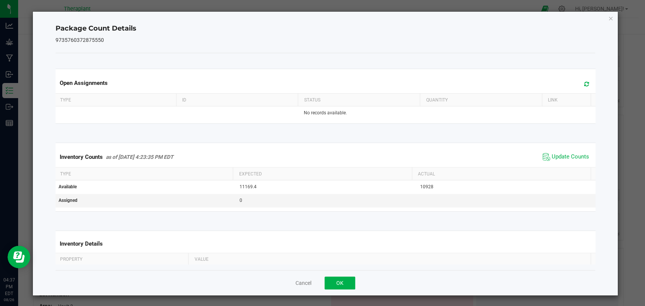
click at [584, 83] on icon at bounding box center [586, 84] width 5 height 6
click at [556, 157] on span "Update Counts" at bounding box center [569, 157] width 37 height 8
click at [608, 21] on icon "Close" at bounding box center [610, 18] width 5 height 9
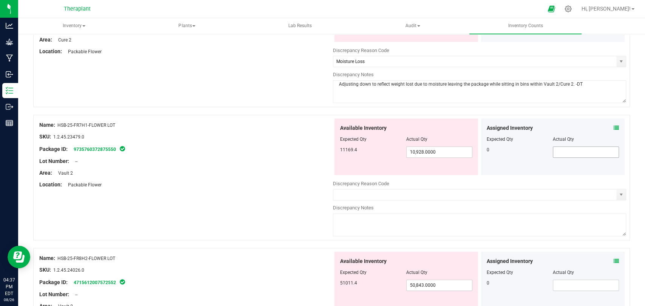
click at [577, 155] on span at bounding box center [585, 151] width 66 height 11
type input "0"
click at [618, 196] on span "select" at bounding box center [620, 195] width 9 height 11
type input "0.0000"
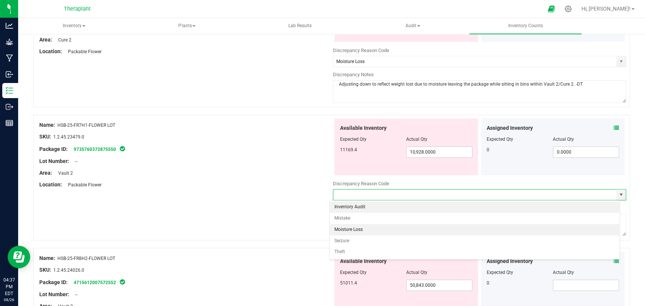
click at [350, 228] on li "Moisture Loss" at bounding box center [474, 229] width 289 height 11
type input "Moisture Loss"
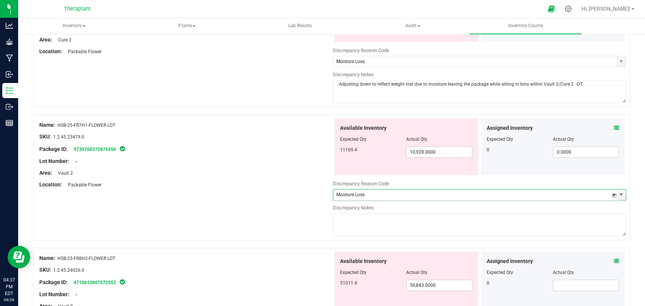
click at [358, 227] on textarea at bounding box center [479, 225] width 293 height 23
paste textarea "Adjusting down to reflect weight lost due to moisture leaving the package while…"
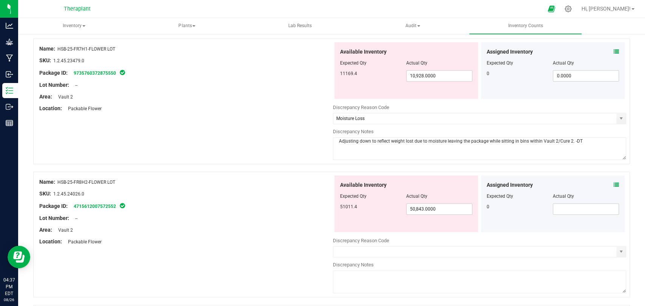
scroll to position [251, 0]
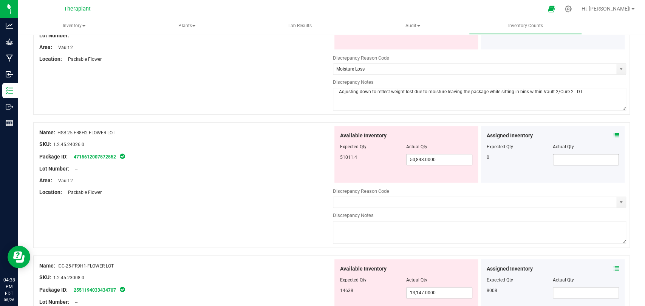
type textarea "Adjusting down to reflect weight lost due to moisture leaving the package while…"
click at [576, 160] on input "text" at bounding box center [585, 159] width 65 height 11
type input "0"
click at [613, 133] on icon at bounding box center [615, 135] width 5 height 5
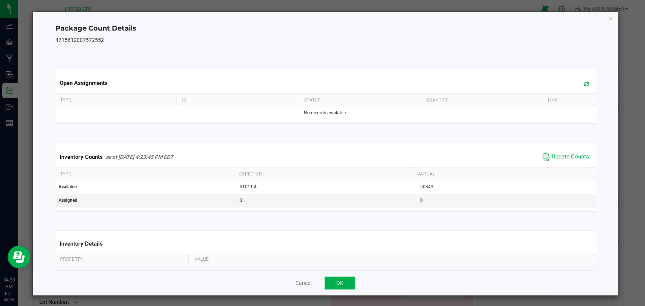
click at [584, 83] on icon at bounding box center [586, 84] width 5 height 6
click at [560, 155] on span "Update Counts" at bounding box center [569, 157] width 37 height 8
click at [608, 17] on icon "Close" at bounding box center [610, 18] width 5 height 9
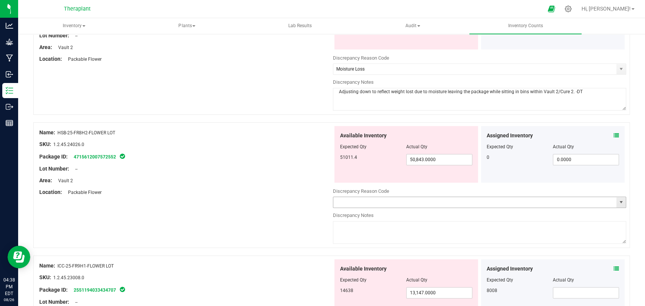
click at [617, 200] on span "select" at bounding box center [620, 202] width 6 height 6
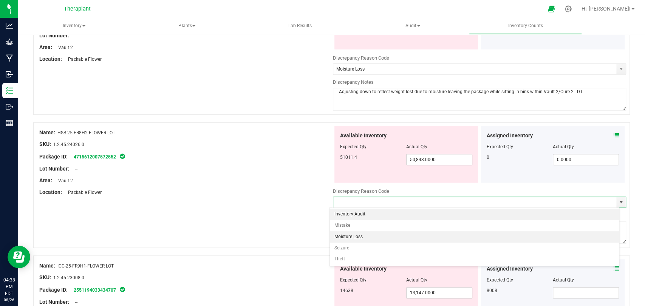
click at [365, 236] on li "Moisture Loss" at bounding box center [474, 236] width 289 height 11
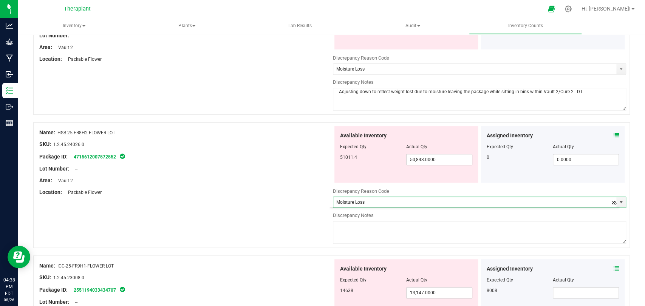
click at [369, 231] on textarea at bounding box center [479, 232] width 293 height 23
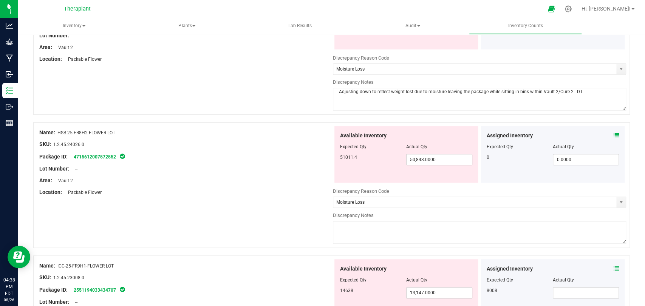
paste textarea "Adjusting down to reflect weight lost due to moisture leaving the package while…"
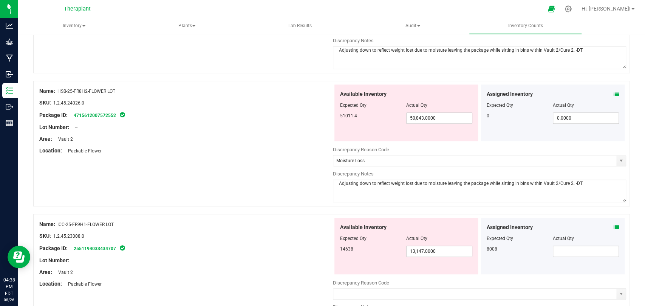
scroll to position [378, 0]
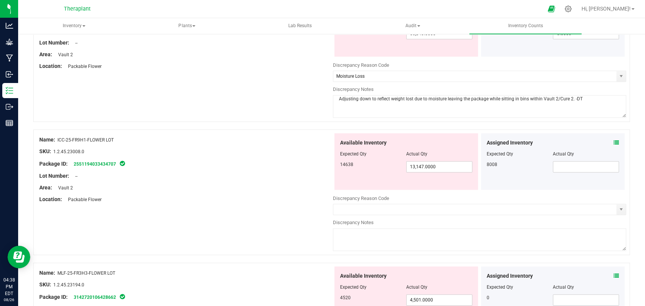
click at [613, 143] on icon at bounding box center [615, 142] width 5 height 5
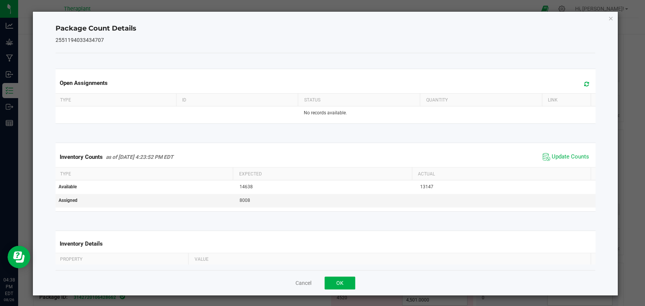
click at [584, 84] on icon at bounding box center [586, 84] width 5 height 6
click at [559, 156] on span "Update Counts" at bounding box center [569, 157] width 37 height 8
click at [608, 20] on icon "Close" at bounding box center [610, 18] width 5 height 9
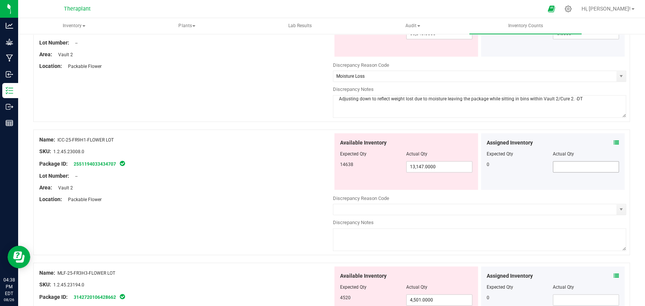
click at [570, 163] on span at bounding box center [585, 166] width 66 height 11
click at [617, 211] on span "select" at bounding box center [620, 210] width 6 height 6
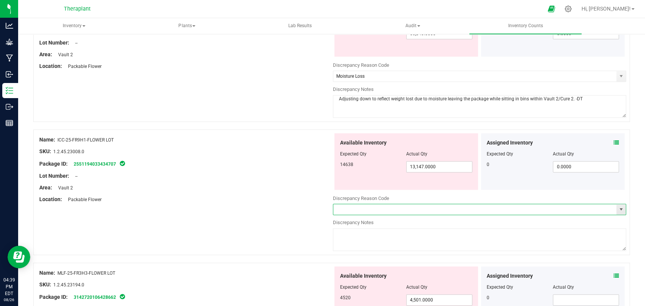
click at [619, 211] on span at bounding box center [479, 209] width 293 height 11
click at [617, 209] on span "select" at bounding box center [620, 210] width 6 height 6
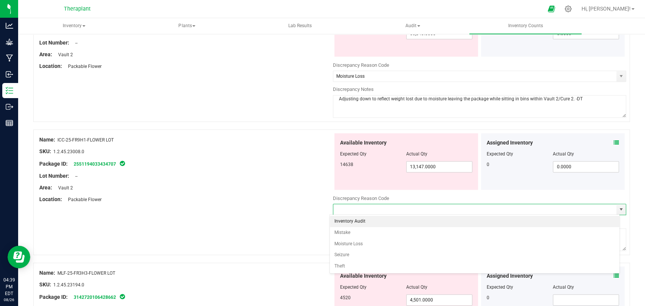
click at [366, 222] on li "Inventory Audit" at bounding box center [474, 221] width 289 height 11
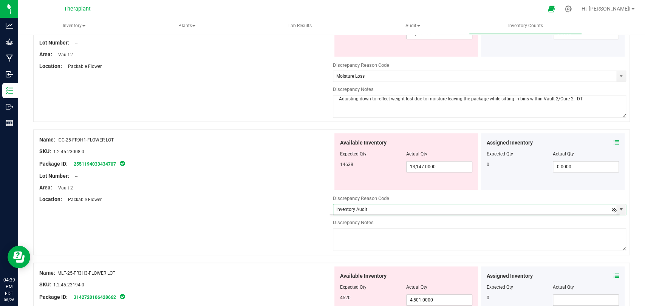
click at [366, 238] on textarea at bounding box center [479, 239] width 293 height 23
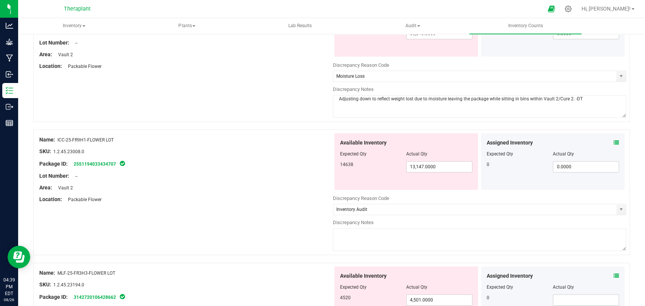
paste textarea "Adjusting down to reflect weight lost due to moisture leaving the package while…"
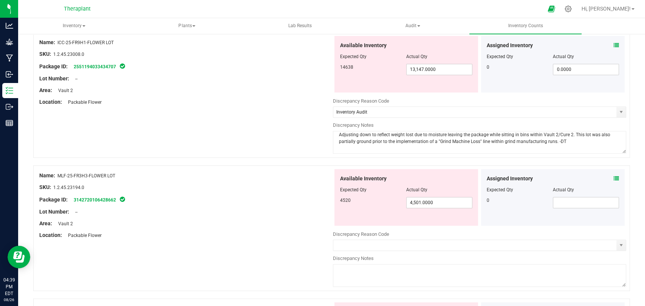
scroll to position [503, 0]
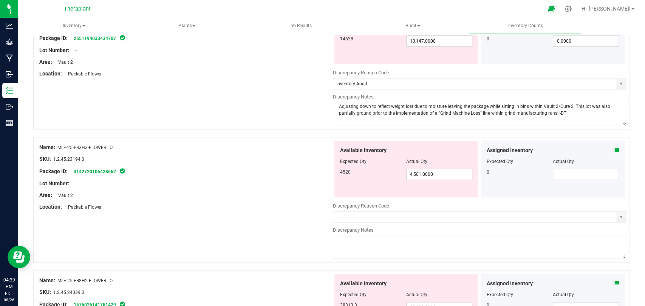
click at [612, 147] on div "Assigned Inventory Expected Qty Actual Qty 0" at bounding box center [552, 169] width 143 height 57
click at [613, 148] on div "Assigned Inventory Expected Qty Actual Qty 0" at bounding box center [552, 169] width 143 height 57
click at [613, 148] on icon at bounding box center [615, 150] width 5 height 5
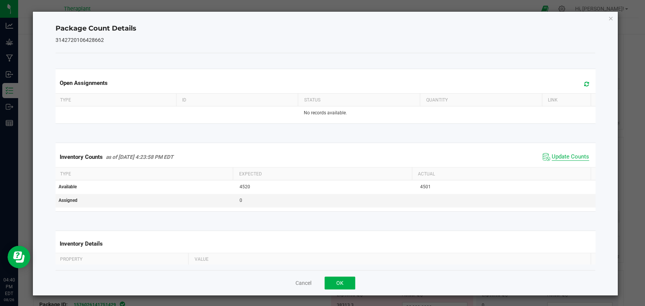
click at [552, 159] on span "Update Counts" at bounding box center [569, 157] width 37 height 8
click at [573, 89] on div "Open Assignments" at bounding box center [325, 83] width 542 height 20
click at [584, 84] on icon at bounding box center [586, 84] width 5 height 6
click at [608, 17] on icon "Close" at bounding box center [610, 18] width 5 height 9
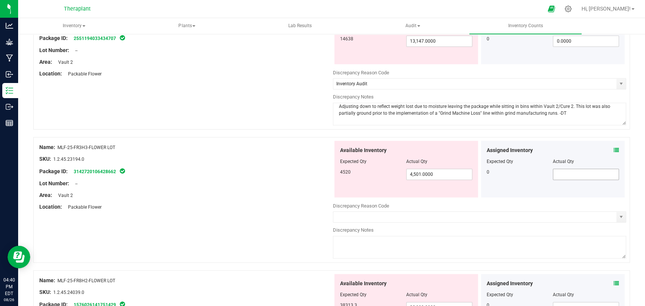
click at [566, 174] on span at bounding box center [585, 174] width 66 height 11
click at [617, 216] on span "select" at bounding box center [620, 217] width 6 height 6
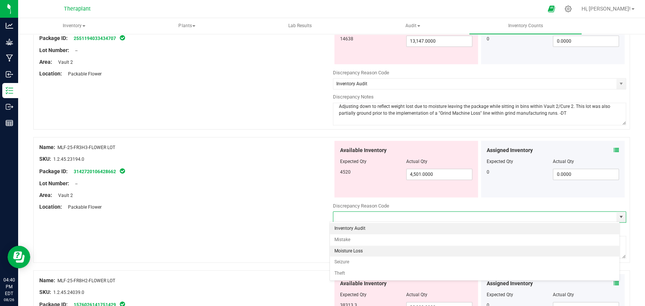
click at [362, 250] on li "Moisture Loss" at bounding box center [474, 251] width 289 height 11
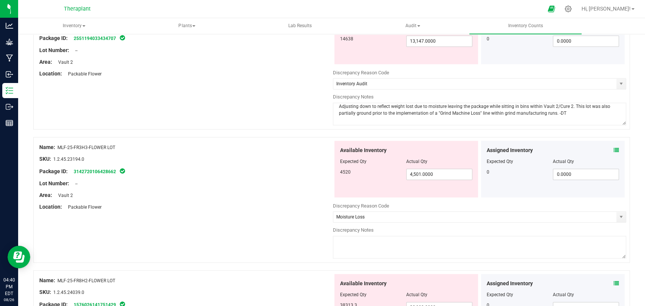
click at [361, 242] on textarea at bounding box center [479, 247] width 293 height 23
paste textarea "Adjusting down to reflect weight lost due to moisture leaving the package while…"
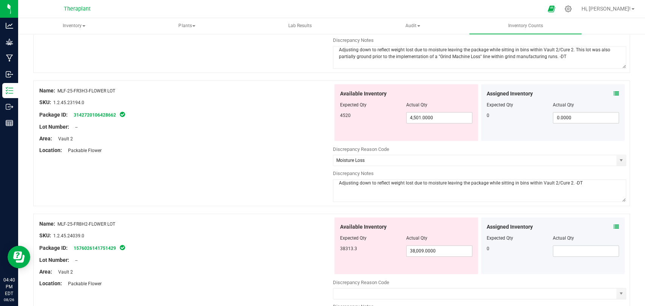
scroll to position [671, 0]
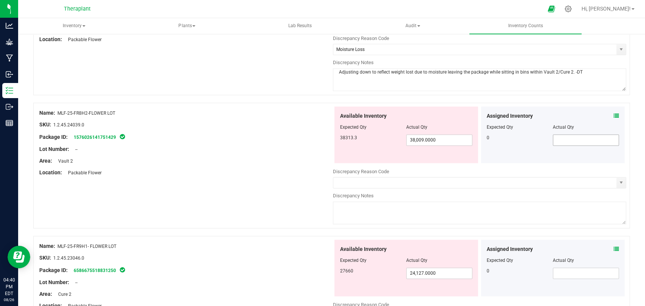
click at [565, 138] on span at bounding box center [585, 139] width 66 height 11
click at [613, 114] on icon at bounding box center [615, 115] width 5 height 5
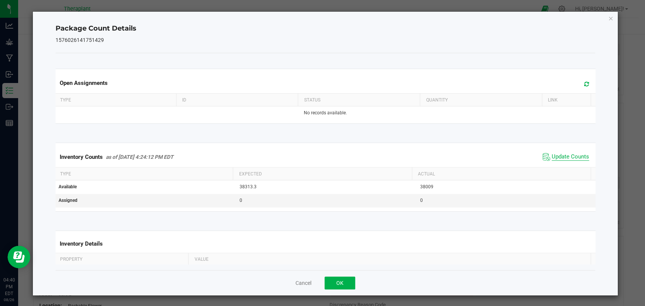
click at [554, 156] on span "Update Counts" at bounding box center [569, 157] width 37 height 8
click at [584, 83] on icon at bounding box center [586, 84] width 5 height 6
click at [608, 20] on icon "Close" at bounding box center [610, 18] width 5 height 9
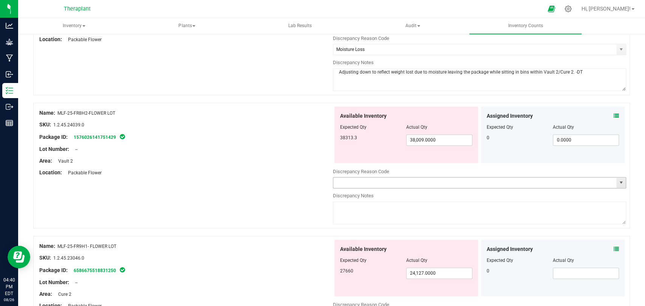
click at [617, 180] on span "select" at bounding box center [620, 183] width 6 height 6
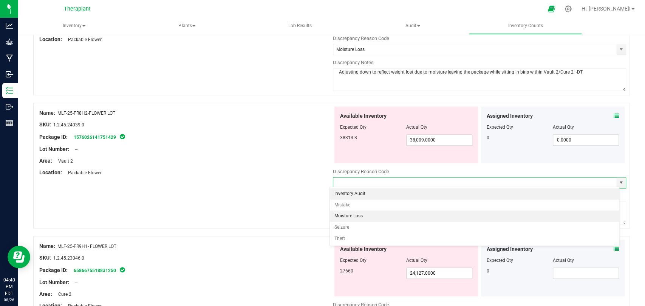
click at [362, 216] on li "Moisture Loss" at bounding box center [474, 216] width 289 height 11
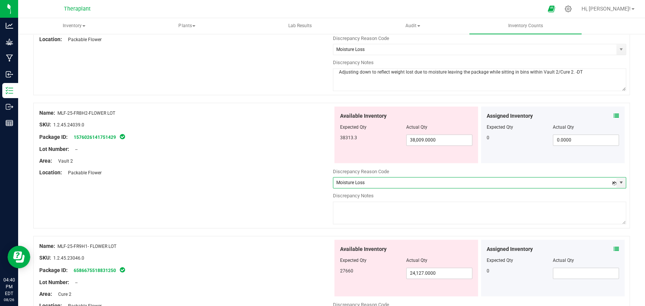
click at [371, 216] on textarea at bounding box center [479, 213] width 293 height 23
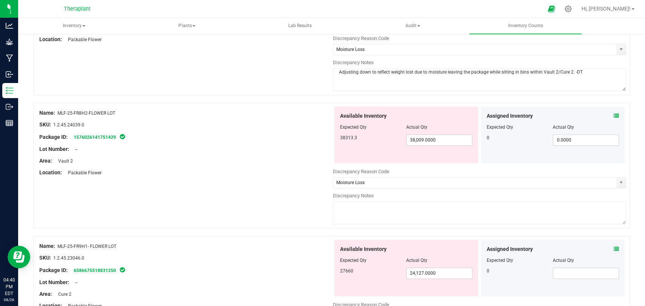
paste textarea "Adjusting down to reflect weight lost due to moisture leaving the package while…"
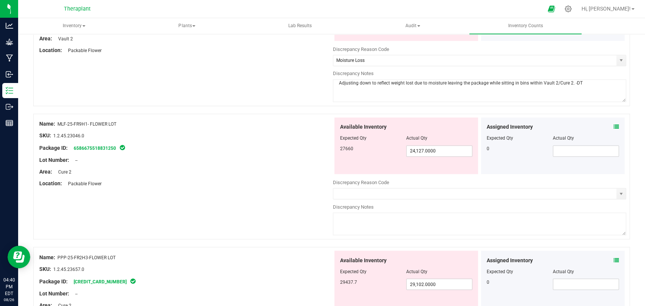
scroll to position [797, 0]
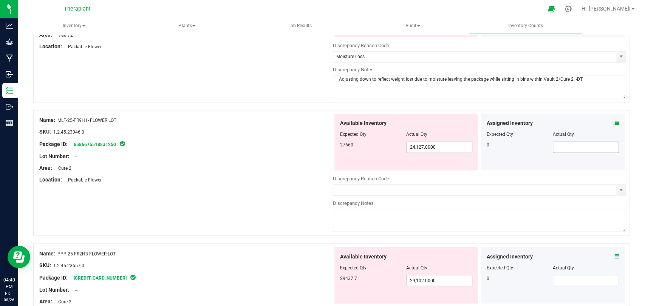
click at [563, 146] on input "text" at bounding box center [585, 147] width 65 height 11
click at [613, 122] on icon at bounding box center [615, 122] width 5 height 5
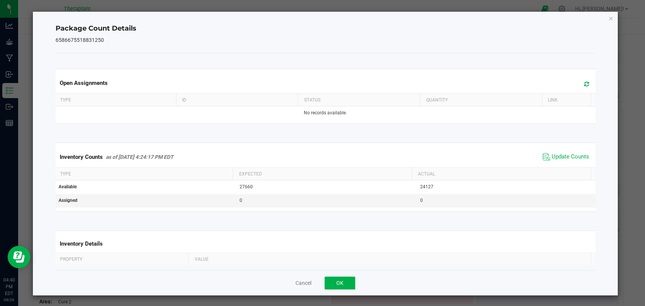
click at [557, 149] on div "Inventory Counts as of Aug 26, 2025 4:24:17 PM EDT Update Counts" at bounding box center [325, 157] width 542 height 20
click at [557, 152] on span "Update Counts" at bounding box center [565, 156] width 50 height 11
click at [584, 84] on icon at bounding box center [586, 84] width 5 height 6
click at [608, 19] on icon "Close" at bounding box center [610, 18] width 5 height 9
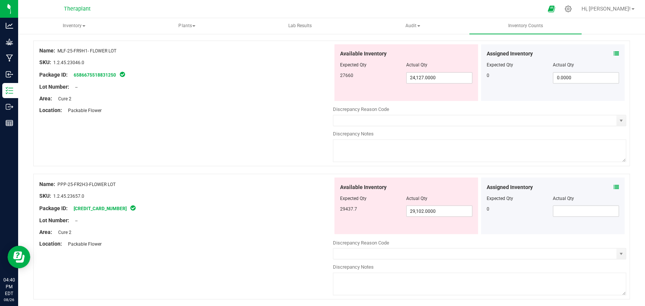
scroll to position [923, 0]
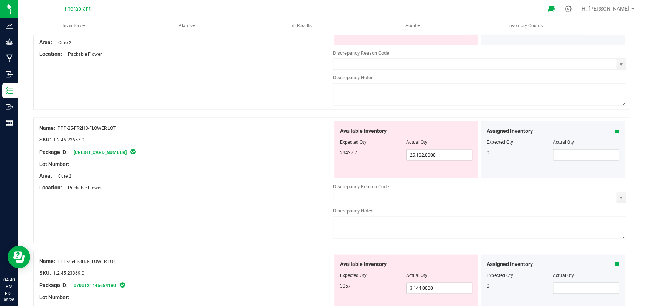
click at [613, 128] on icon at bounding box center [615, 130] width 5 height 5
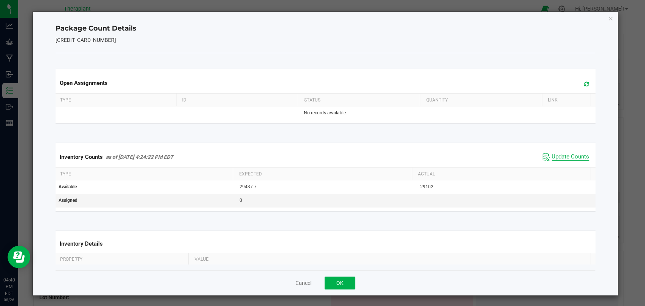
click at [551, 157] on span "Update Counts" at bounding box center [569, 157] width 37 height 8
click at [584, 83] on icon at bounding box center [586, 84] width 5 height 6
click at [608, 14] on icon "Close" at bounding box center [610, 18] width 5 height 9
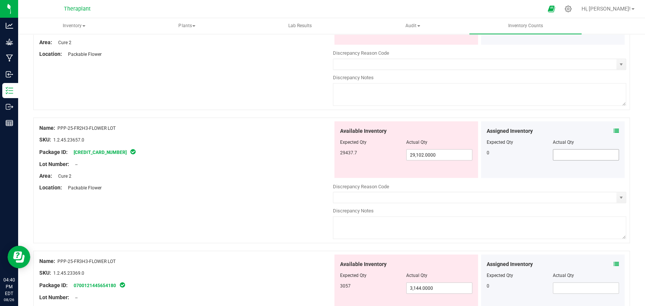
click at [558, 149] on span at bounding box center [585, 154] width 66 height 11
click at [608, 193] on input "text" at bounding box center [474, 197] width 283 height 11
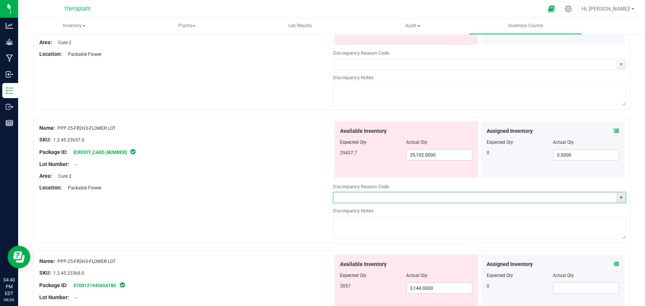
click at [617, 194] on span "select" at bounding box center [620, 197] width 6 height 6
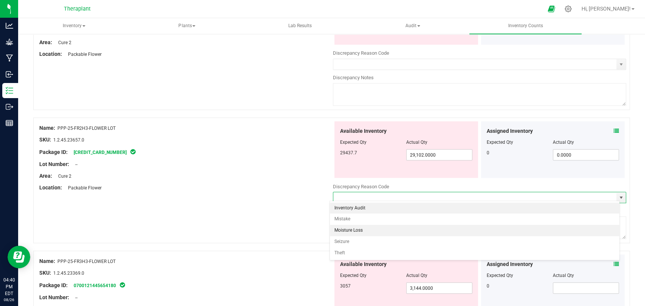
click at [347, 228] on li "Moisture Loss" at bounding box center [474, 230] width 289 height 11
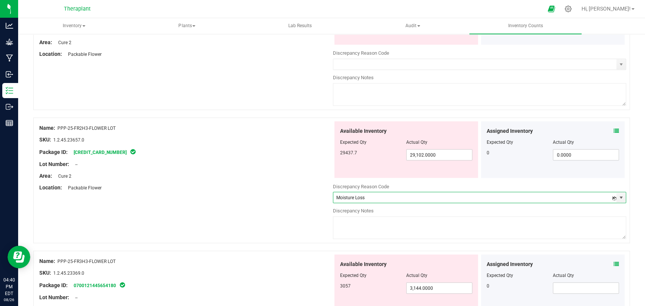
click at [350, 221] on textarea at bounding box center [479, 227] width 293 height 23
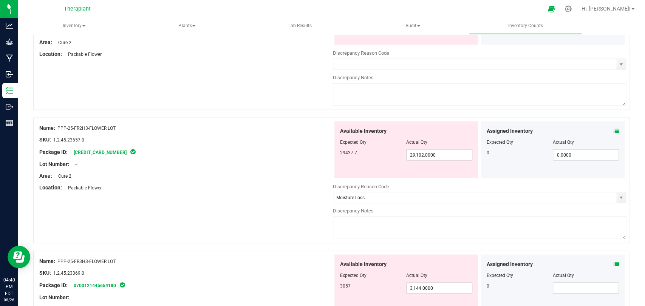
paste textarea "Adjusting down to reflect weight lost due to moisture leaving the package while…"
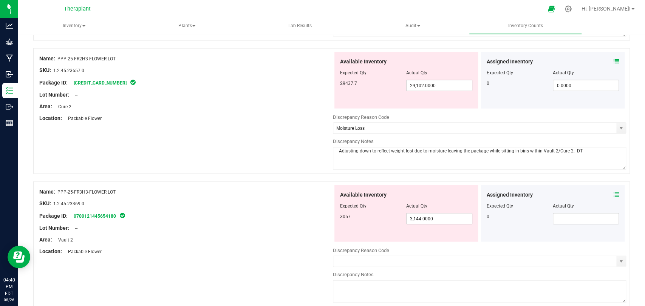
scroll to position [1049, 0]
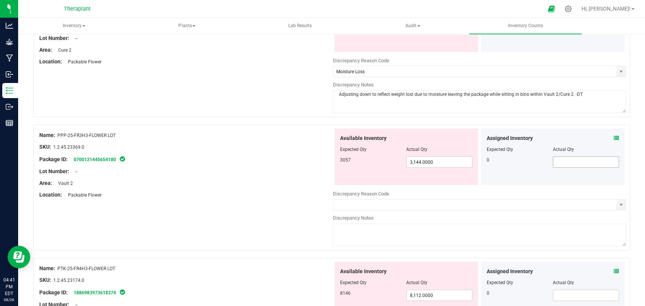
click at [557, 158] on span at bounding box center [585, 162] width 66 height 11
click at [613, 136] on icon at bounding box center [615, 138] width 5 height 5
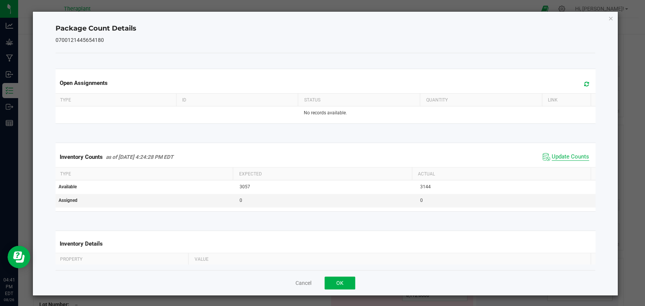
click at [551, 154] on span "Update Counts" at bounding box center [569, 157] width 37 height 8
click at [584, 85] on icon at bounding box center [586, 84] width 5 height 6
click at [608, 20] on icon "Close" at bounding box center [610, 18] width 5 height 9
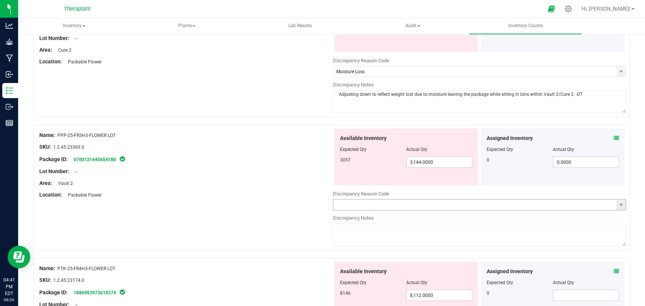
click at [616, 200] on span "select" at bounding box center [620, 205] width 9 height 11
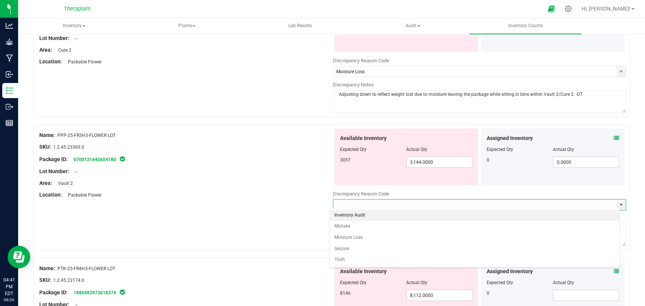
click at [375, 216] on li "Inventory Audit" at bounding box center [474, 215] width 289 height 11
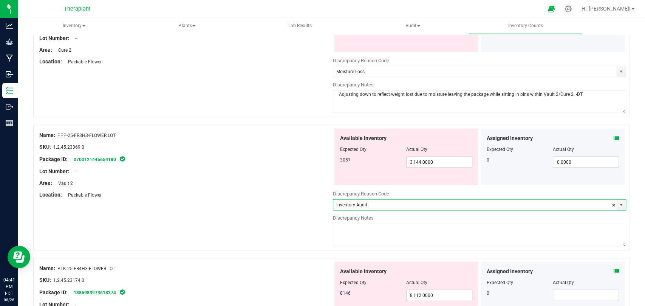
click at [375, 237] on textarea at bounding box center [479, 235] width 293 height 23
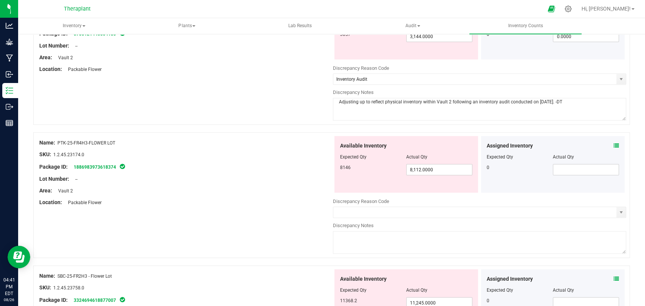
scroll to position [1175, 0]
click at [593, 171] on input "text" at bounding box center [585, 169] width 65 height 11
click at [613, 143] on icon at bounding box center [615, 145] width 5 height 5
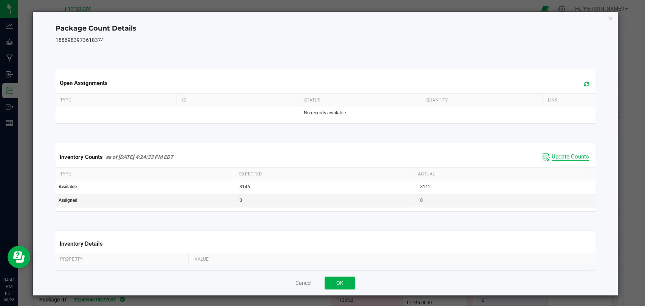
click at [552, 154] on span "Update Counts" at bounding box center [569, 157] width 37 height 8
click at [584, 84] on icon at bounding box center [586, 84] width 5 height 6
click at [608, 18] on icon "Close" at bounding box center [610, 18] width 5 height 9
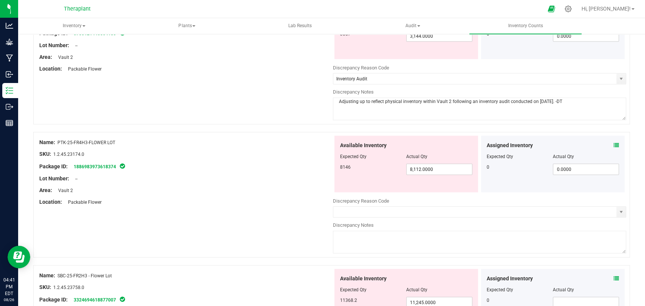
click at [620, 208] on div "Name: PTK-25-FR4H3-FLOWER LOT SKU: 1.2.45.23174.0 Package ID: 1886983973618374 …" at bounding box center [331, 195] width 596 height 126
click at [617, 209] on span "select" at bounding box center [620, 212] width 6 height 6
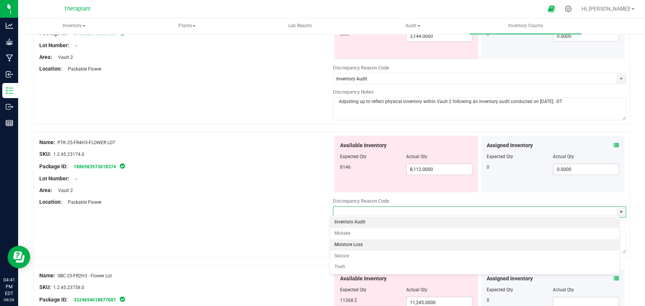
click at [356, 244] on li "Moisture Loss" at bounding box center [474, 244] width 289 height 11
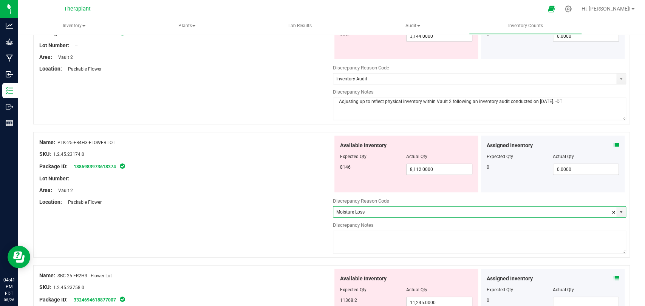
click at [360, 244] on textarea at bounding box center [479, 242] width 293 height 23
paste textarea "Adjusting down to reflect weight lost due to moisture leaving the package while…"
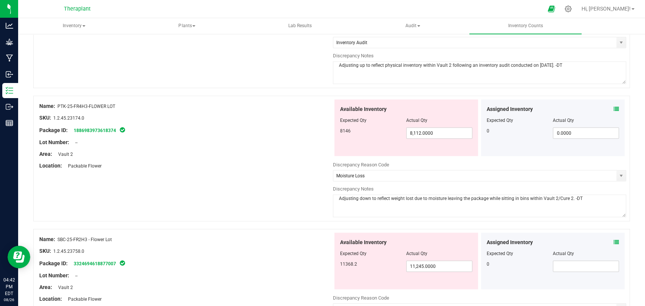
scroll to position [1300, 0]
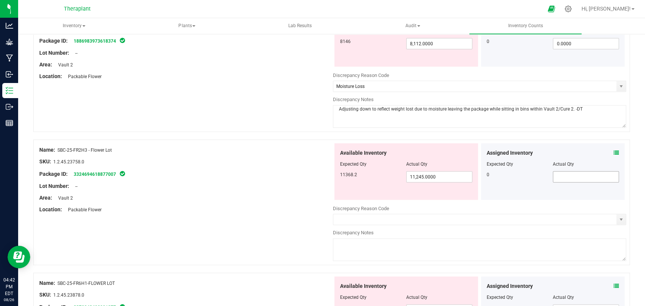
click at [577, 177] on span at bounding box center [585, 176] width 66 height 11
click at [613, 149] on span at bounding box center [615, 153] width 5 height 8
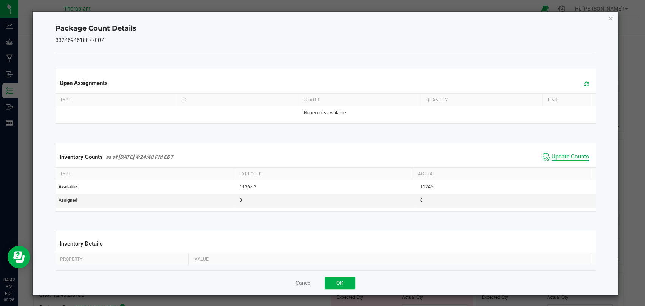
click at [556, 156] on span "Update Counts" at bounding box center [569, 157] width 37 height 8
click at [578, 83] on span at bounding box center [584, 84] width 12 height 11
click at [608, 15] on icon "Close" at bounding box center [610, 18] width 5 height 9
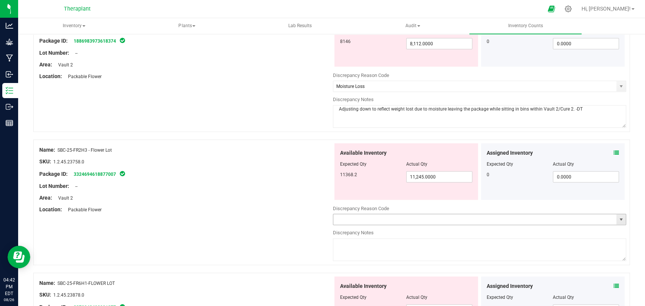
click at [617, 217] on span "select" at bounding box center [620, 220] width 6 height 6
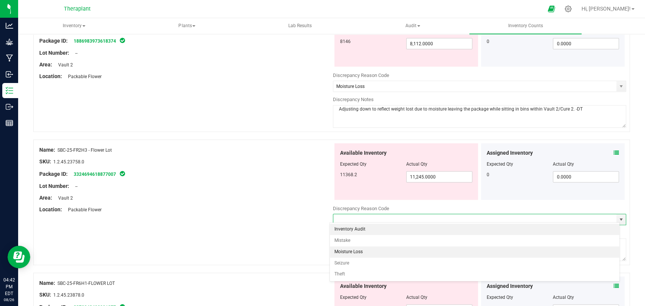
click at [343, 249] on li "Moisture Loss" at bounding box center [474, 252] width 289 height 11
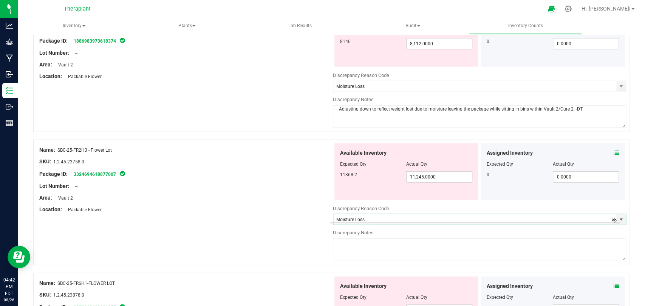
click at [354, 248] on textarea at bounding box center [479, 250] width 293 height 23
paste textarea "Adjusting down to reflect weight lost due to moisture leaving the package while…"
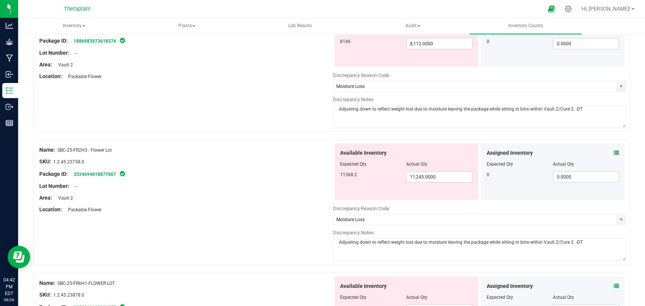
click at [333, 239] on textarea "Adjusting down to reflect weight lost due to moisture leaving the package while…" at bounding box center [479, 250] width 293 height 23
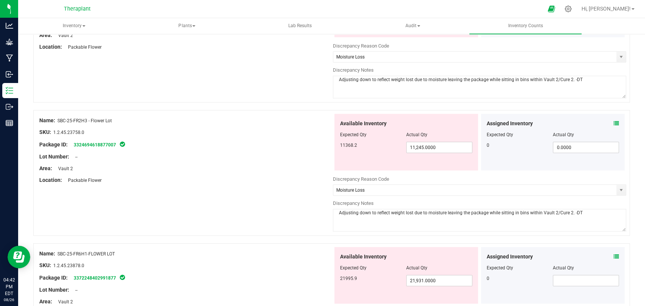
scroll to position [1426, 0]
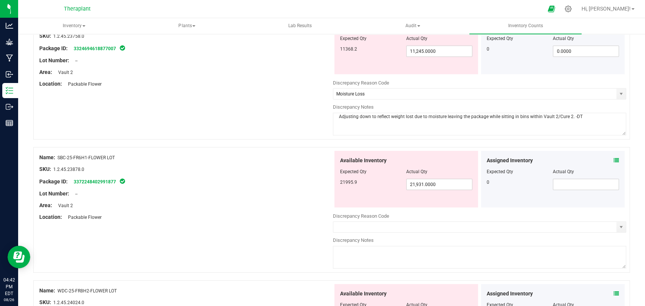
click at [305, 179] on div "Package ID: 3372248402991877" at bounding box center [185, 181] width 293 height 9
click at [574, 185] on span at bounding box center [585, 184] width 66 height 11
click at [613, 158] on icon at bounding box center [615, 160] width 5 height 5
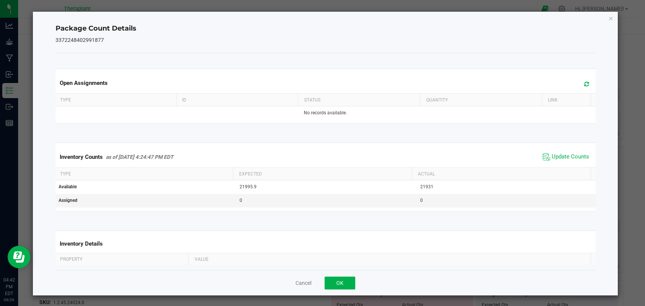
click at [584, 85] on icon at bounding box center [586, 84] width 5 height 6
click at [559, 151] on span "Update Counts" at bounding box center [565, 156] width 50 height 11
click at [584, 84] on icon at bounding box center [586, 84] width 5 height 6
click at [608, 18] on icon "Close" at bounding box center [610, 18] width 5 height 9
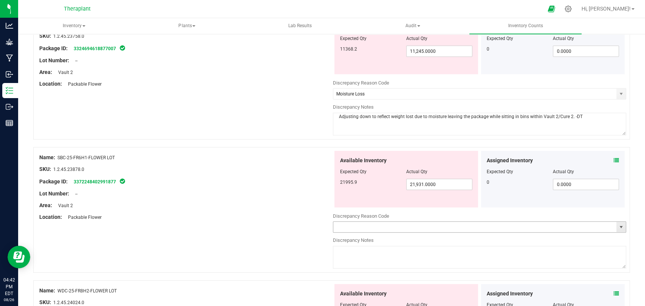
click at [617, 224] on span "select" at bounding box center [620, 227] width 6 height 6
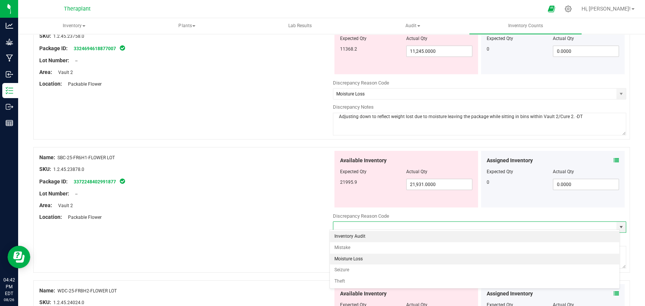
click at [365, 254] on li "Moisture Loss" at bounding box center [474, 259] width 289 height 11
click at [382, 253] on textarea at bounding box center [479, 257] width 293 height 23
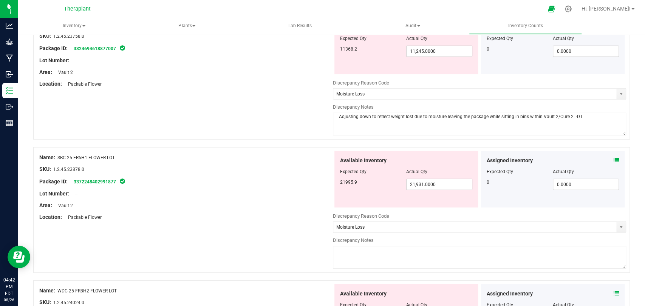
paste textarea "Adjusting down to reflect weight lost due to moisture leaving the package while…"
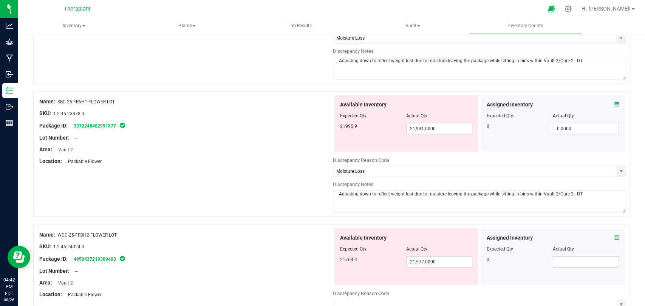
scroll to position [1552, 0]
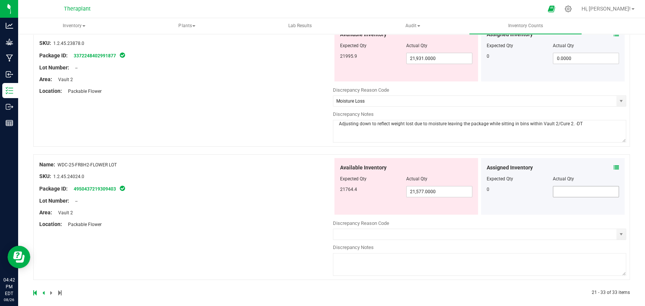
click at [566, 187] on input "text" at bounding box center [585, 192] width 65 height 11
click at [613, 164] on span at bounding box center [615, 168] width 5 height 8
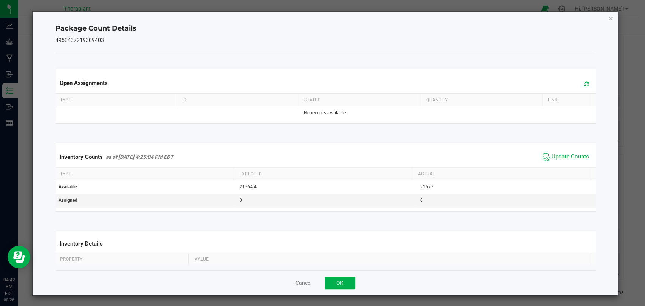
click at [578, 83] on span at bounding box center [584, 84] width 12 height 11
click at [552, 151] on div "Inventory Counts as of Aug 26, 2025 4:25:04 PM EDT Update Counts" at bounding box center [325, 157] width 542 height 20
click at [553, 155] on span "Update Counts" at bounding box center [569, 157] width 37 height 8
click at [608, 14] on icon "Close" at bounding box center [610, 18] width 5 height 9
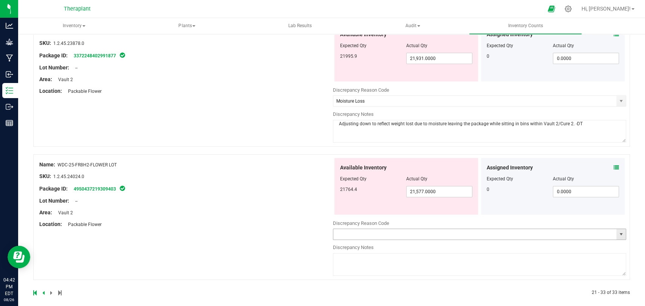
click at [617, 231] on span "select" at bounding box center [620, 234] width 6 height 6
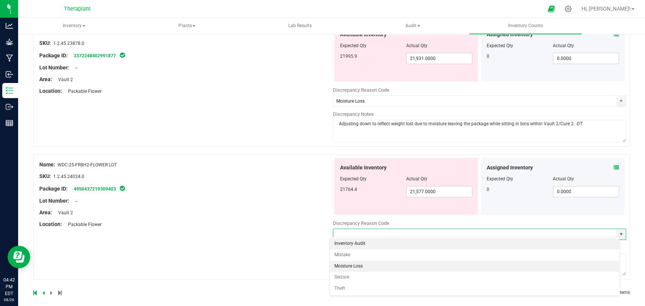
click at [352, 267] on li "Moisture Loss" at bounding box center [474, 266] width 289 height 11
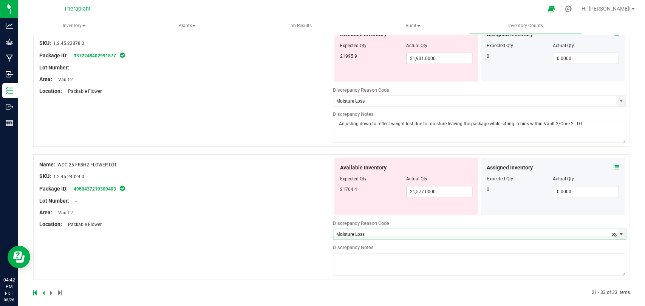
click at [372, 266] on textarea at bounding box center [479, 264] width 293 height 23
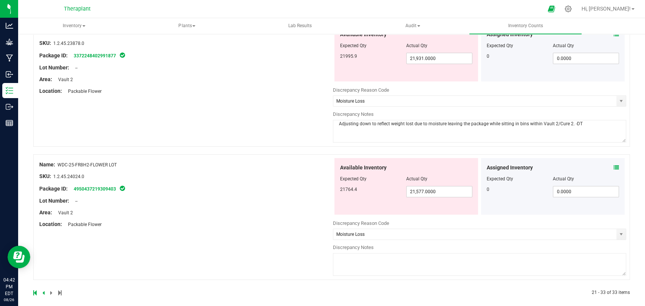
paste textarea "Adjusting down to reflect weight lost due to moisture leaving the package while…"
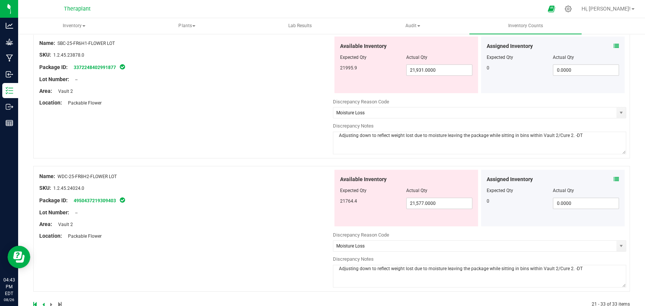
scroll to position [1556, 0]
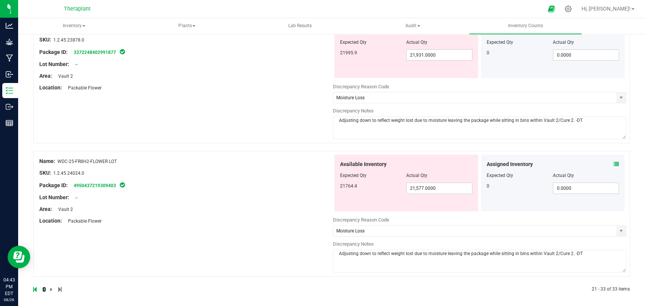
click at [45, 288] on link at bounding box center [43, 289] width 3 height 5
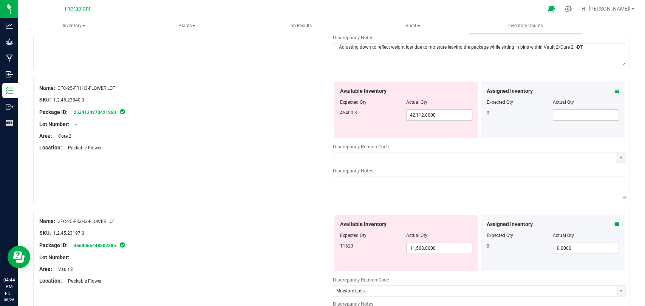
scroll to position [1762, 0]
click at [557, 110] on span at bounding box center [585, 115] width 66 height 11
click at [426, 114] on span "42,112.0000 42112" at bounding box center [439, 115] width 66 height 11
click at [418, 123] on div "Available Inventory Expected Qty Actual Qty 45400.3 45,220.0000 45220" at bounding box center [405, 110] width 143 height 57
click at [616, 154] on span "select" at bounding box center [620, 158] width 9 height 11
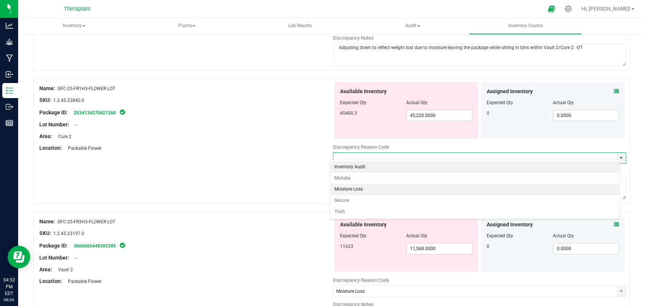
click at [354, 191] on li "Moisture Loss" at bounding box center [474, 189] width 289 height 11
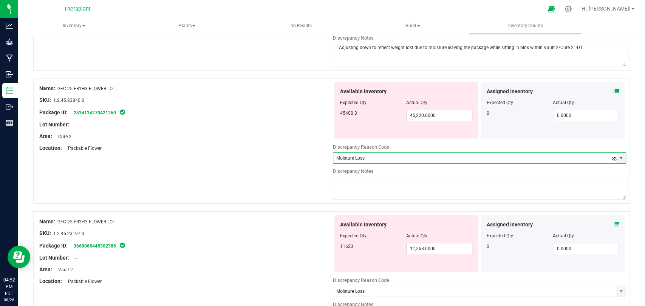
click at [378, 184] on textarea at bounding box center [479, 188] width 293 height 23
paste textarea "Adjusting down to reflect weight lost due to moisture leaving the package while…"
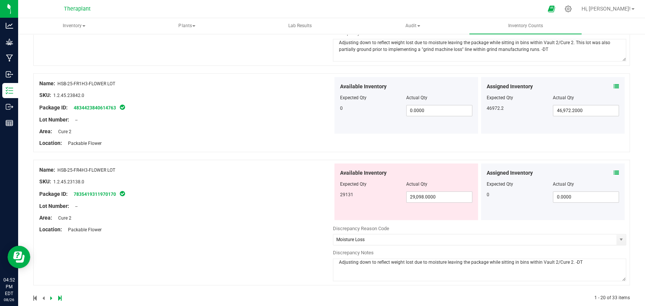
scroll to position [2440, 0]
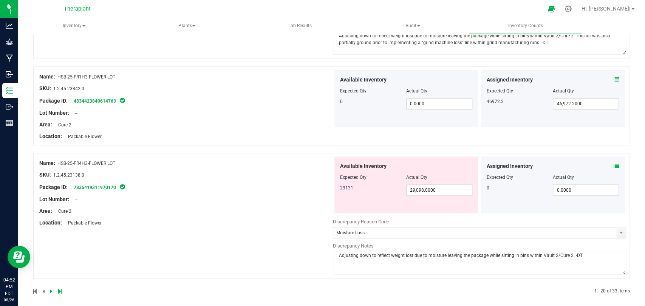
click at [51, 289] on icon at bounding box center [51, 291] width 2 height 5
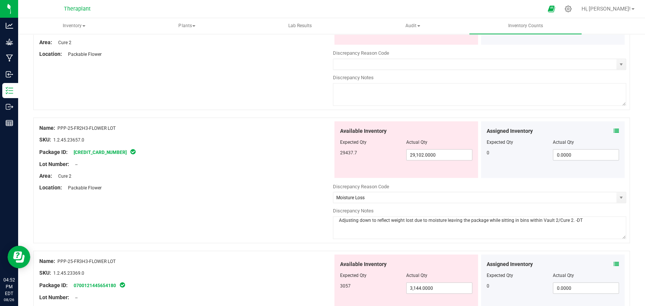
scroll to position [797, 0]
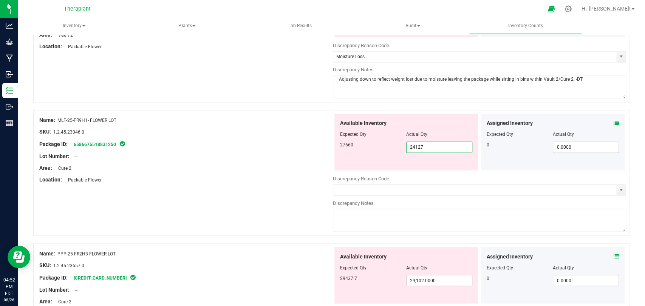
click at [416, 147] on span "24,127.0000 24127" at bounding box center [439, 147] width 66 height 11
click at [424, 148] on input "24127" at bounding box center [438, 147] width 65 height 11
click at [291, 149] on div at bounding box center [185, 151] width 293 height 4
click at [617, 188] on span "select" at bounding box center [620, 190] width 6 height 6
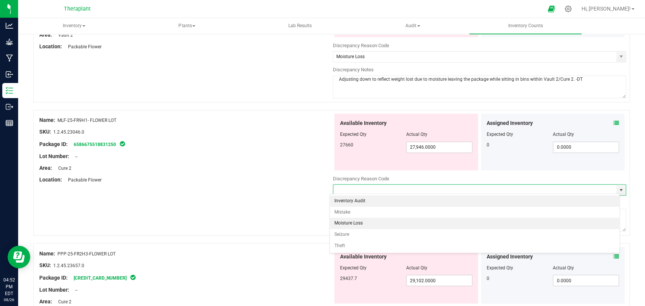
click at [363, 222] on li "Moisture Loss" at bounding box center [474, 223] width 289 height 11
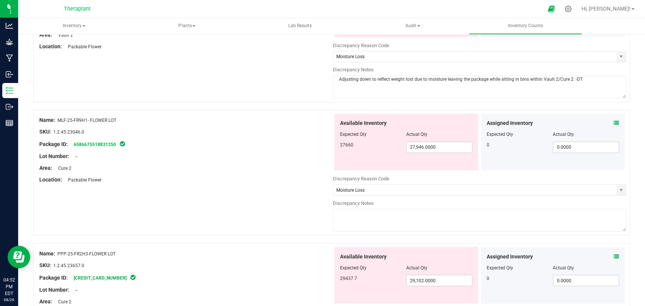
click at [362, 219] on textarea at bounding box center [479, 220] width 293 height 23
paste textarea "Adjusting down to reflect weight lost due to moisture leaving the package while…"
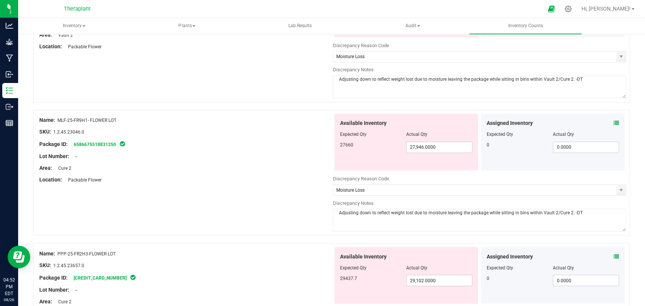
click at [259, 186] on div "Name: MLF-25-FR9H1- FLOWER LOT SKU: 1.2.45.23046.0 Package ID: 6586675518831250…" at bounding box center [331, 173] width 596 height 126
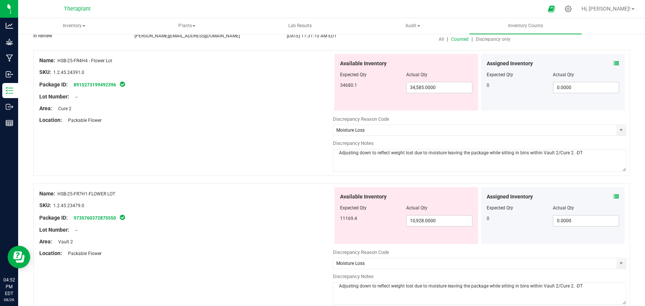
scroll to position [0, 0]
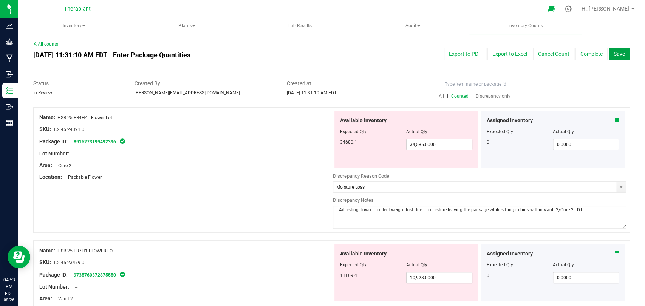
click at [613, 57] on span "Save" at bounding box center [618, 54] width 11 height 6
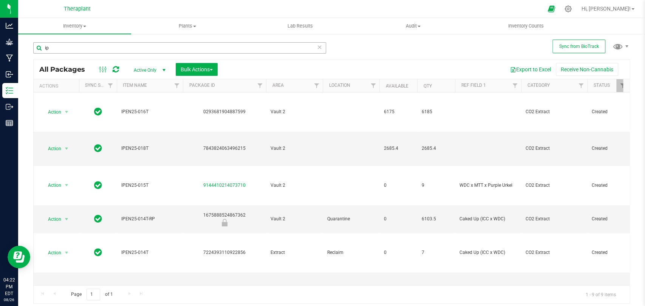
type input "i"
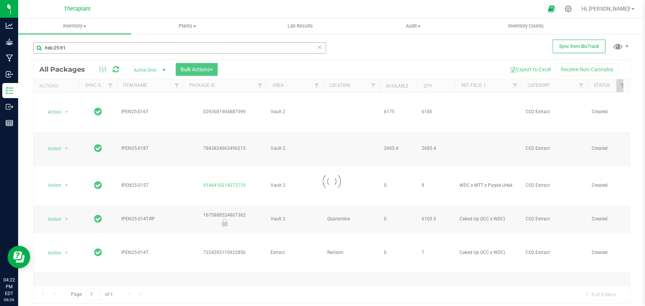
type input "hsb-25-fr1"
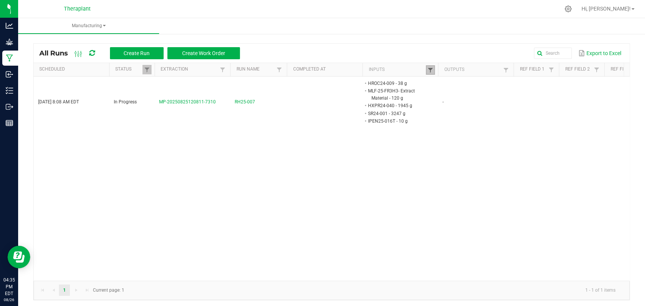
click at [429, 70] on span at bounding box center [430, 70] width 6 height 6
click at [444, 101] on button "Clear" at bounding box center [448, 105] width 37 height 17
click at [546, 55] on input "text" at bounding box center [475, 53] width 193 height 11
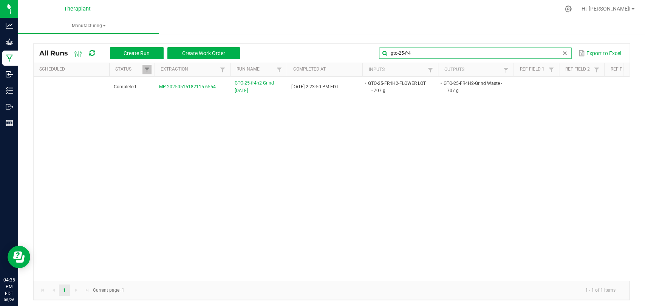
type input "gto-25-fr4"
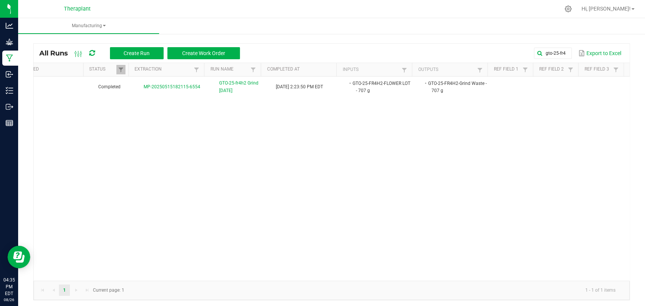
scroll to position [0, 15]
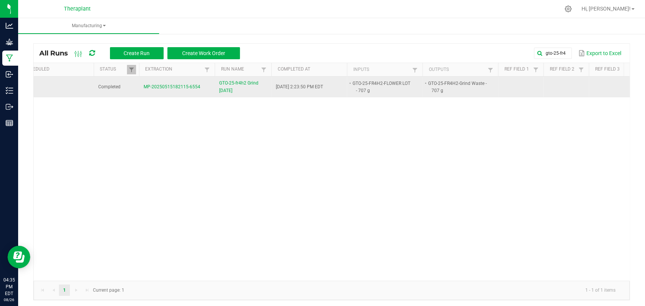
click at [231, 89] on span "GTO-25-fr4h2 Grind [DATE]" at bounding box center [243, 87] width 48 height 14
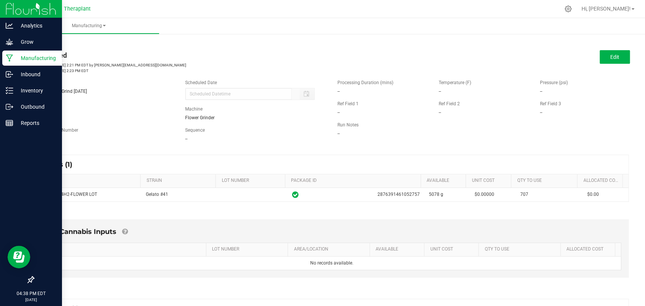
click at [15, 56] on p "Manufacturing" at bounding box center [35, 58] width 45 height 9
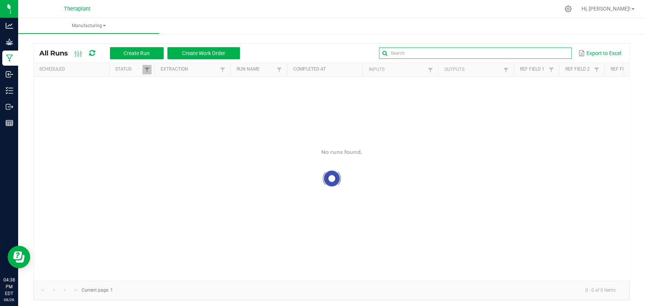
click at [537, 55] on input "text" at bounding box center [475, 53] width 193 height 11
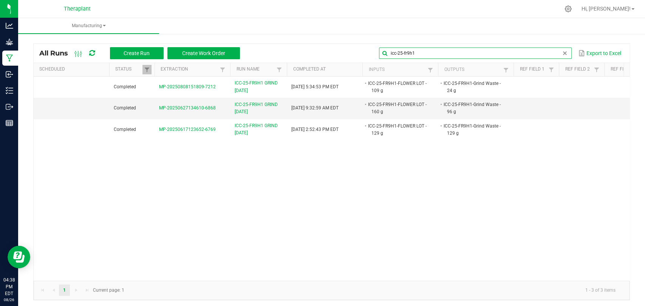
type input "icc-25-fr9h1"
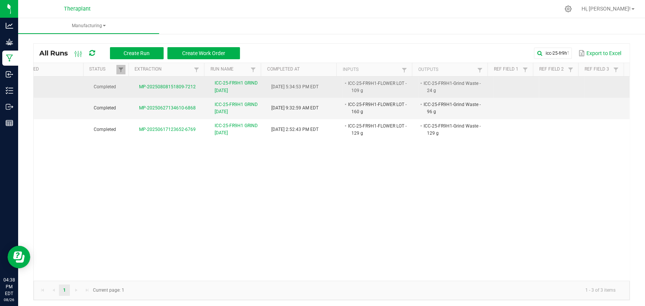
click at [223, 92] on span "ICC-25-FR9H1 GRIND [DATE]" at bounding box center [238, 87] width 48 height 14
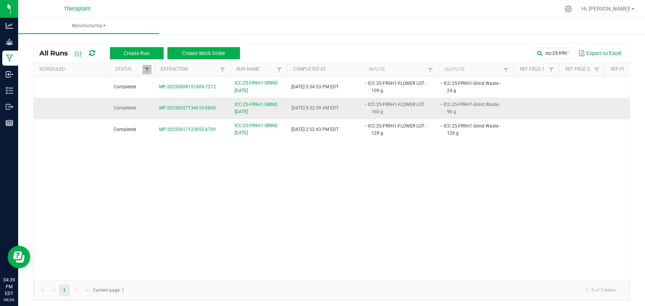
click at [254, 111] on span "ICC-25-FR9H1 GRIND [DATE]" at bounding box center [258, 108] width 48 height 14
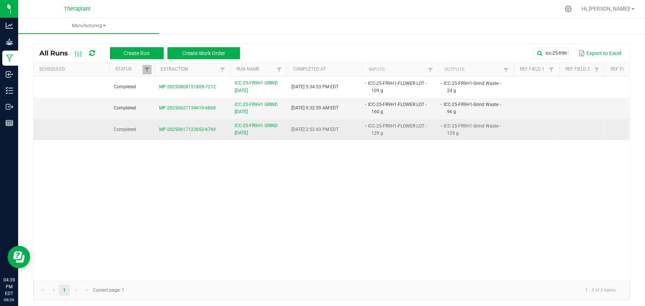
click at [254, 131] on span "ICC-25-FR9H1 GRIND [DATE]" at bounding box center [258, 129] width 48 height 14
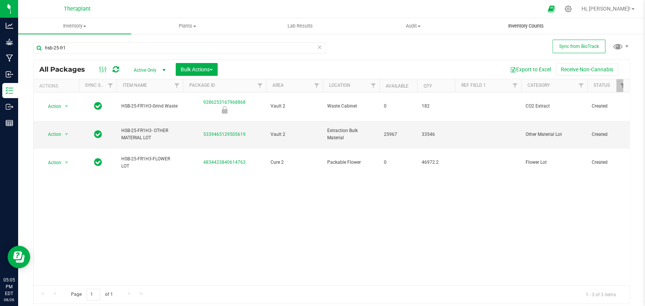
click at [523, 22] on uib-tab-heading "Inventory Counts" at bounding box center [525, 26] width 112 height 15
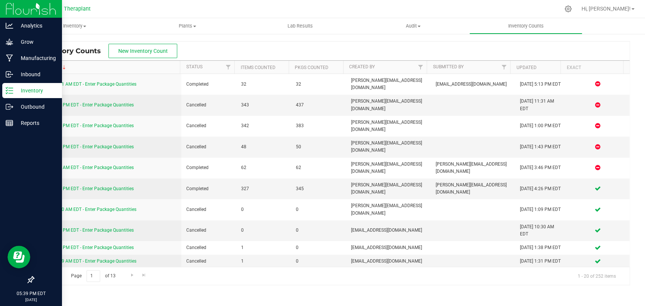
click at [12, 89] on icon at bounding box center [10, 91] width 8 height 8
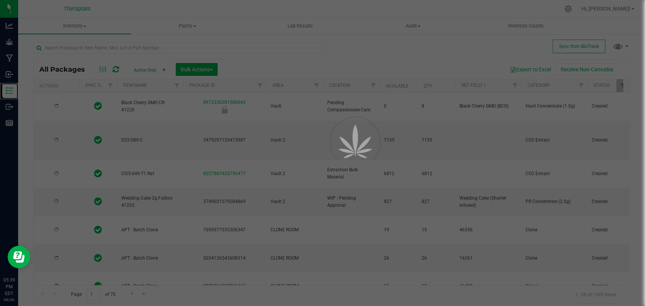
type input "[DATE]"
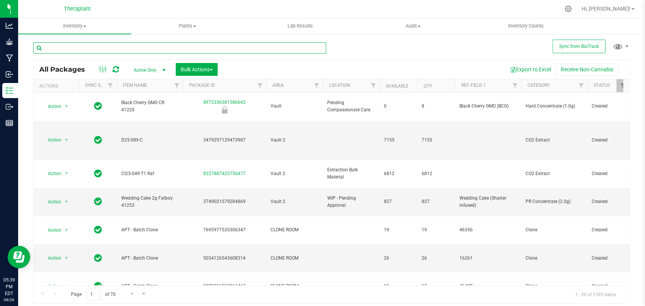
click at [91, 50] on input "text" at bounding box center [179, 47] width 293 height 11
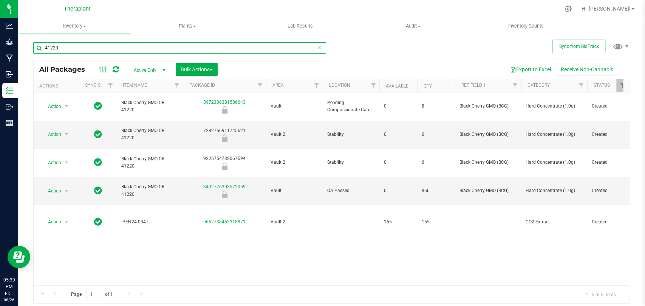
type input "41220"
click at [317, 48] on icon at bounding box center [319, 46] width 5 height 9
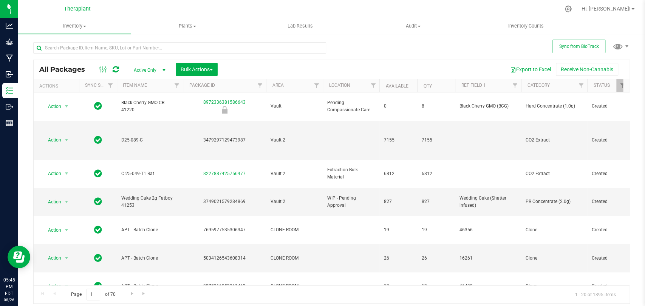
click at [115, 68] on icon at bounding box center [116, 70] width 6 height 8
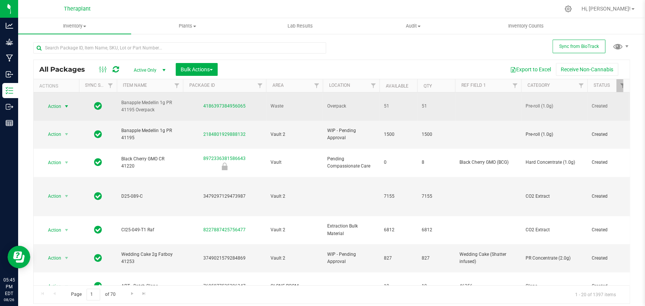
click at [64, 103] on span "select" at bounding box center [66, 106] width 6 height 6
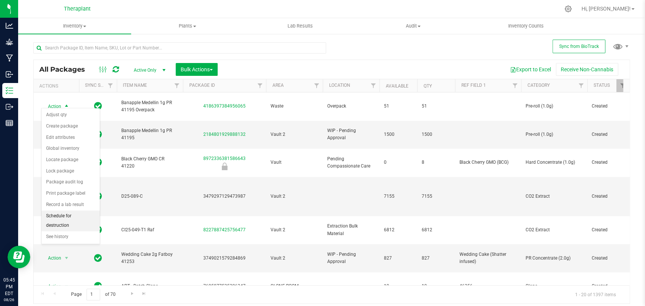
click at [60, 219] on li "Schedule for destruction" at bounding box center [71, 221] width 58 height 21
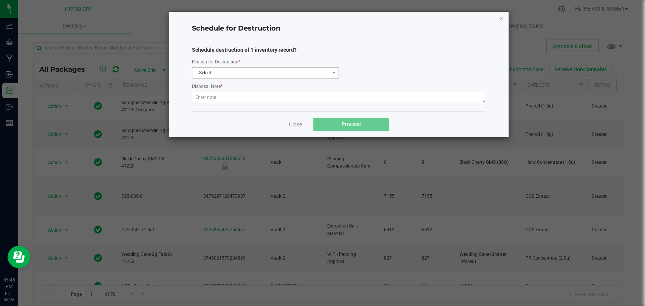
click at [261, 68] on div "Reason for Destruction * Select" at bounding box center [265, 68] width 147 height 21
click at [248, 80] on div "Schedule destruction of 1 inventory record? Reason for Destruction * Select Dis…" at bounding box center [339, 75] width 294 height 59
click at [239, 74] on span "Select" at bounding box center [260, 73] width 137 height 11
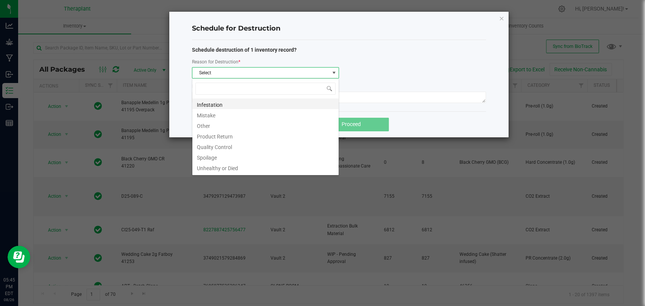
scroll to position [11, 147]
click at [208, 125] on li "Other" at bounding box center [265, 125] width 146 height 11
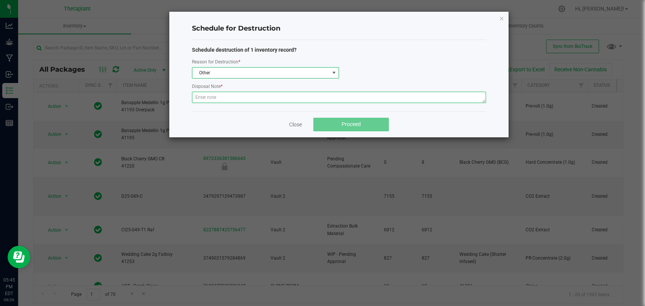
click at [217, 92] on textarea at bounding box center [339, 97] width 294 height 11
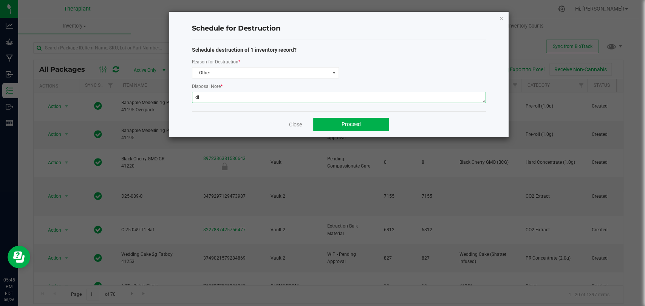
type textarea "d"
click at [337, 99] on textarea "Digitally destroying overpack from production run of NDC: 41195." at bounding box center [339, 97] width 294 height 11
type textarea "Digitally destroying overpack from production run of NDC: 41195. -DT"
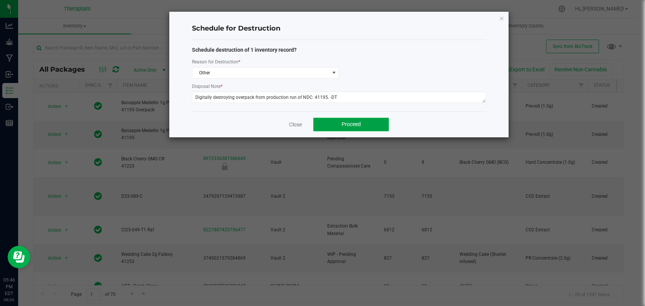
click at [342, 120] on button "Proceed" at bounding box center [351, 125] width 76 height 14
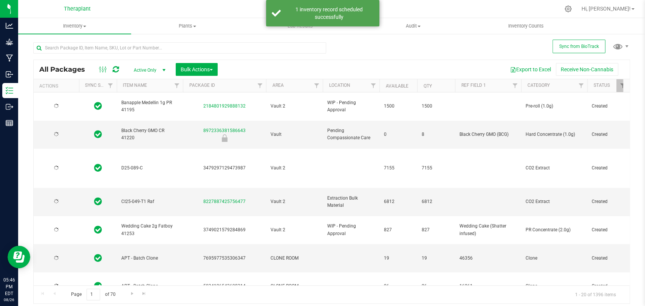
type input "[DATE]"
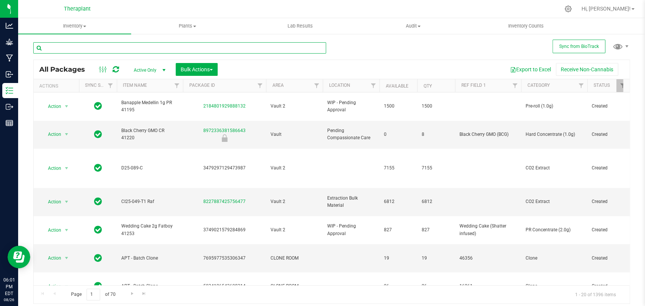
click at [171, 46] on input "text" at bounding box center [179, 47] width 293 height 11
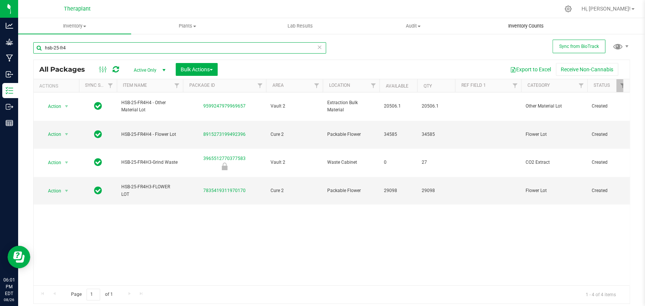
type input "hsb-25-fr4"
click at [526, 27] on span "Inventory Counts" at bounding box center [526, 26] width 56 height 7
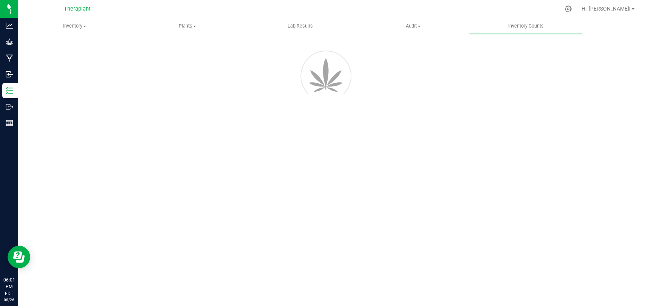
drag, startPoint x: 338, startPoint y: 161, endPoint x: 330, endPoint y: 164, distance: 8.1
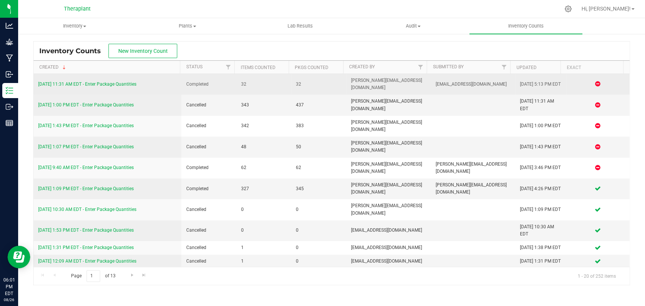
click at [126, 85] on link "[DATE] 11:31 AM EDT - Enter Package Quantities" at bounding box center [87, 84] width 98 height 5
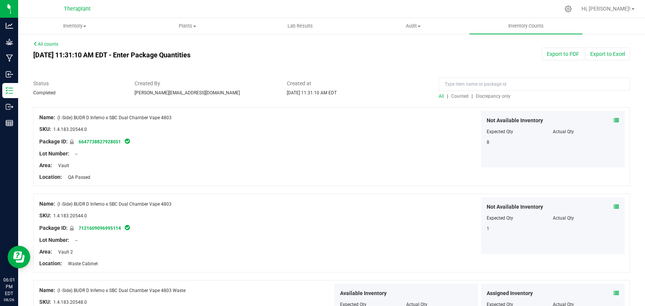
click at [456, 95] on span "Counted" at bounding box center [459, 96] width 17 height 5
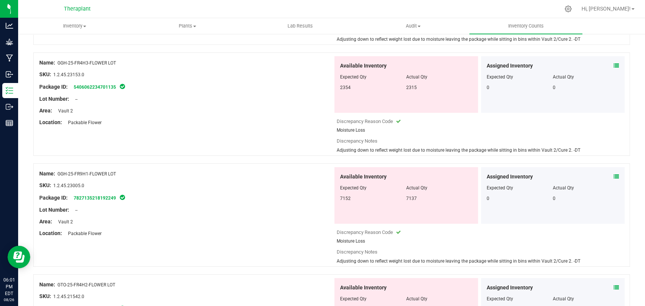
scroll to position [1930, 0]
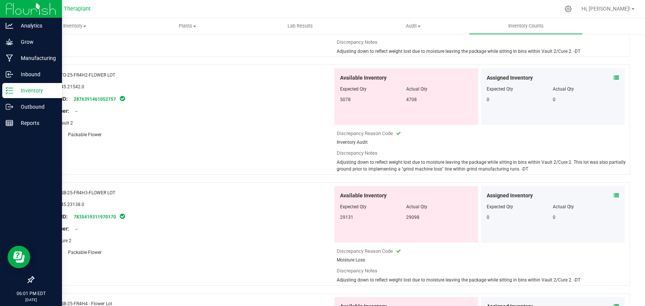
click at [9, 93] on icon at bounding box center [10, 91] width 8 height 8
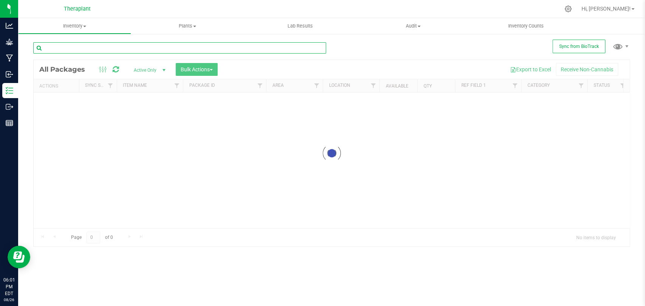
click at [135, 50] on input "text" at bounding box center [179, 47] width 293 height 11
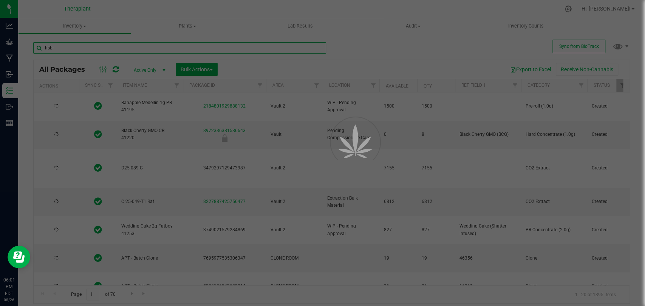
type input "hsb-2"
type input "[DATE]"
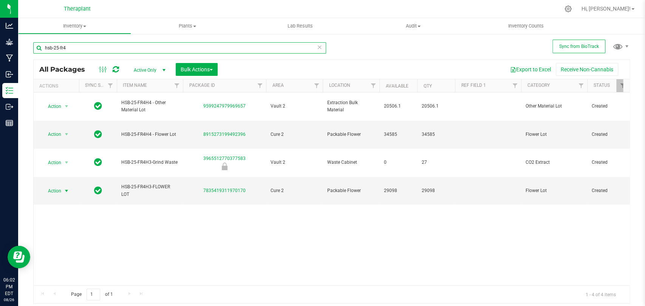
type input "hsb-25-fr4"
click at [60, 186] on span "Action" at bounding box center [51, 191] width 20 height 11
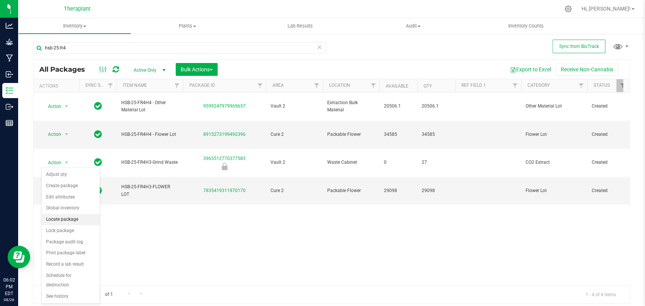
click at [59, 218] on li "Locate package" at bounding box center [71, 219] width 58 height 11
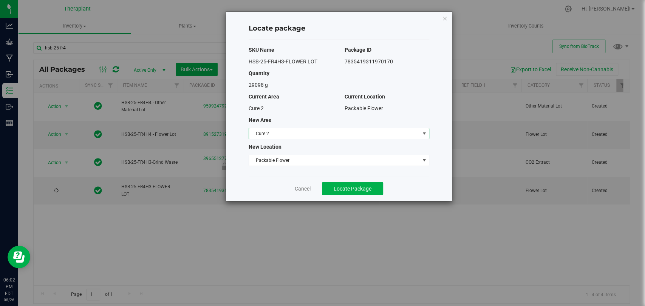
click at [278, 134] on span "Cure 2" at bounding box center [334, 133] width 170 height 11
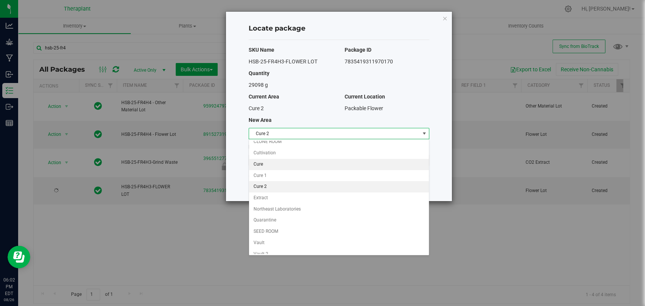
scroll to position [65, 0]
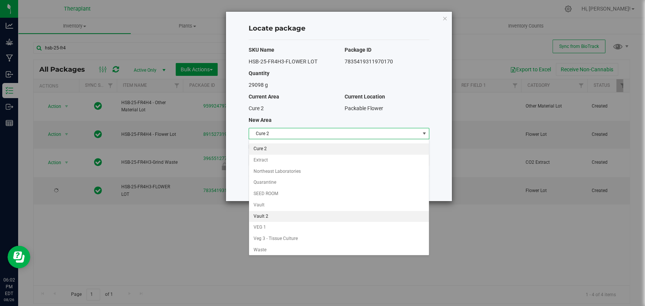
click at [272, 214] on li "Vault 2" at bounding box center [339, 216] width 180 height 11
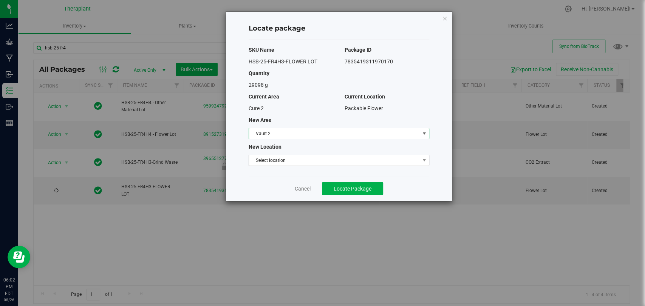
click at [276, 161] on span "Select location" at bounding box center [334, 160] width 170 height 11
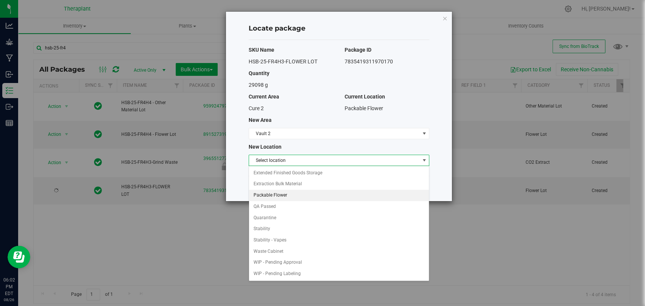
click at [271, 194] on li "Packable Flower" at bounding box center [339, 195] width 180 height 11
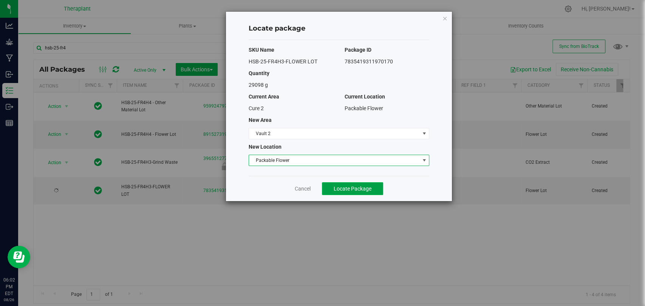
click at [342, 191] on span "Locate Package" at bounding box center [352, 189] width 38 height 6
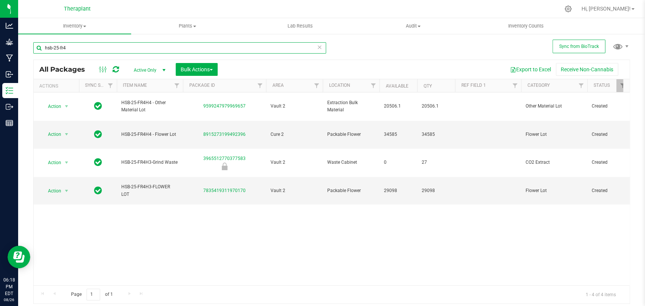
click at [147, 0] on html "Analytics Grow Manufacturing Inbound Inventory Outbound Reports 06:18 PM EDT [D…" at bounding box center [322, 153] width 645 height 306
type input "h"
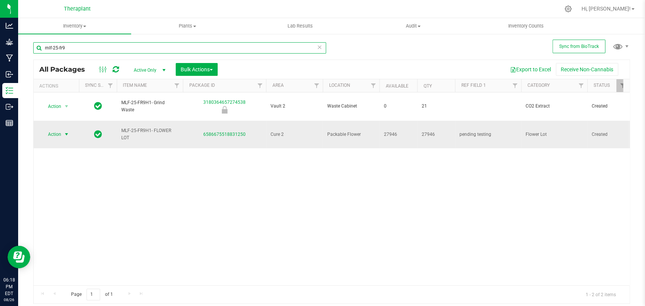
type input "mlf-25-fr9"
click at [60, 129] on span "Action" at bounding box center [51, 134] width 20 height 11
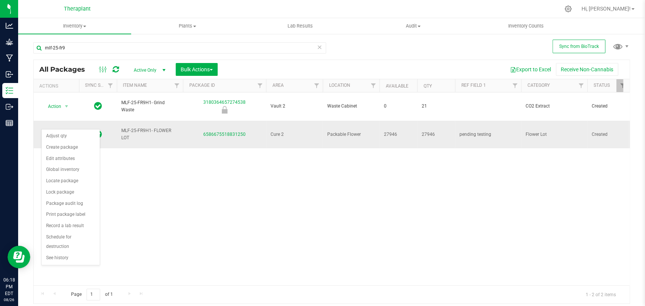
click at [471, 131] on span "pending testing" at bounding box center [487, 134] width 57 height 7
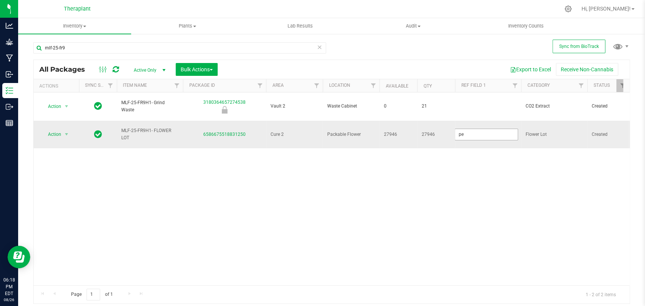
type input "p"
click at [58, 121] on div "All Packages Active Only Active Only Lab Samples Locked All External Internal B…" at bounding box center [331, 182] width 596 height 244
click at [59, 129] on span "Action" at bounding box center [51, 134] width 20 height 11
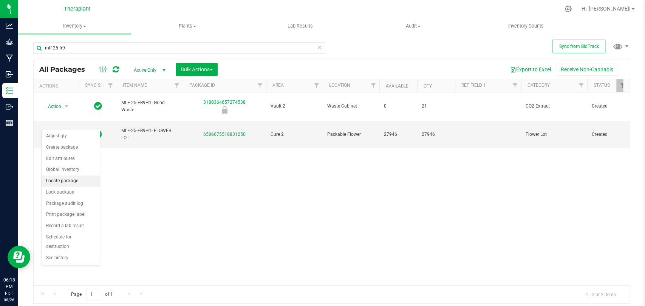
click at [60, 182] on li "Locate package" at bounding box center [71, 181] width 58 height 11
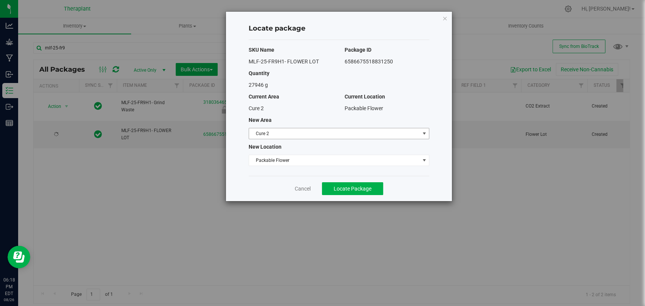
click at [284, 132] on span "Cure 2" at bounding box center [334, 133] width 170 height 11
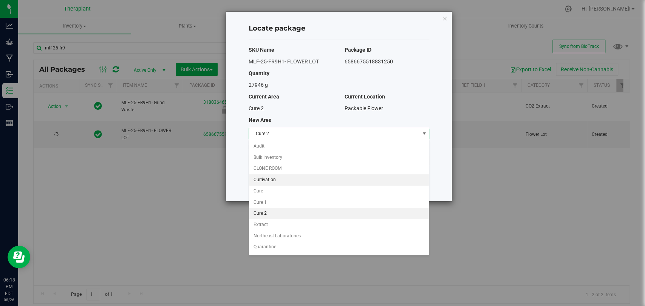
scroll to position [65, 0]
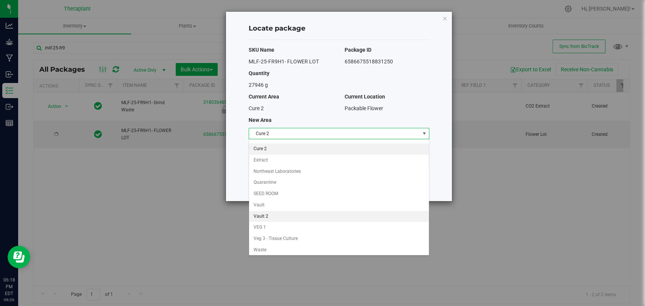
click at [267, 214] on li "Vault 2" at bounding box center [339, 216] width 180 height 11
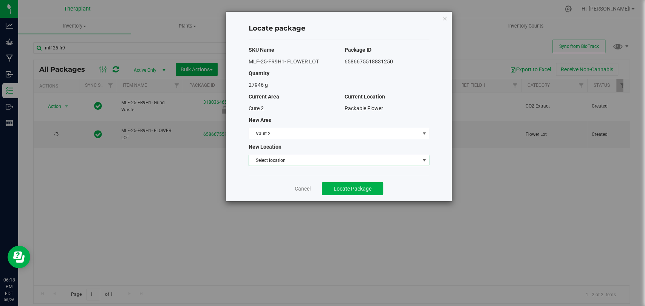
click at [265, 159] on span "Select location" at bounding box center [334, 160] width 170 height 11
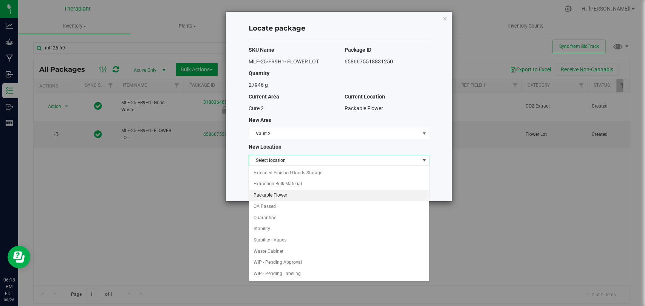
click at [269, 194] on li "Packable Flower" at bounding box center [339, 195] width 180 height 11
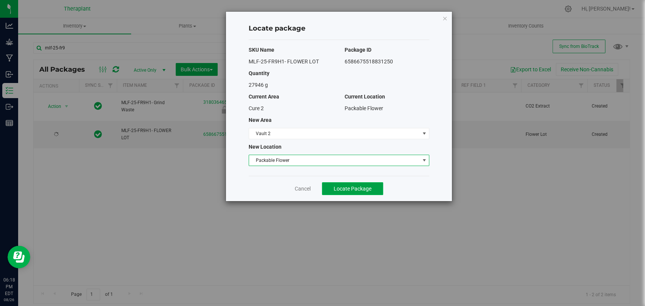
click at [337, 190] on span "Locate Package" at bounding box center [352, 189] width 38 height 6
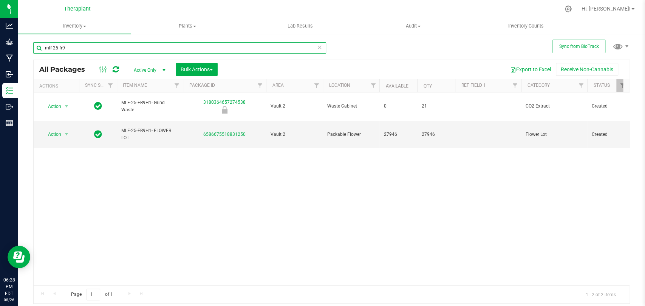
drag, startPoint x: 125, startPoint y: 52, endPoint x: 122, endPoint y: 43, distance: 9.6
click at [125, 52] on input "mlf-25-fr9" at bounding box center [179, 47] width 293 height 11
type input "m"
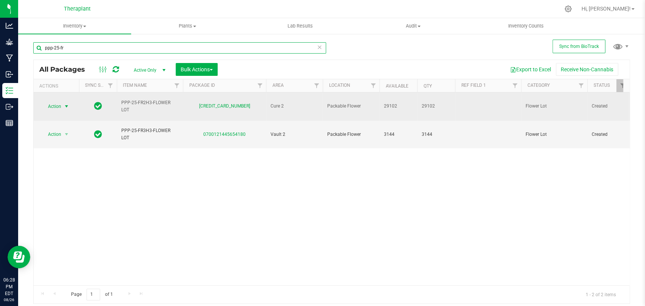
type input "ppp-25-fr"
click at [59, 103] on span "Action" at bounding box center [51, 106] width 20 height 11
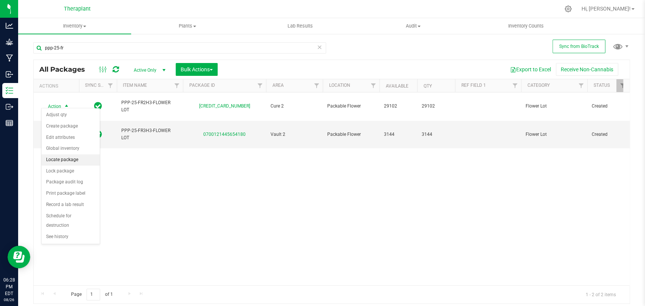
click at [70, 162] on li "Locate package" at bounding box center [71, 159] width 58 height 11
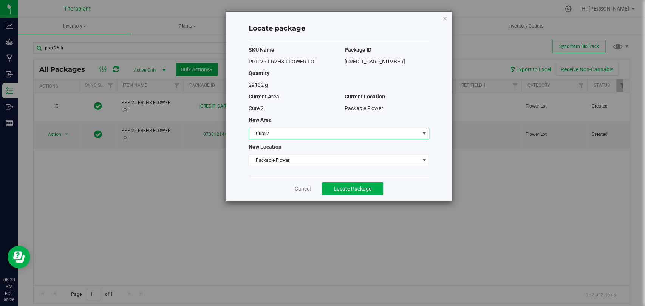
click at [277, 133] on span "Cure 2" at bounding box center [334, 133] width 170 height 11
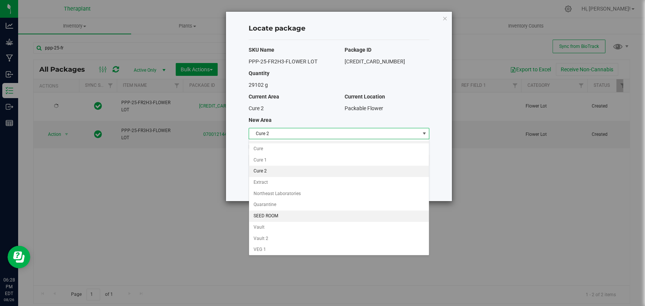
scroll to position [65, 0]
click at [268, 214] on li "Vault 2" at bounding box center [339, 216] width 180 height 11
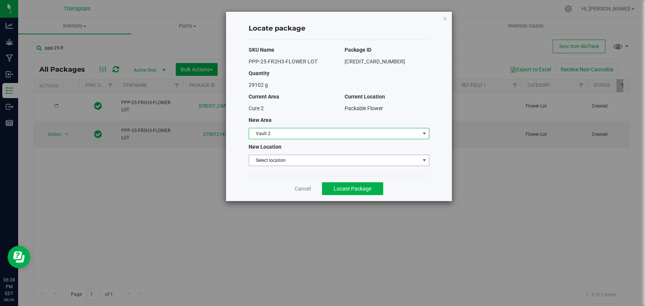
click at [270, 160] on span "Select location" at bounding box center [334, 160] width 170 height 11
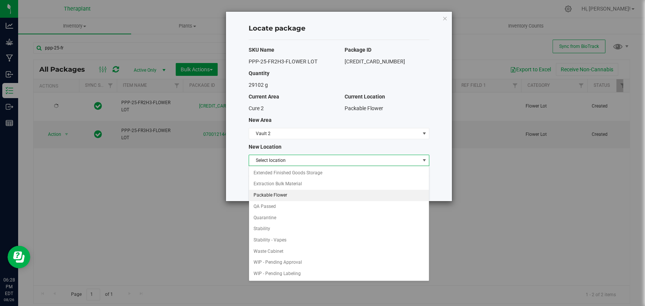
click at [270, 194] on li "Packable Flower" at bounding box center [339, 195] width 180 height 11
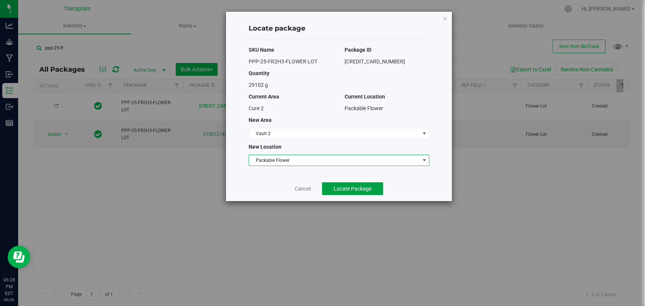
click at [366, 188] on span "Locate Package" at bounding box center [352, 189] width 38 height 6
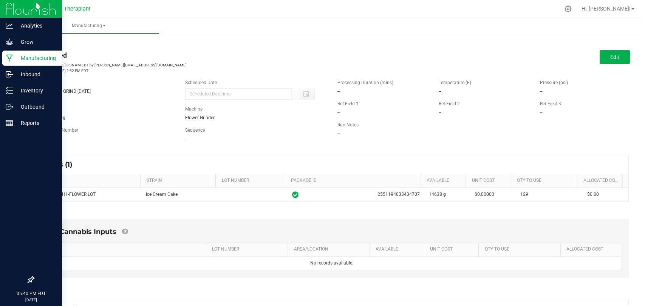
drag, startPoint x: 0, startPoint y: 0, endPoint x: 8, endPoint y: 58, distance: 58.6
click at [8, 58] on icon at bounding box center [9, 58] width 7 height 8
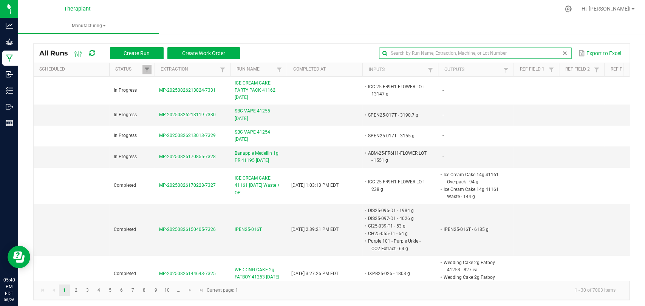
click at [540, 57] on input "text" at bounding box center [475, 53] width 193 height 11
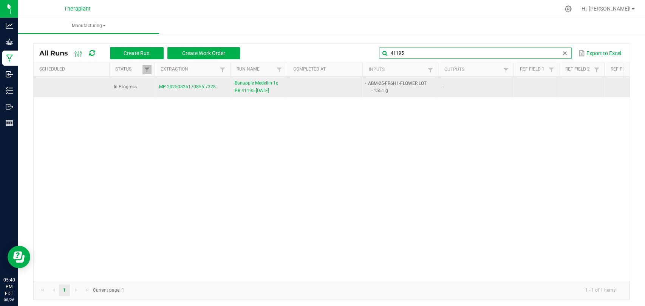
type input "41195"
click at [271, 91] on span "Banapple Medellin 1g PR 41195 8/26/2025" at bounding box center [258, 87] width 48 height 14
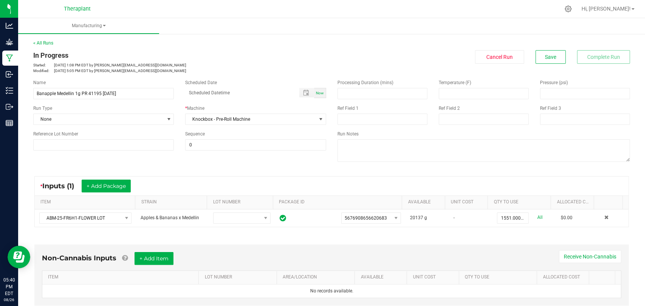
scroll to position [153, 0]
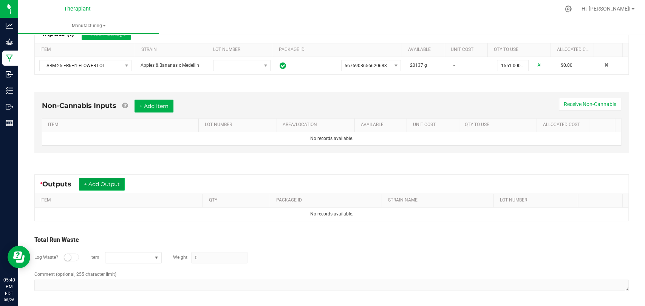
click at [117, 185] on button "+ Add Output" at bounding box center [102, 184] width 46 height 13
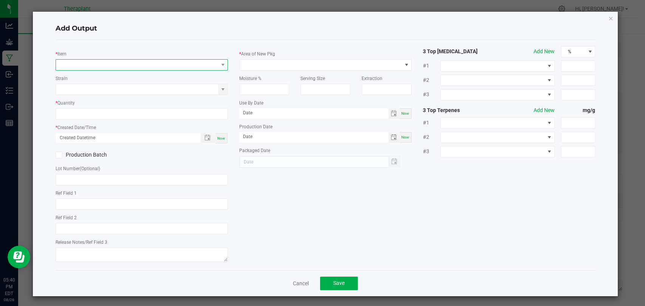
click at [148, 65] on span "NO DATA FOUND" at bounding box center [137, 65] width 162 height 11
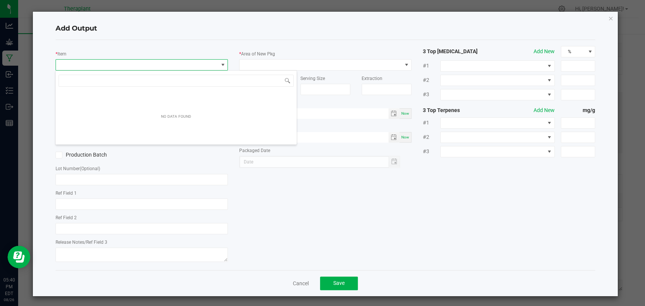
scroll to position [11, 170]
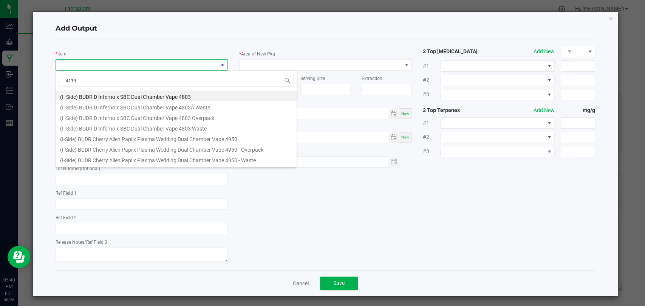
type input "41195"
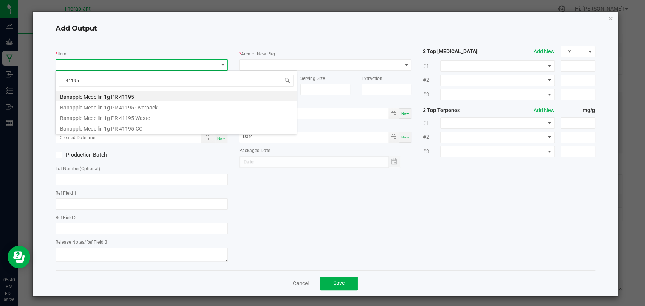
click at [608, 17] on icon "button" at bounding box center [610, 18] width 5 height 9
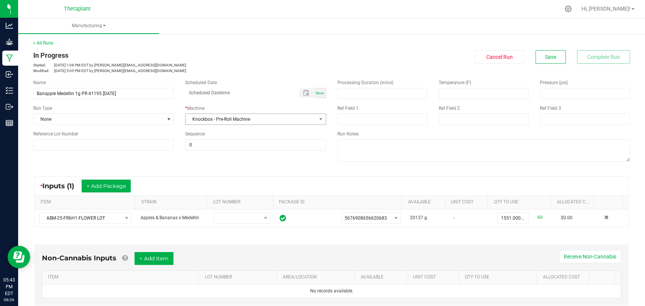
scroll to position [126, 0]
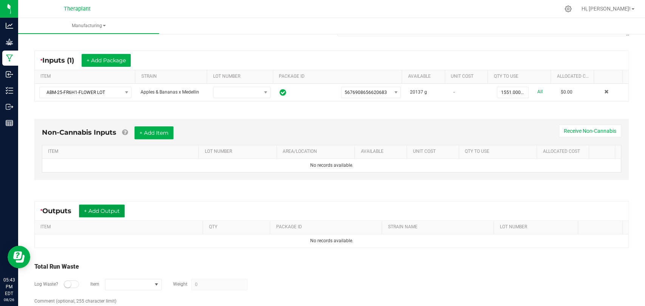
click at [114, 213] on button "+ Add Output" at bounding box center [102, 211] width 46 height 13
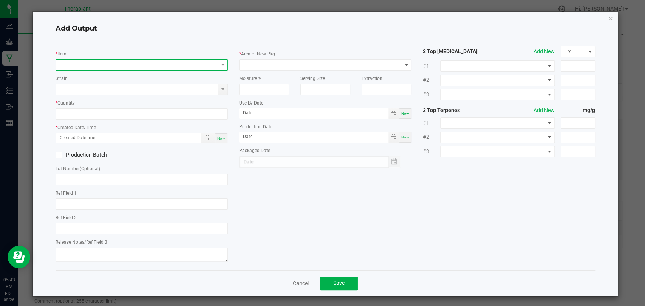
click at [176, 63] on span "NO DATA FOUND" at bounding box center [137, 65] width 162 height 11
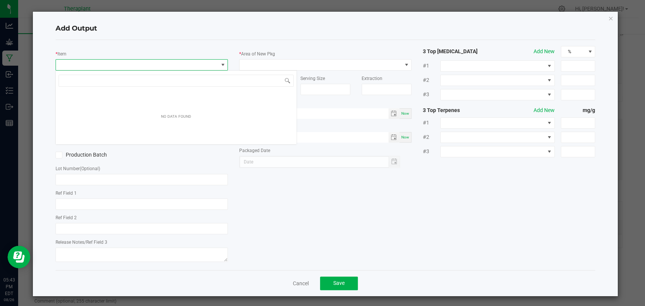
scroll to position [11, 170]
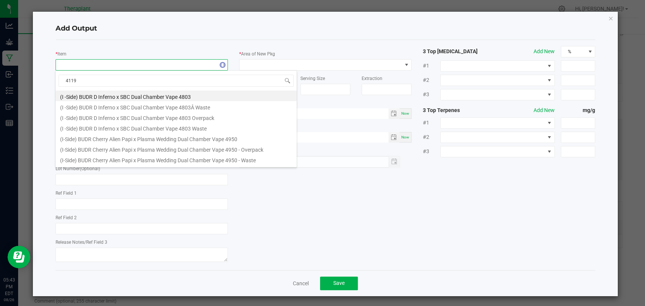
type input "41195"
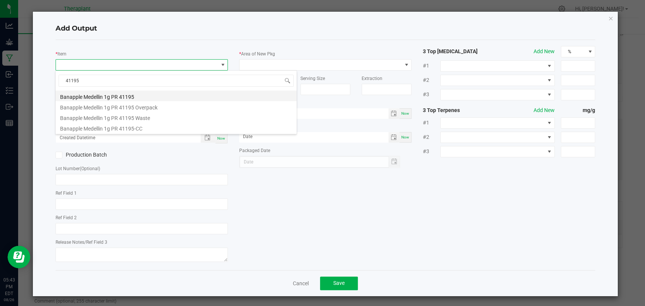
click at [117, 100] on li "Banapple Medellin 1g PR 41195" at bounding box center [176, 96] width 241 height 11
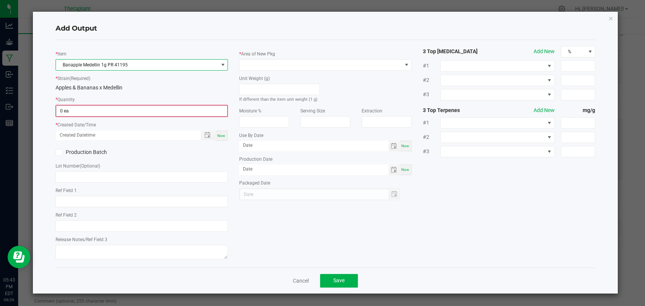
click at [118, 107] on input "0 ea" at bounding box center [141, 111] width 171 height 11
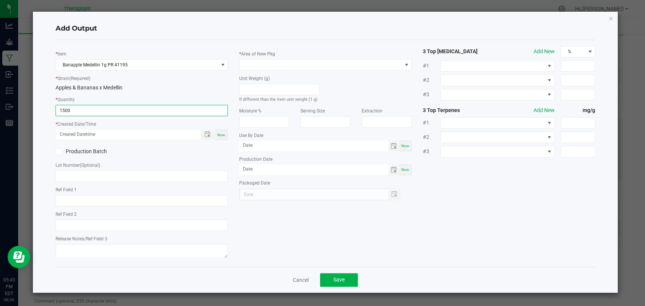
type input "1500 ea"
click at [227, 135] on div "Now" at bounding box center [221, 135] width 12 height 10
type input "08/26/2025 5:43 PM"
type input "[DATE]"
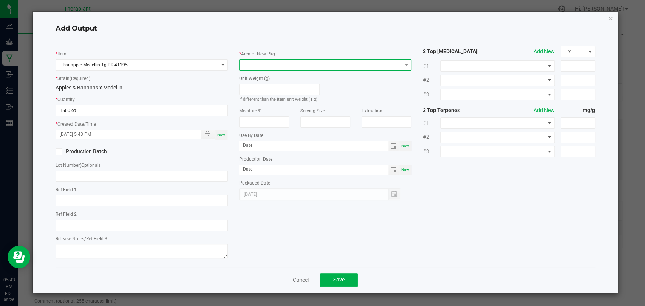
click at [282, 69] on span at bounding box center [320, 65] width 162 height 11
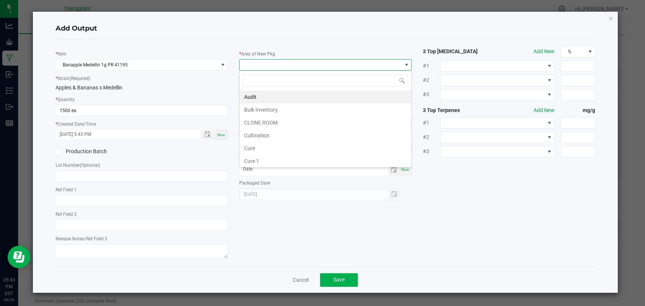
scroll to position [141, 0]
click at [266, 134] on li "Vault 2" at bounding box center [324, 135] width 171 height 13
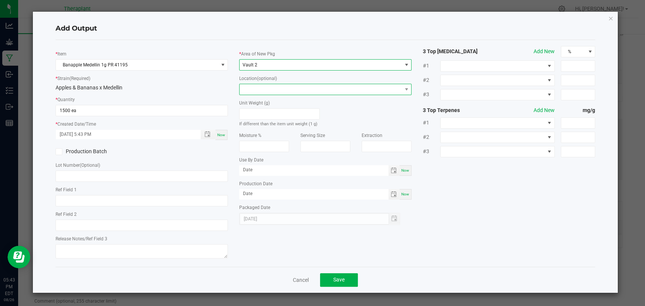
click at [271, 85] on span at bounding box center [320, 89] width 162 height 11
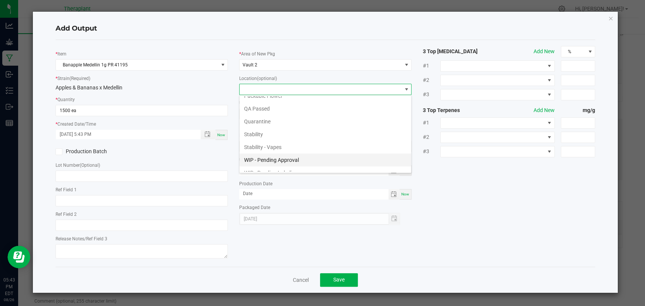
scroll to position [52, 0]
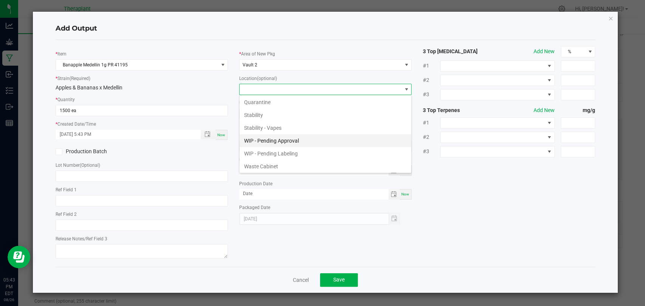
click at [276, 142] on li "WIP - Pending Approval" at bounding box center [324, 140] width 171 height 13
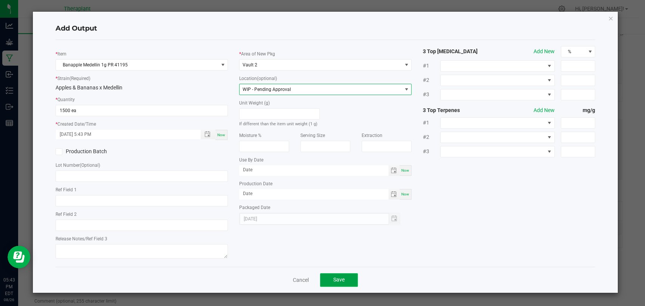
click at [344, 282] on button "Save" at bounding box center [339, 280] width 38 height 14
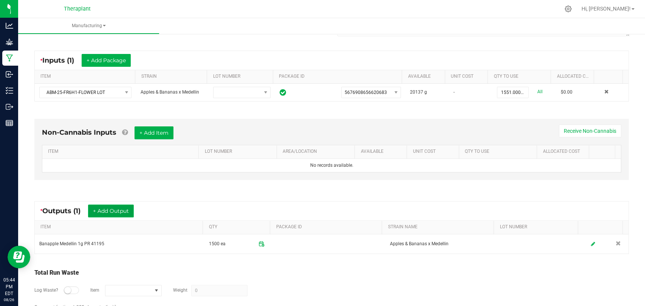
click at [125, 206] on button "+ Add Output" at bounding box center [111, 211] width 46 height 13
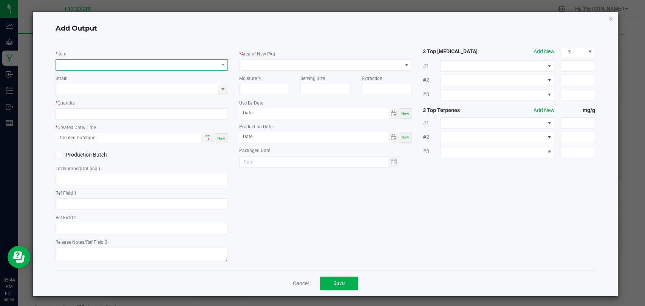
click at [133, 64] on span "NO DATA FOUND" at bounding box center [137, 65] width 162 height 11
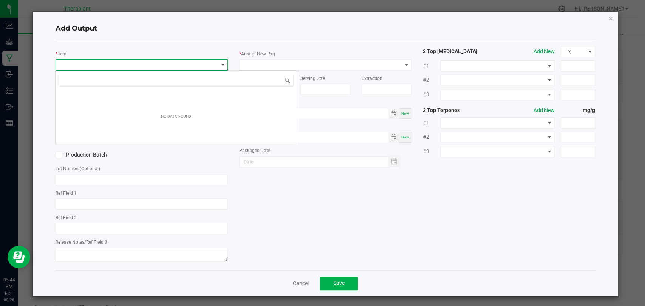
scroll to position [11, 170]
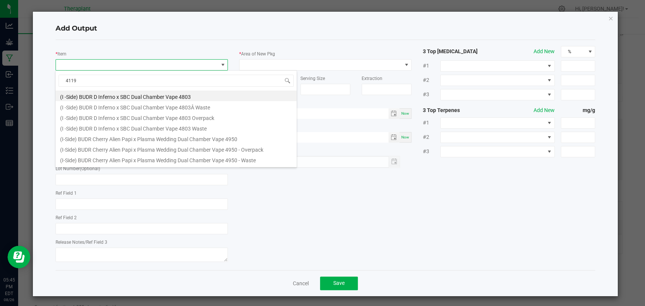
type input "41195"
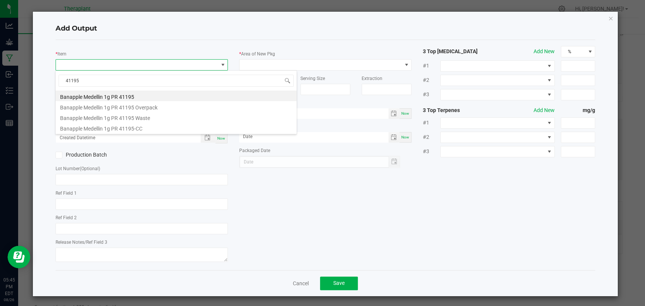
click at [123, 104] on li "Banapple Medellin 1g PR 41195 Overpack" at bounding box center [176, 106] width 241 height 11
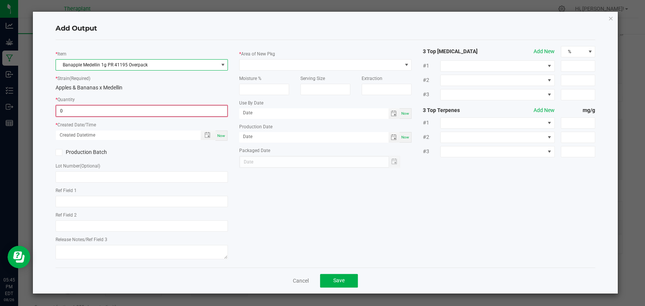
click at [122, 108] on input "0" at bounding box center [141, 111] width 171 height 11
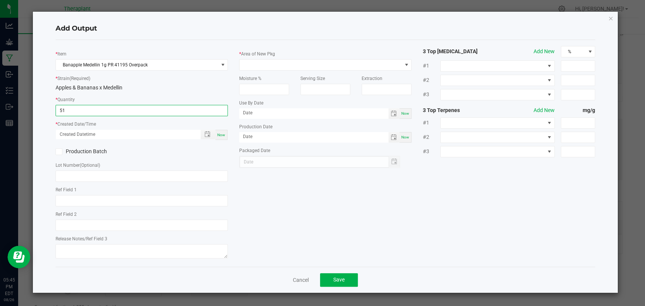
click at [225, 136] on div "Now" at bounding box center [221, 135] width 12 height 10
type input "51.0000 g"
type input "08/26/2025 5:45 PM"
type input "[DATE]"
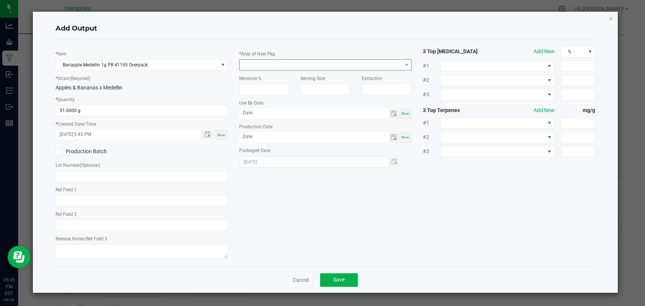
click at [253, 64] on span at bounding box center [320, 65] width 162 height 11
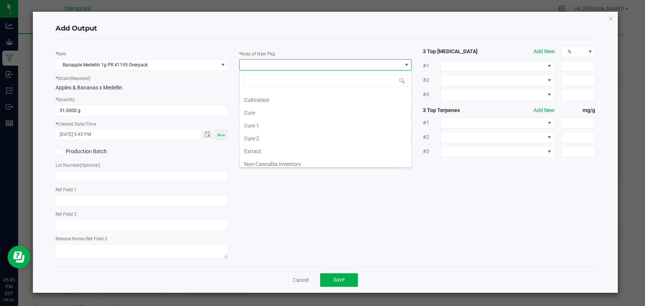
scroll to position [141, 0]
click at [254, 158] on li "Waste" at bounding box center [324, 161] width 171 height 13
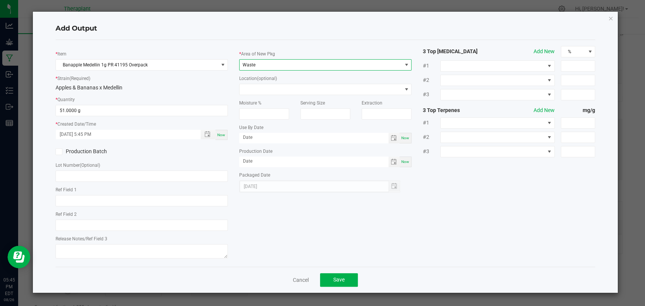
click at [257, 95] on div "Moisture %" at bounding box center [263, 107] width 61 height 25
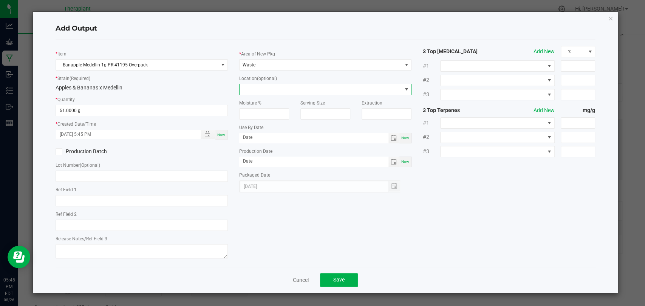
click at [258, 90] on span at bounding box center [320, 89] width 162 height 11
click at [260, 114] on li "Overpack" at bounding box center [324, 115] width 171 height 13
click at [339, 271] on div "Cancel Save" at bounding box center [325, 280] width 539 height 26
click at [343, 278] on span "Save" at bounding box center [338, 280] width 11 height 6
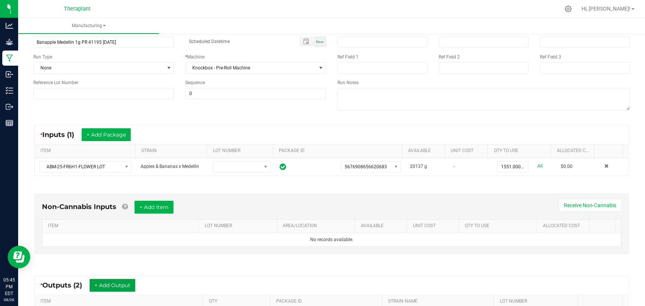
scroll to position [0, 0]
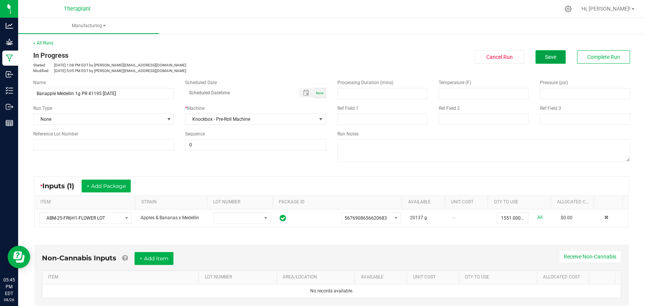
click at [546, 57] on span "Save" at bounding box center [549, 57] width 11 height 6
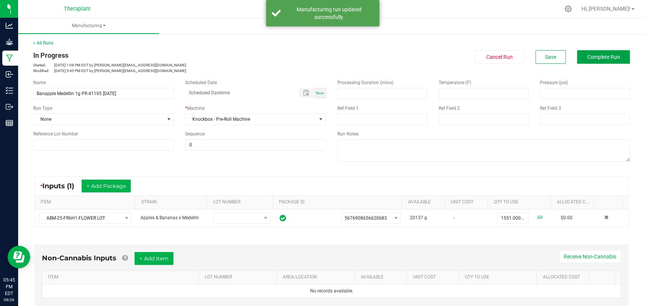
click at [578, 57] on button "Complete Run" at bounding box center [603, 57] width 53 height 14
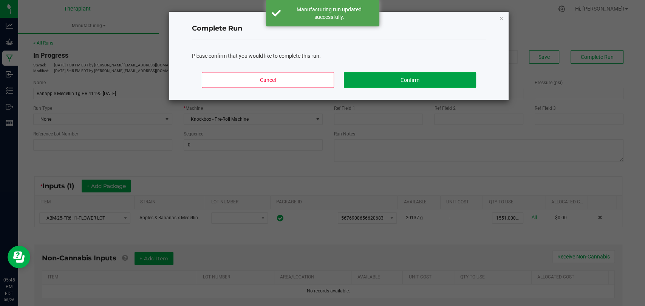
click at [399, 81] on button "Confirm" at bounding box center [410, 80] width 132 height 16
